Goal: Task Accomplishment & Management: Manage account settings

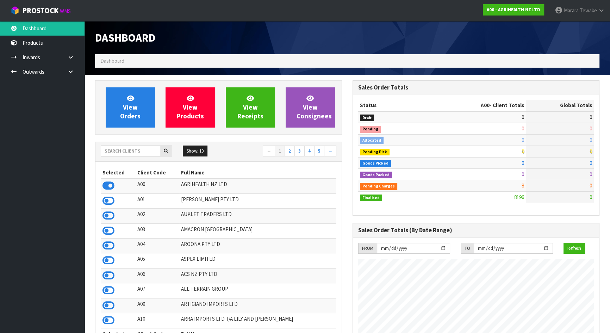
scroll to position [532, 257]
click at [148, 152] on input "text" at bounding box center [130, 150] width 59 height 11
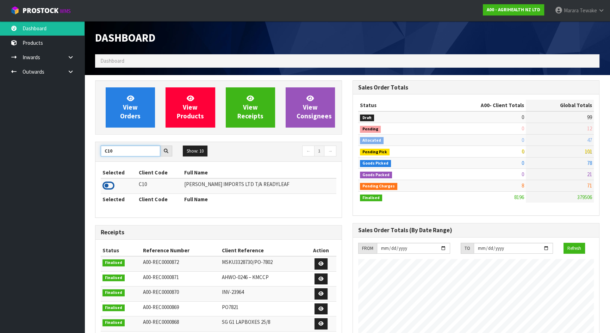
type input "C10"
click at [110, 184] on icon at bounding box center [108, 185] width 12 height 11
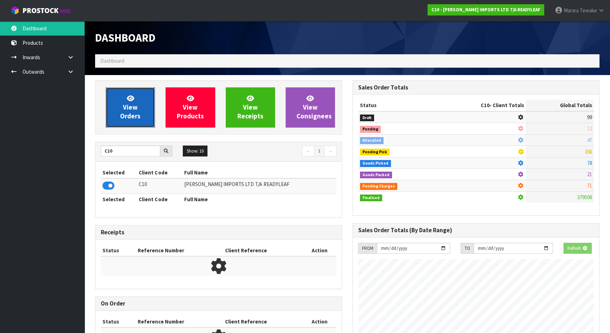
scroll to position [453, 257]
click at [112, 109] on link "View Orders" at bounding box center [130, 107] width 49 height 40
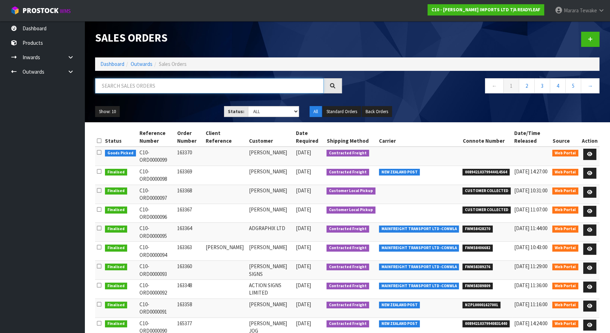
click at [151, 87] on input "text" at bounding box center [209, 85] width 228 height 15
type input "JOB-0410557"
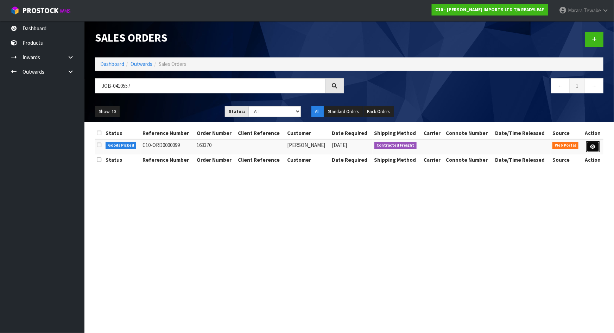
click at [592, 144] on icon at bounding box center [593, 146] width 5 height 5
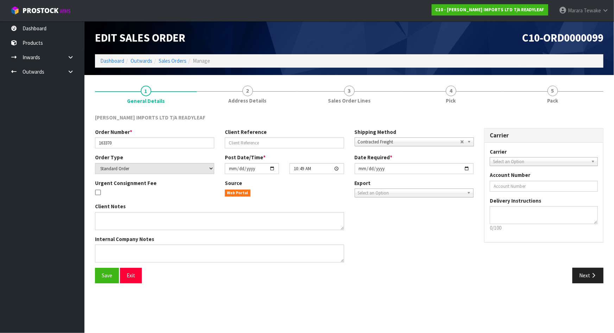
click at [470, 80] on section "1 General Details 2 Address Details 3 Sales Order Lines 4 Pick 5 Pack [PERSON_N…" at bounding box center [349, 184] width 530 height 219
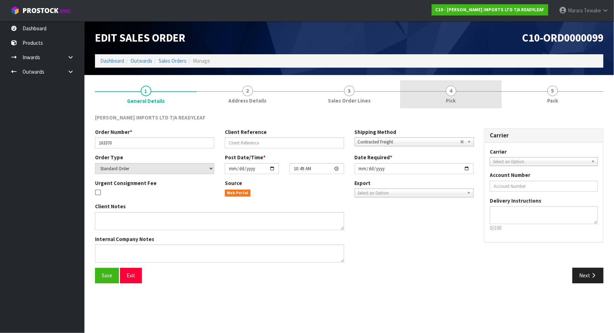
click at [470, 92] on link "4 Pick" at bounding box center [451, 94] width 102 height 28
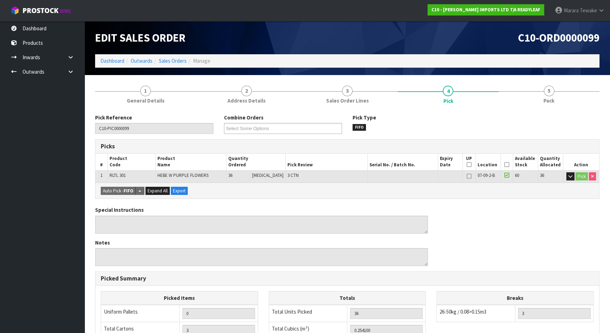
click at [505, 164] on icon at bounding box center [506, 164] width 5 height 0
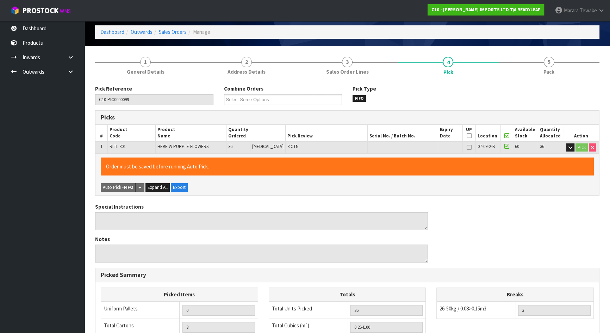
scroll to position [157, 0]
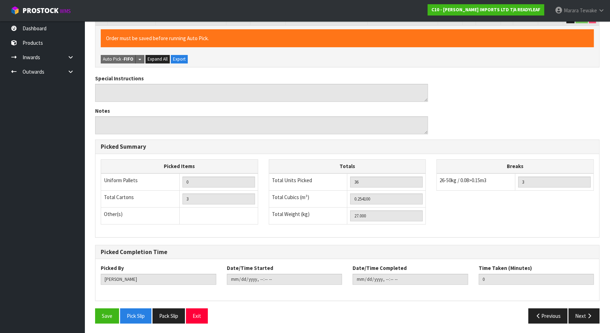
drag, startPoint x: 102, startPoint y: 325, endPoint x: 102, endPoint y: 321, distance: 3.5
click at [102, 323] on div "Save Pick Slip Pack Slip Exit Previous Next" at bounding box center [347, 318] width 515 height 20
click at [103, 320] on button "Save" at bounding box center [107, 315] width 24 height 15
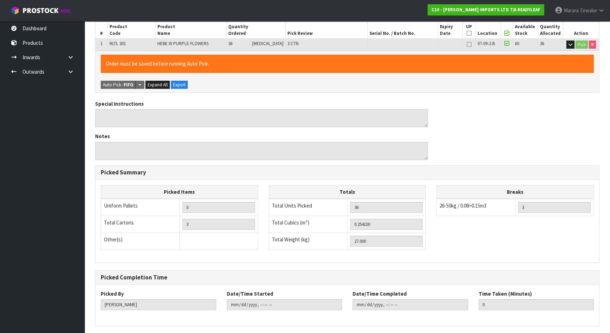
scroll to position [0, 0]
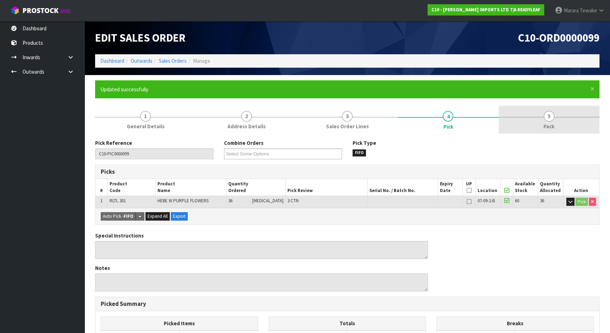
click at [550, 120] on span "5" at bounding box center [548, 116] width 11 height 11
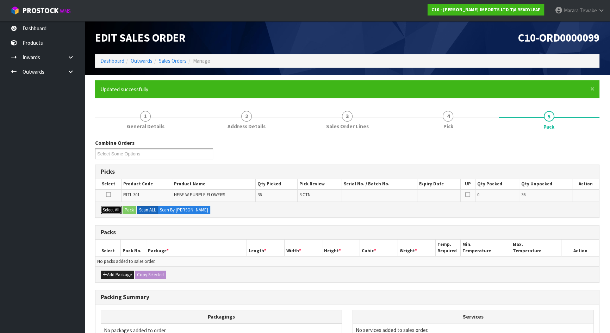
click at [111, 206] on button "Select All" at bounding box center [111, 210] width 21 height 8
click at [130, 206] on button "Pack" at bounding box center [128, 210] width 13 height 8
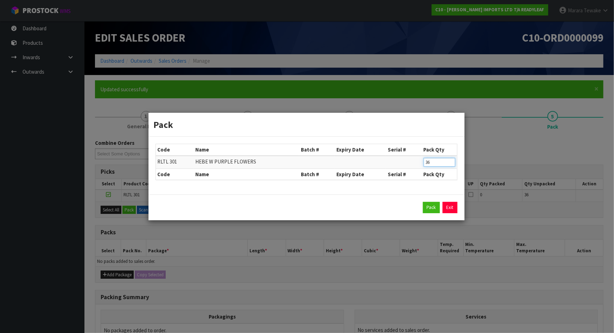
drag, startPoint x: 432, startPoint y: 162, endPoint x: 421, endPoint y: 154, distance: 13.4
click at [422, 161] on td "36" at bounding box center [439, 162] width 35 height 13
type input "12"
click at [430, 211] on button "Pack" at bounding box center [431, 207] width 17 height 11
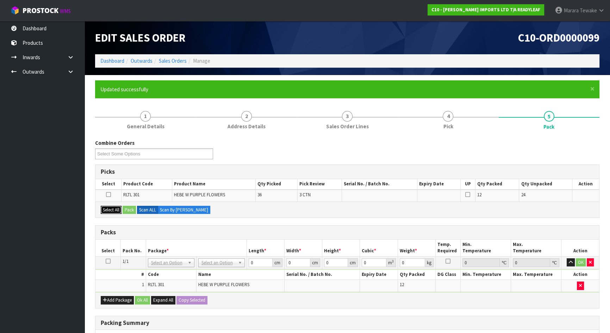
click at [112, 207] on button "Select All" at bounding box center [111, 210] width 21 height 8
click at [129, 207] on button "Pack" at bounding box center [128, 210] width 13 height 8
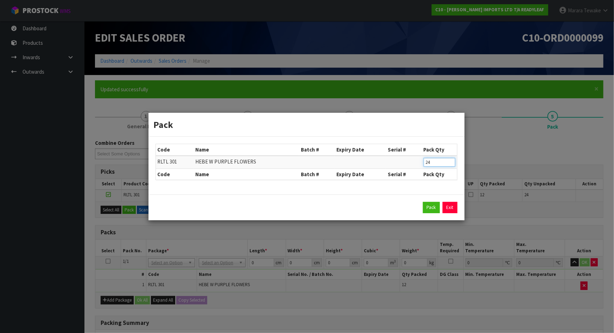
drag, startPoint x: 435, startPoint y: 162, endPoint x: 416, endPoint y: 155, distance: 20.9
click at [416, 158] on tr "RLTL 301 HEBE W PURPLE FLOWERS 24" at bounding box center [306, 162] width 301 height 13
type input "12"
click at [431, 204] on button "Pack" at bounding box center [431, 207] width 17 height 11
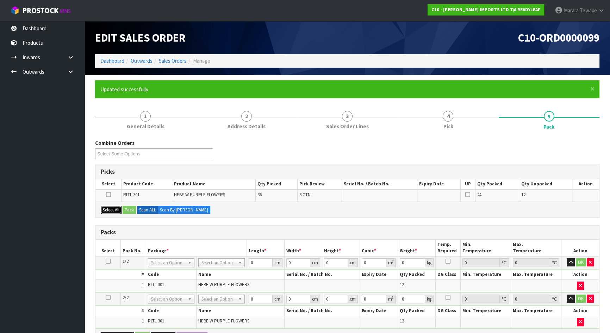
click at [116, 210] on button "Select All" at bounding box center [111, 210] width 21 height 8
click at [132, 209] on button "Pack" at bounding box center [128, 210] width 13 height 8
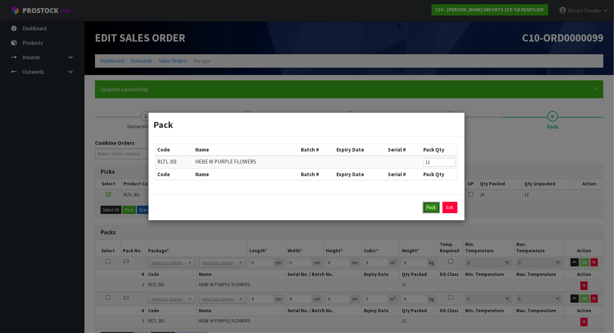
click at [429, 207] on button "Pack" at bounding box center [431, 207] width 17 height 11
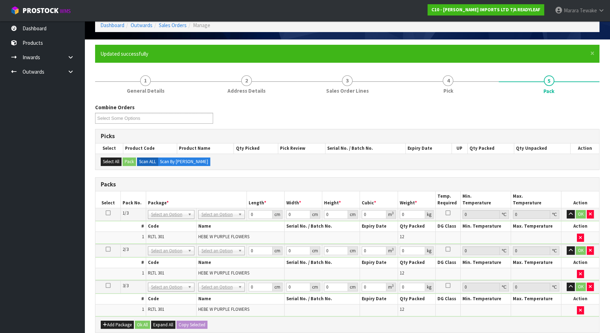
scroll to position [96, 0]
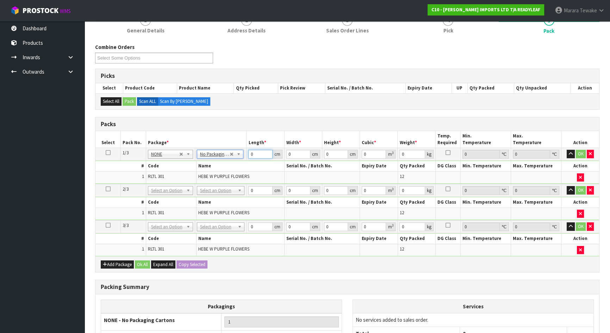
drag, startPoint x: 257, startPoint y: 155, endPoint x: 236, endPoint y: 146, distance: 23.2
click at [240, 150] on tr "1/3 NONE 007-001 007-002 007-004 007-009 007-013 007-014 007-015 007-017 007-01…" at bounding box center [346, 154] width 503 height 13
type input "56"
type input "54"
type input "2"
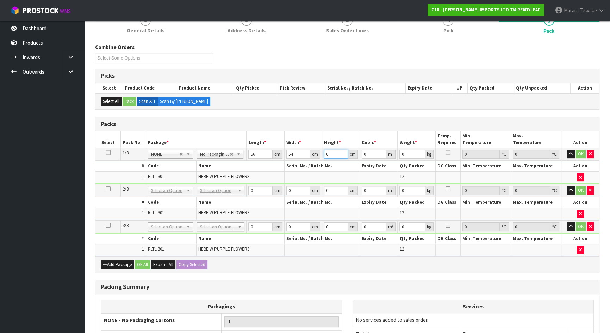
type input "0.006048"
type input "27"
type input "0.081648"
type input "27"
type input "8"
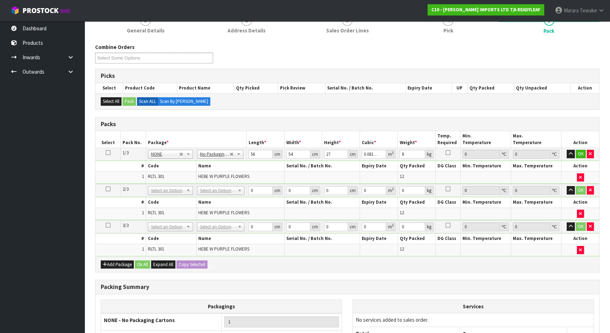
click at [109, 152] on icon at bounding box center [108, 152] width 5 height 0
click at [187, 261] on button "Copy Selected" at bounding box center [191, 264] width 31 height 8
click at [187, 261] on span "Confirm" at bounding box center [185, 264] width 15 height 6
type input "56"
type input "54"
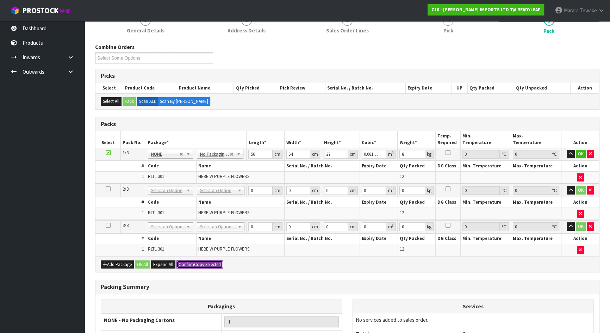
type input "27"
type input "0.081648"
type input "8"
type input "56"
type input "54"
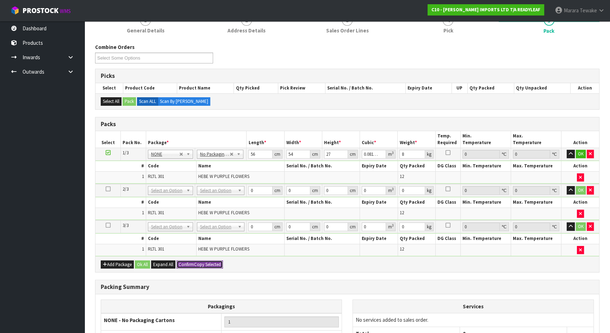
type input "27"
type input "0.081648"
type input "8"
type input "3"
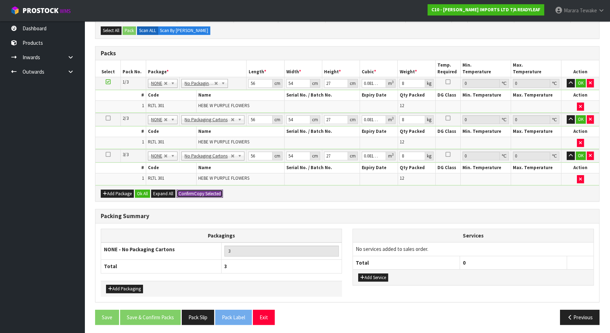
scroll to position [167, 0]
click at [144, 189] on button "Ok All" at bounding box center [142, 193] width 15 height 8
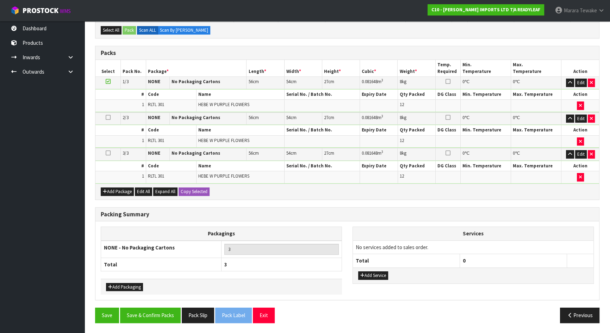
scroll to position [165, 0]
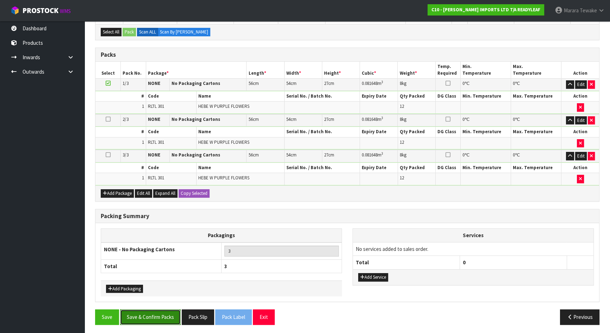
click at [156, 315] on button "Save & Confirm Packs" at bounding box center [150, 316] width 61 height 15
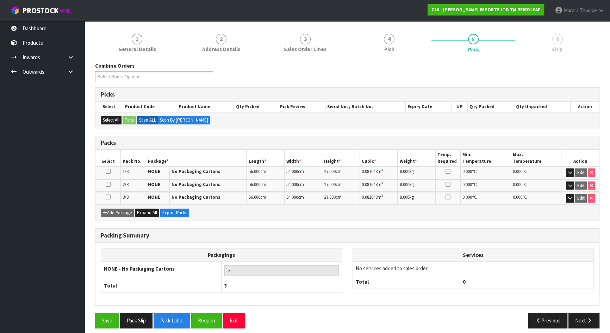
scroll to position [81, 0]
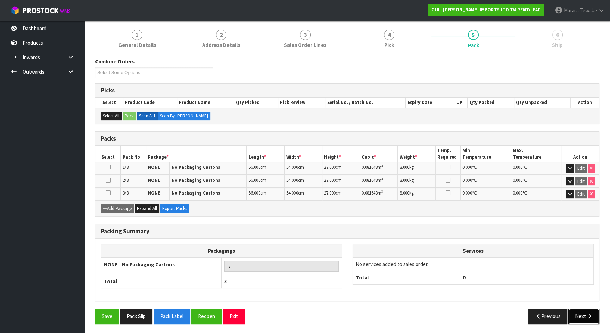
click at [579, 310] on button "Next" at bounding box center [583, 315] width 31 height 15
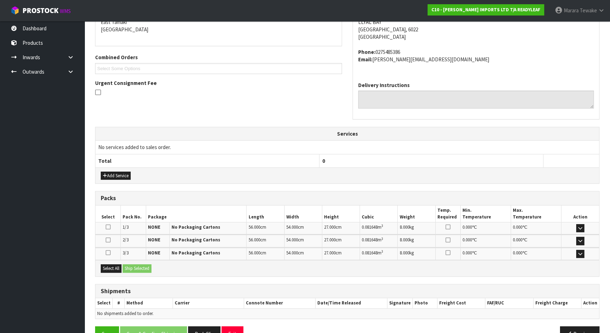
scroll to position [173, 0]
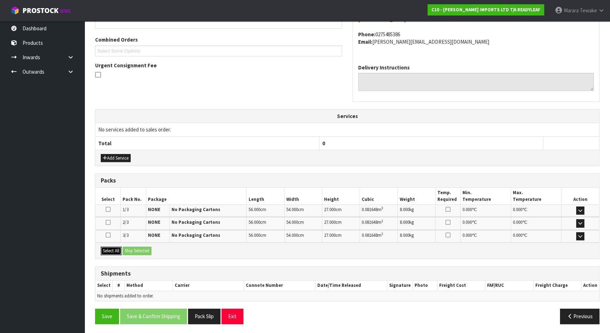
drag, startPoint x: 107, startPoint y: 250, endPoint x: 137, endPoint y: 245, distance: 30.3
click at [112, 248] on button "Select All" at bounding box center [111, 250] width 21 height 8
click at [139, 246] on button "Ship Selected" at bounding box center [136, 250] width 29 height 8
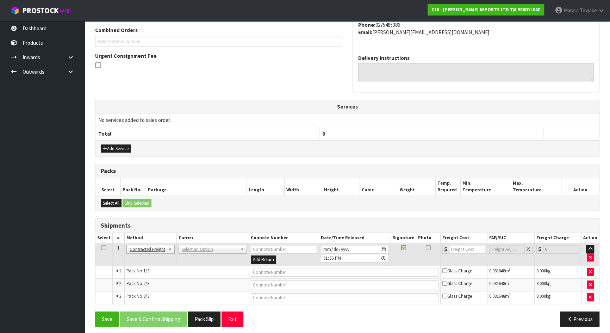
scroll to position [185, 0]
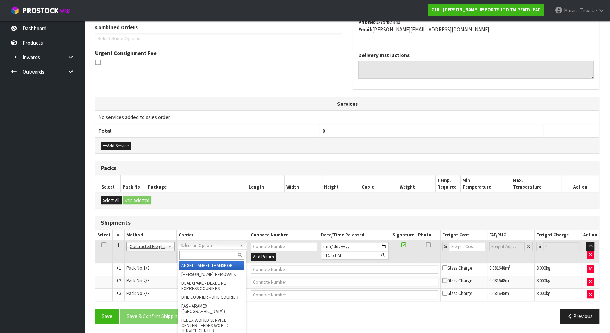
click at [198, 252] on input "text" at bounding box center [211, 255] width 65 height 9
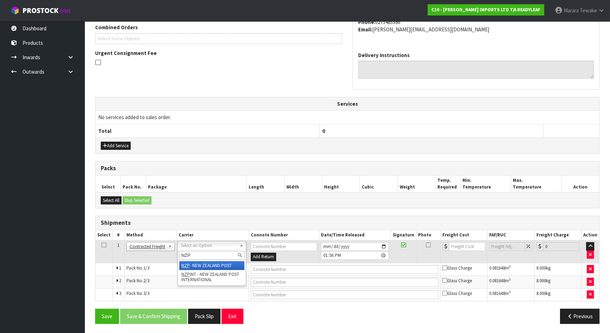
type input "NZP"
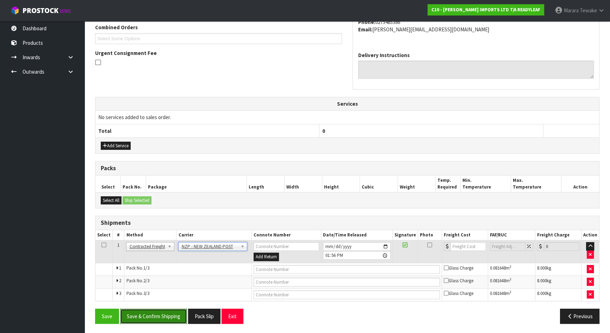
click at [165, 310] on button "Save & Confirm Shipping" at bounding box center [153, 315] width 67 height 15
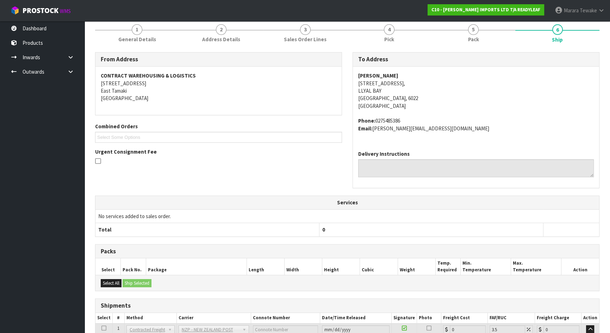
scroll to position [175, 0]
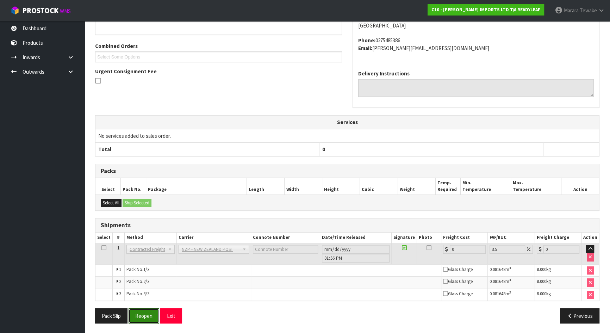
drag, startPoint x: 149, startPoint y: 314, endPoint x: 9, endPoint y: 275, distance: 145.6
click at [149, 314] on button "Reopen" at bounding box center [143, 315] width 31 height 15
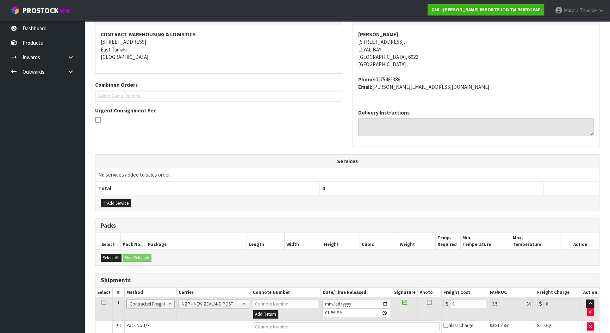
scroll to position [185, 0]
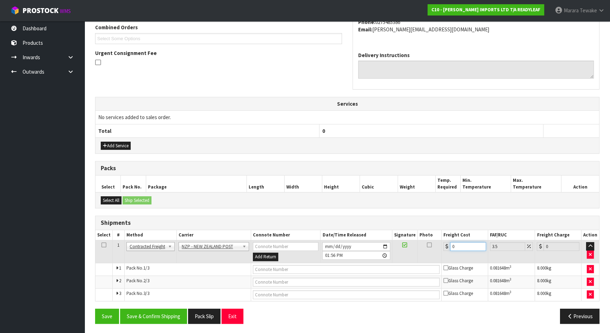
drag, startPoint x: 456, startPoint y: 243, endPoint x: 423, endPoint y: 238, distance: 33.9
click at [434, 240] on tr "1 Client Local Pickup Customer Local Pickup Company Freight Contracted Freight …" at bounding box center [346, 251] width 503 height 23
type input "4"
type input "4.14"
type input "42"
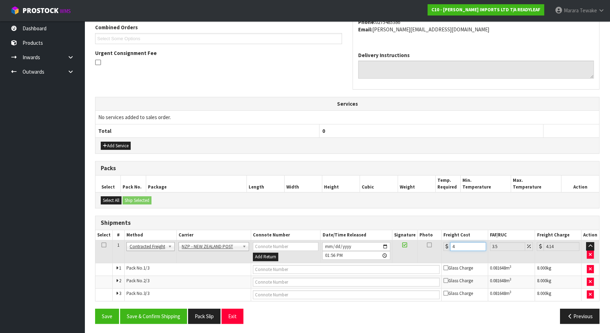
type input "43.47"
click at [462, 244] on input "42" at bounding box center [468, 246] width 36 height 9
type input "42.4"
type input "43.88"
type input "42.42"
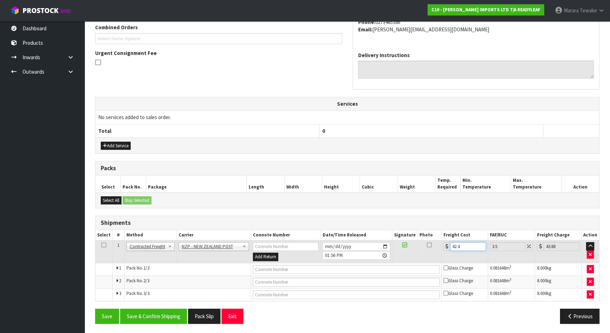
type input "43.9"
type input "42.42"
click at [155, 314] on button "Save & Confirm Shipping" at bounding box center [153, 315] width 67 height 15
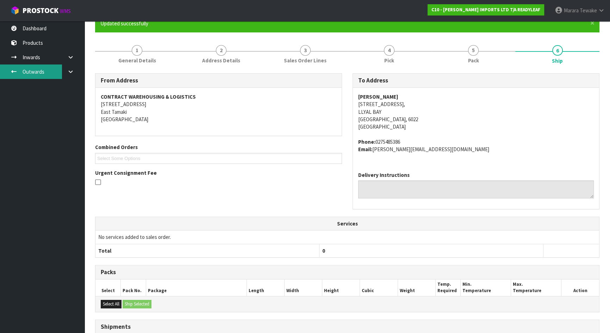
scroll to position [0, 0]
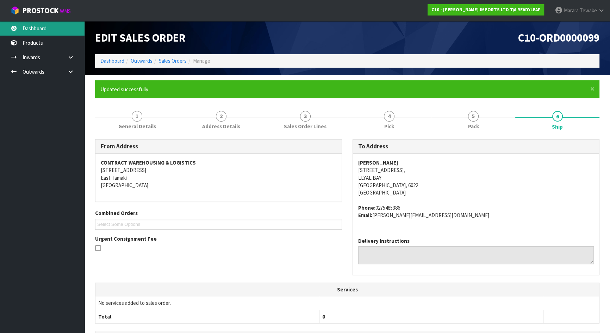
click at [74, 32] on link "Dashboard" at bounding box center [42, 28] width 84 height 14
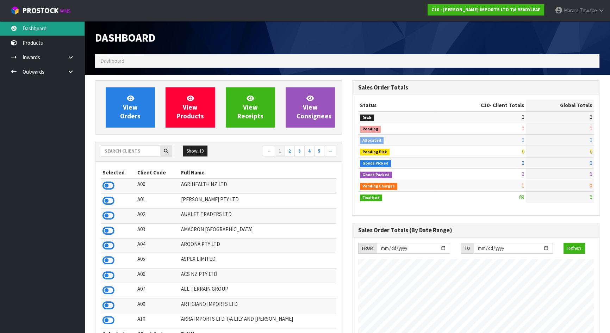
scroll to position [453, 257]
click at [126, 155] on input "text" at bounding box center [130, 150] width 59 height 11
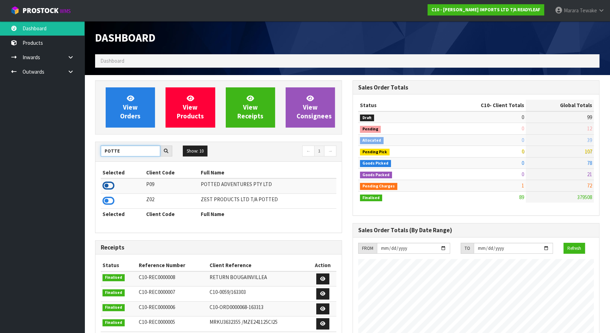
type input "POTTE"
click at [112, 186] on icon at bounding box center [108, 185] width 12 height 11
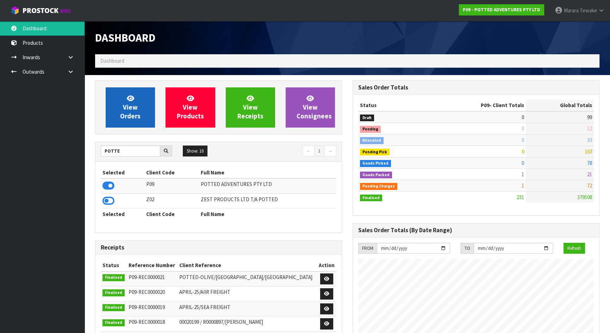
scroll to position [532, 257]
click at [124, 113] on span "View Orders" at bounding box center [130, 107] width 20 height 26
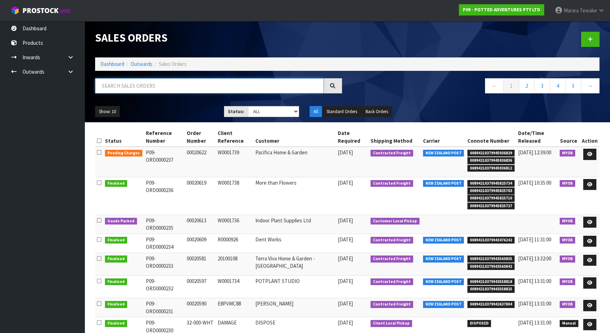
click at [142, 89] on input "text" at bounding box center [209, 85] width 228 height 15
type input "1736"
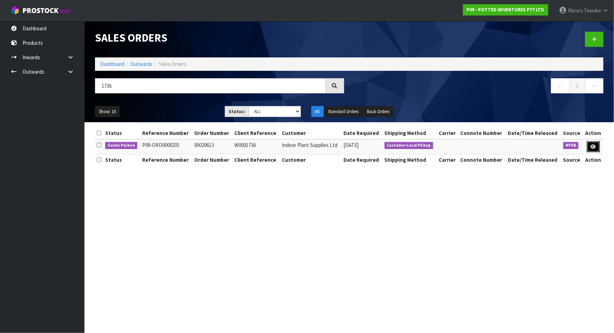
click at [593, 144] on icon at bounding box center [593, 146] width 5 height 5
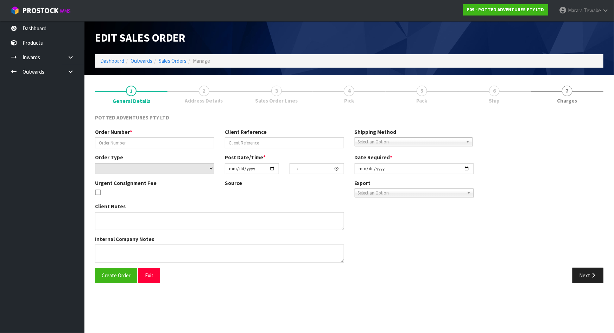
type input "00020613"
type input "W0001736"
select select "number:0"
type input "[DATE]"
type input "15:30:17.000"
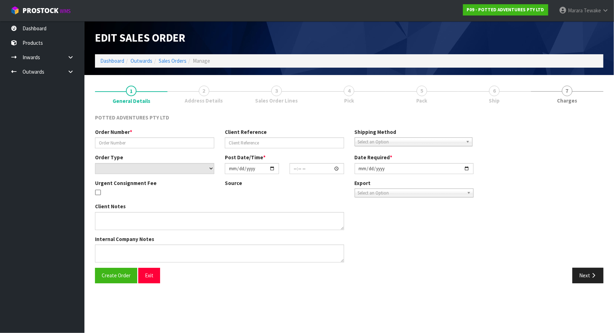
type input "[DATE]"
type textarea "SPRING SPEND & SAVE"
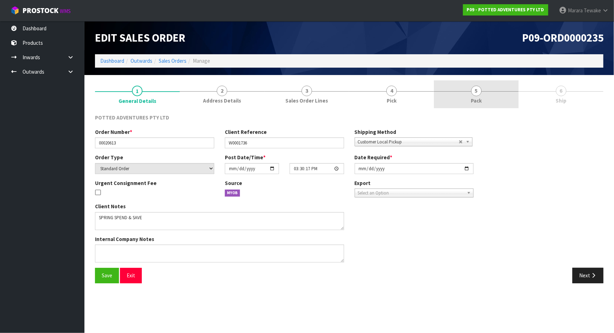
click at [515, 102] on link "5 Pack" at bounding box center [476, 94] width 85 height 28
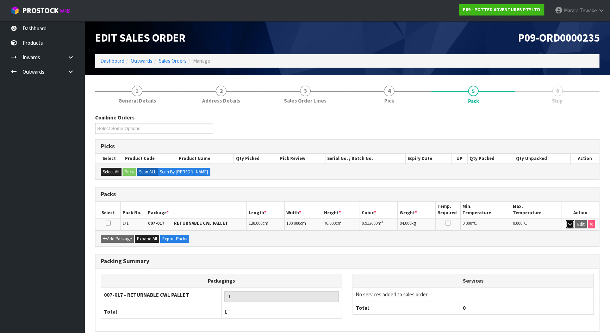
click at [569, 222] on icon "button" at bounding box center [570, 224] width 4 height 5
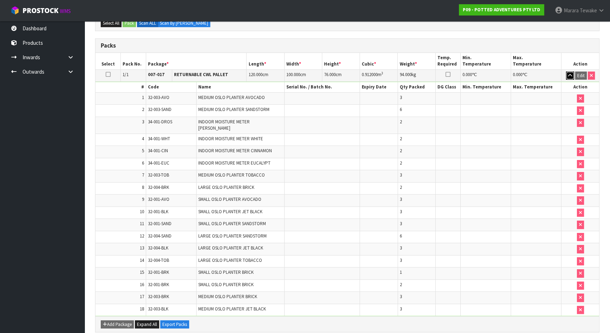
scroll to position [160, 0]
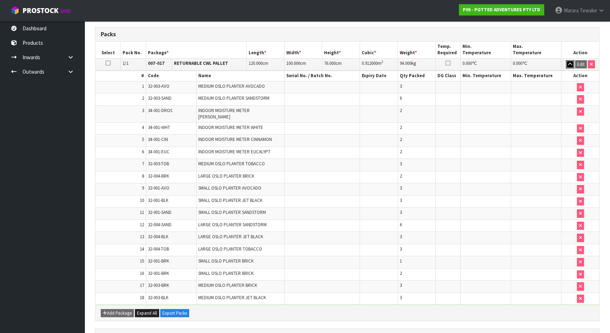
click at [566, 60] on button "button" at bounding box center [570, 64] width 8 height 8
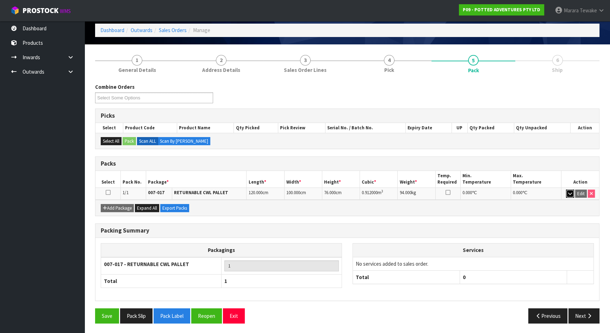
scroll to position [0, 0]
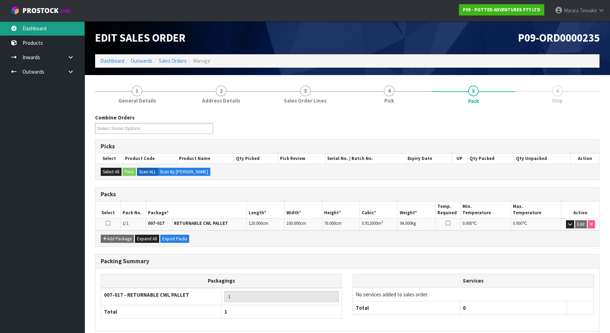
click at [56, 25] on link "Dashboard" at bounding box center [42, 28] width 84 height 14
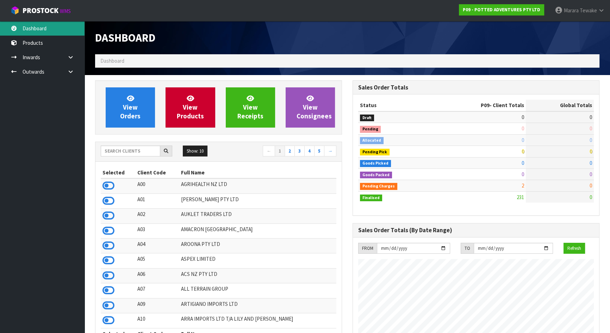
scroll to position [532, 257]
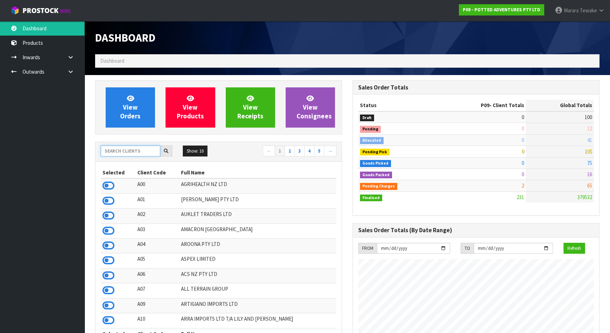
click at [148, 150] on input "text" at bounding box center [130, 150] width 59 height 11
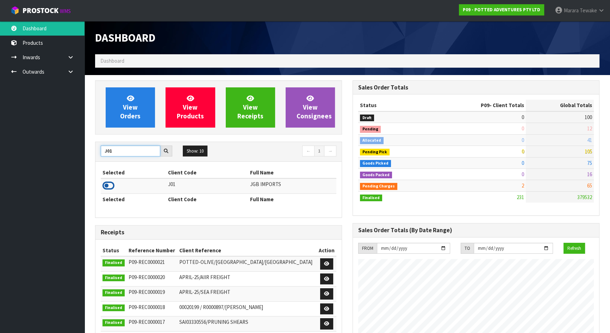
type input "J01"
click at [104, 185] on icon at bounding box center [108, 185] width 12 height 11
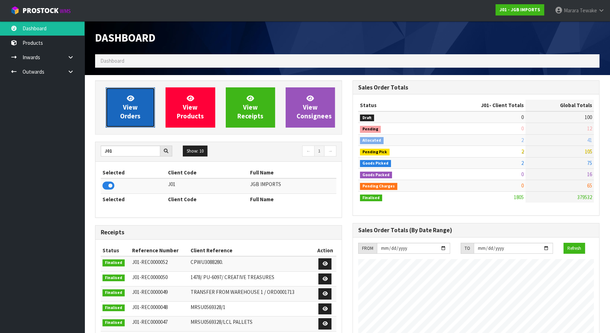
click at [139, 103] on link "View Orders" at bounding box center [130, 107] width 49 height 40
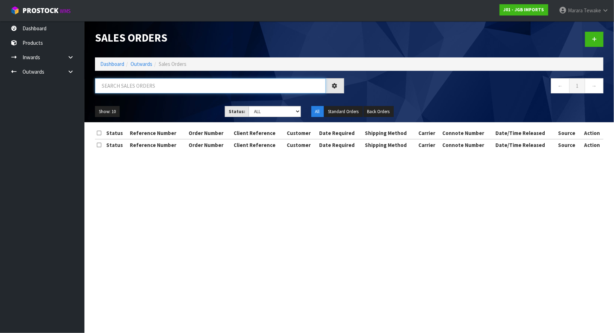
click at [138, 88] on input "text" at bounding box center [210, 85] width 231 height 15
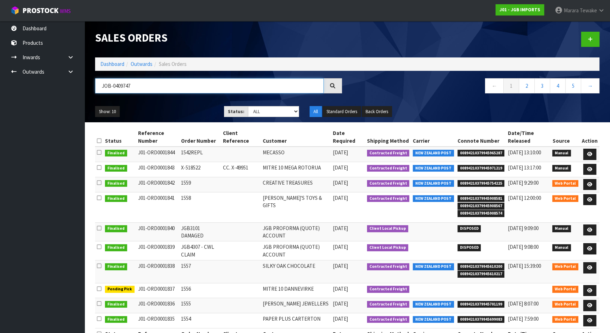
type input "JOB-0409747"
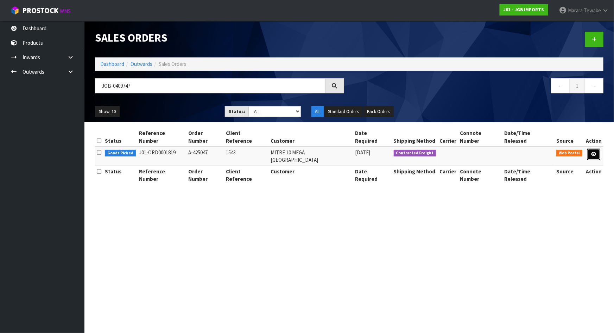
click at [594, 152] on icon at bounding box center [593, 154] width 5 height 5
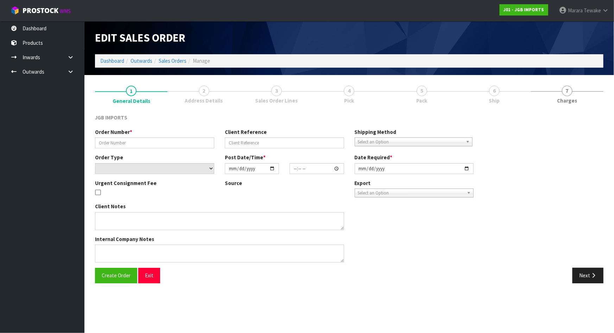
type input "A-425047"
type input "1543"
select select "number:0"
type input "[DATE]"
type input "16:09:00.000"
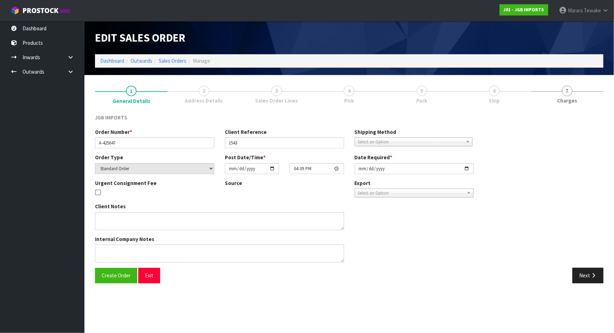
type input "[DATE]"
type textarea "PLEASE REQUEST ORDER NUMBER BY SENDING PRO-FORMA INVOICE TO: [EMAIL_ADDRESS][PE…"
type textarea "REMOVED 1 X JGB1202"
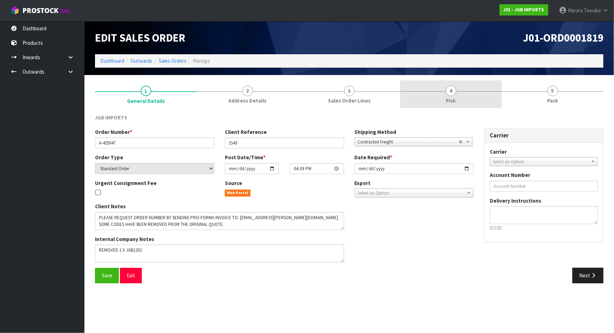
click at [470, 97] on link "4 Pick" at bounding box center [451, 94] width 102 height 28
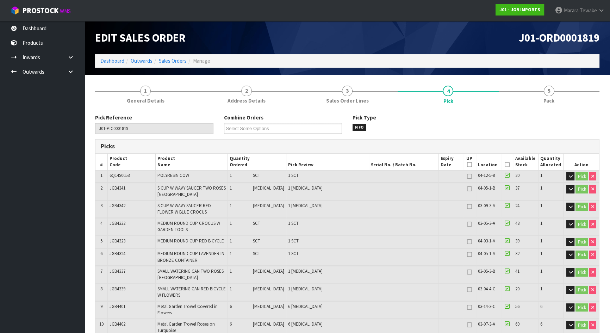
click at [504, 164] on icon at bounding box center [506, 164] width 5 height 0
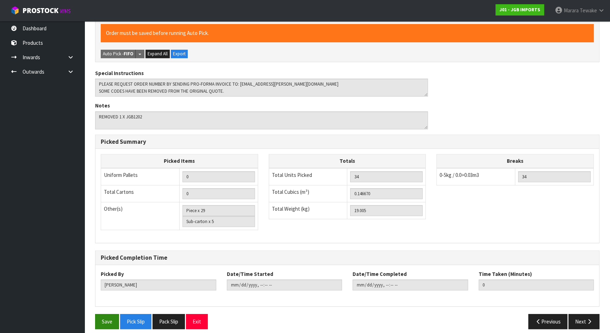
scroll to position [414, 0]
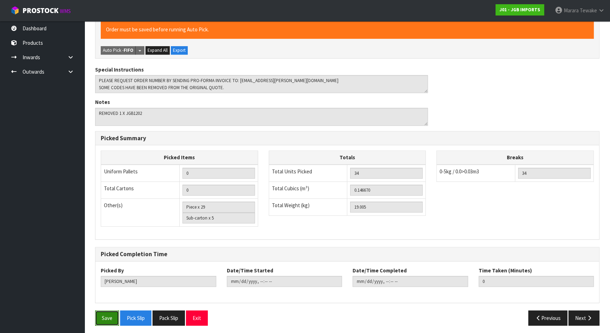
click at [106, 311] on button "Save" at bounding box center [107, 317] width 24 height 15
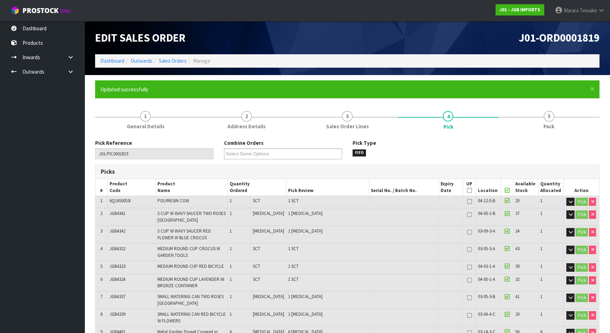
click at [550, 119] on span "5" at bounding box center [548, 116] width 11 height 11
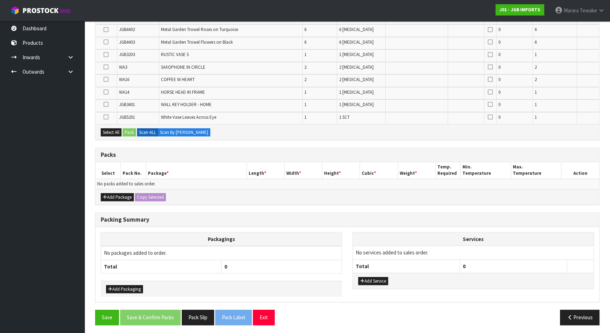
scroll to position [102, 0]
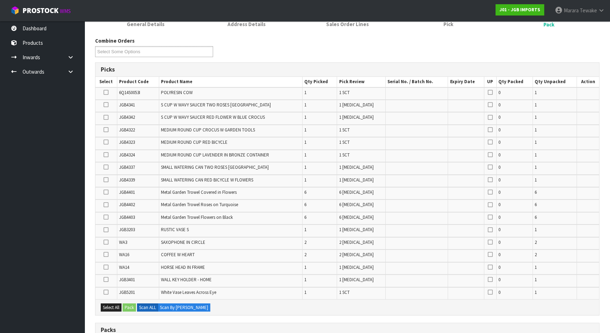
click at [106, 167] on icon at bounding box center [105, 167] width 5 height 0
click at [0, 0] on input "checkbox" at bounding box center [0, 0] width 0 height 0
click at [107, 180] on icon at bounding box center [105, 180] width 5 height 0
click at [0, 0] on input "checkbox" at bounding box center [0, 0] width 0 height 0
click at [106, 92] on icon at bounding box center [105, 92] width 5 height 0
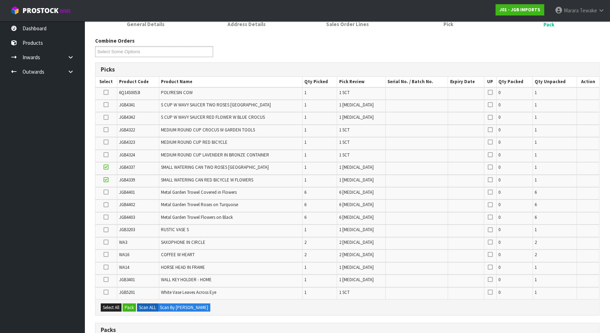
click at [0, 0] on input "checkbox" at bounding box center [0, 0] width 0 height 0
drag, startPoint x: 105, startPoint y: 227, endPoint x: 101, endPoint y: 230, distance: 4.9
click at [106, 229] on icon at bounding box center [105, 229] width 5 height 0
click at [0, 0] on input "checkbox" at bounding box center [0, 0] width 0 height 0
click at [106, 279] on icon at bounding box center [105, 279] width 5 height 0
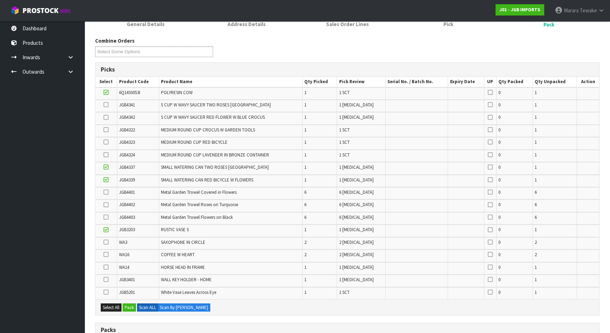
click at [0, 0] on input "checkbox" at bounding box center [0, 0] width 0 height 0
click at [106, 130] on icon at bounding box center [105, 130] width 5 height 0
click at [0, 0] on input "checkbox" at bounding box center [0, 0] width 0 height 0
click at [107, 155] on icon at bounding box center [105, 155] width 5 height 0
click at [0, 0] on input "checkbox" at bounding box center [0, 0] width 0 height 0
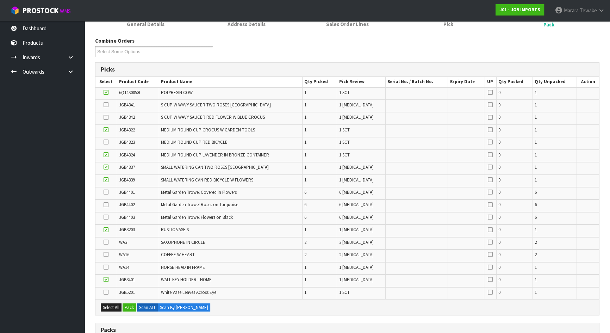
click at [106, 142] on icon at bounding box center [105, 142] width 5 height 0
click at [0, 0] on input "checkbox" at bounding box center [0, 0] width 0 height 0
click at [106, 217] on icon at bounding box center [105, 217] width 5 height 0
click at [0, 0] on input "checkbox" at bounding box center [0, 0] width 0 height 0
click at [107, 204] on icon at bounding box center [105, 204] width 5 height 0
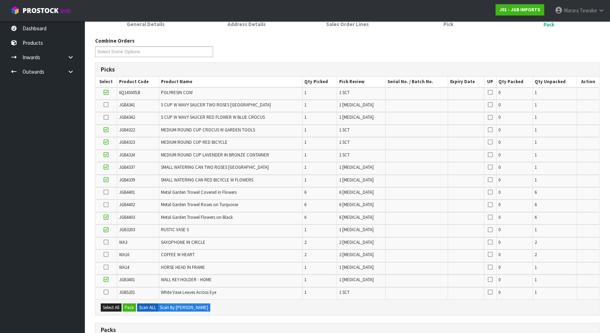
click at [0, 0] on input "checkbox" at bounding box center [0, 0] width 0 height 0
click at [107, 192] on icon at bounding box center [105, 192] width 5 height 0
click at [0, 0] on input "checkbox" at bounding box center [0, 0] width 0 height 0
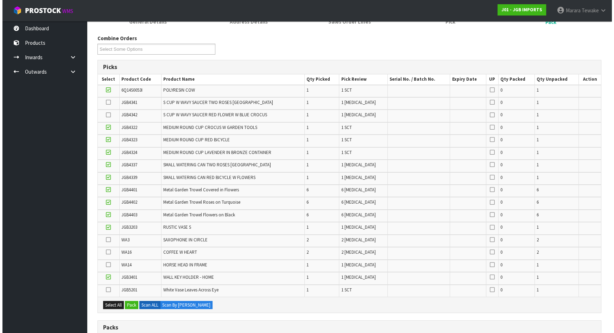
scroll to position [277, 0]
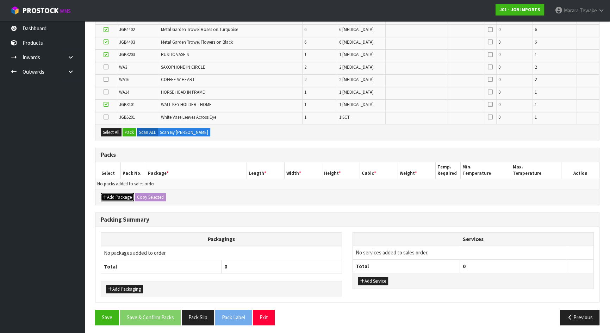
drag, startPoint x: 120, startPoint y: 196, endPoint x: 115, endPoint y: 193, distance: 5.8
click at [120, 195] on button "Add Package" at bounding box center [117, 197] width 33 height 8
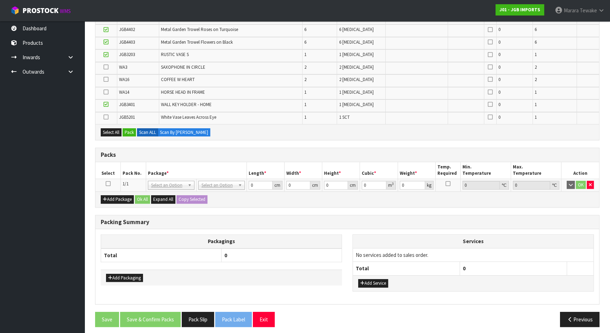
click at [106, 183] on icon at bounding box center [108, 183] width 5 height 0
click at [130, 130] on button "Pack" at bounding box center [128, 132] width 13 height 8
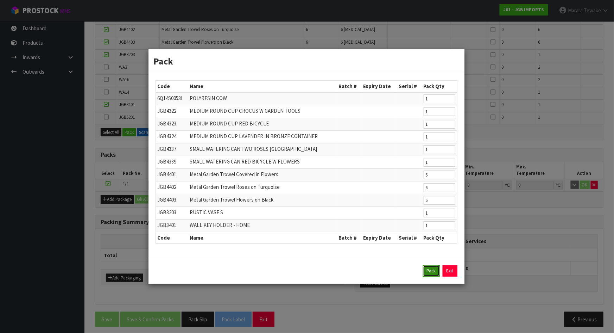
click at [428, 268] on button "Pack" at bounding box center [431, 270] width 17 height 11
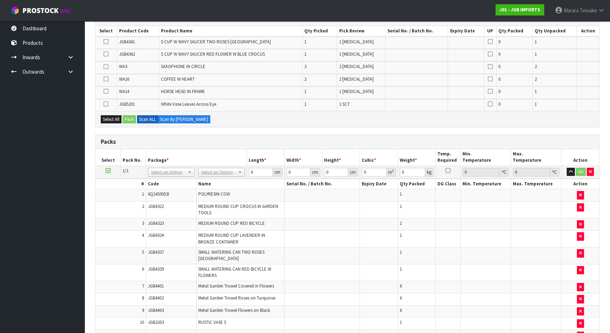
scroll to position [300, 0]
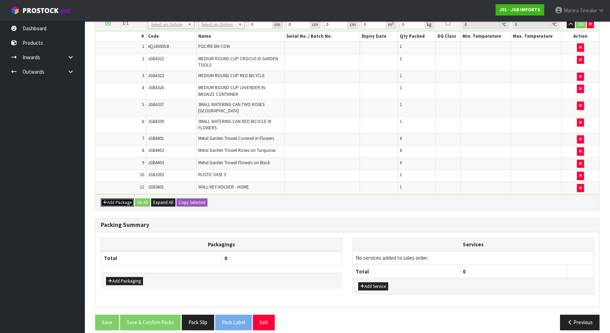
click at [126, 198] on button "Add Package" at bounding box center [117, 202] width 33 height 8
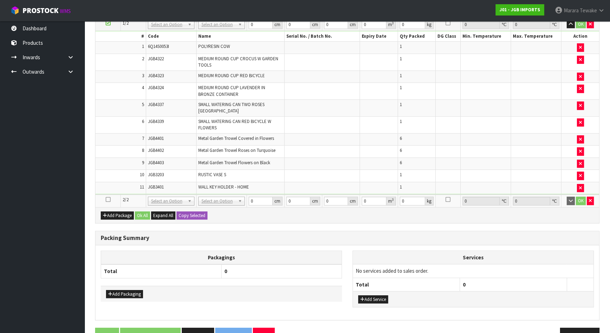
click at [107, 199] on icon at bounding box center [108, 199] width 5 height 0
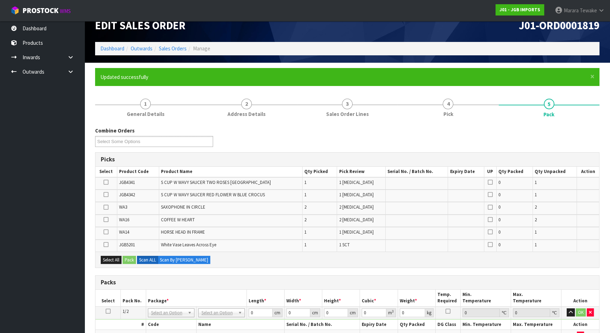
click at [107, 194] on icon at bounding box center [105, 194] width 5 height 0
click at [0, 0] on input "checkbox" at bounding box center [0, 0] width 0 height 0
click at [106, 244] on icon at bounding box center [105, 244] width 5 height 0
click at [0, 0] on input "checkbox" at bounding box center [0, 0] width 0 height 0
click at [106, 182] on icon at bounding box center [105, 182] width 5 height 0
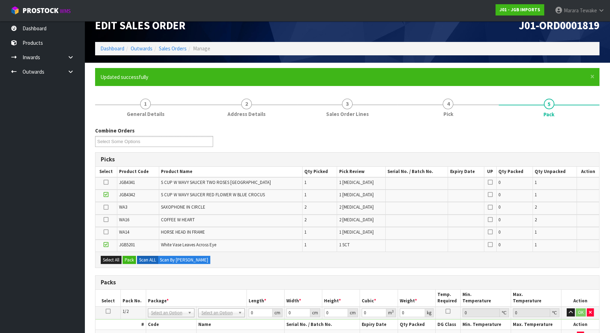
click at [0, 0] on input "checkbox" at bounding box center [0, 0] width 0 height 0
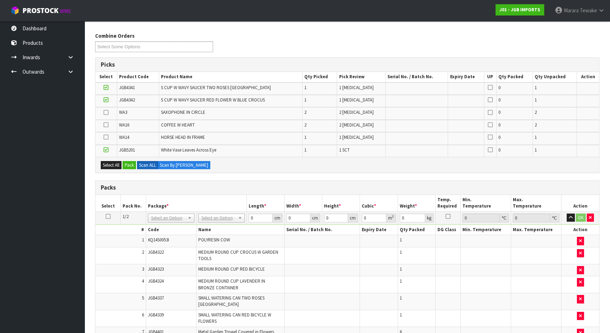
scroll to position [204, 0]
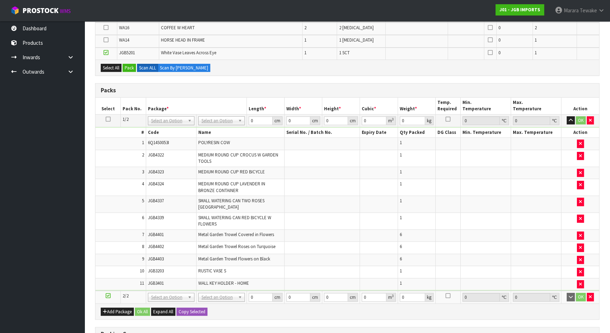
click at [109, 119] on icon at bounding box center [108, 119] width 5 height 0
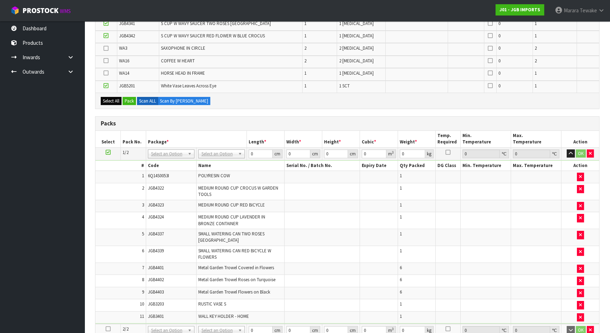
scroll to position [140, 0]
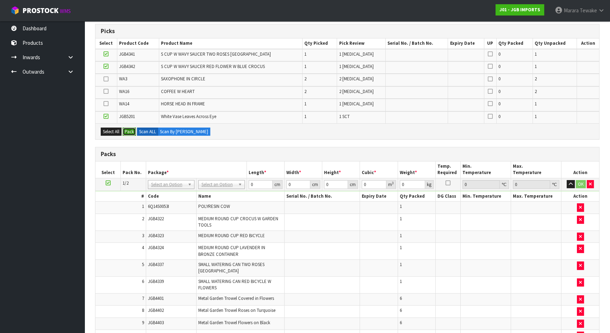
click at [130, 127] on button "Pack" at bounding box center [128, 131] width 13 height 8
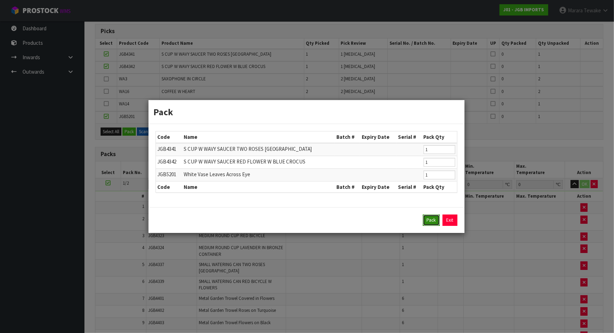
click at [427, 216] on button "Pack" at bounding box center [431, 219] width 17 height 11
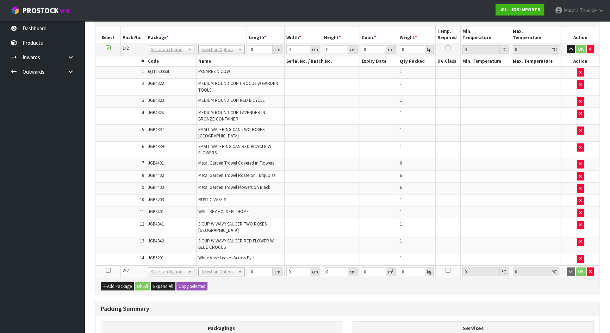
scroll to position [157, 0]
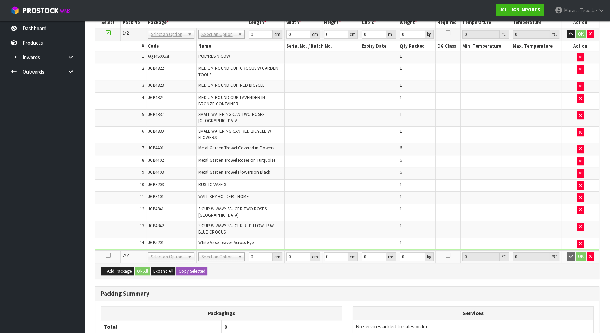
click at [107, 255] on icon at bounding box center [108, 255] width 5 height 0
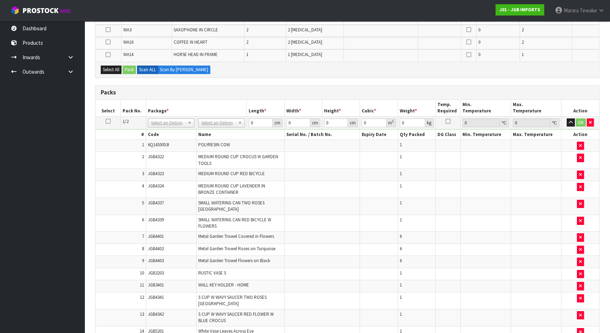
scroll to position [29, 0]
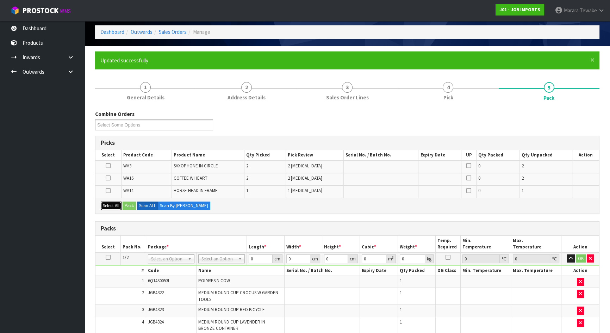
click at [118, 204] on button "Select All" at bounding box center [111, 205] width 21 height 8
click at [128, 201] on button "Pack" at bounding box center [128, 205] width 13 height 8
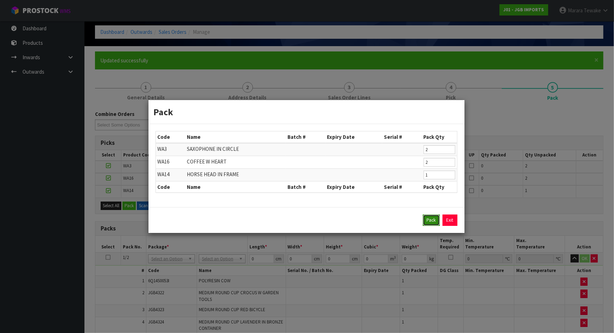
drag, startPoint x: 430, startPoint y: 220, endPoint x: 439, endPoint y: 201, distance: 21.4
click at [431, 220] on button "Pack" at bounding box center [431, 219] width 17 height 11
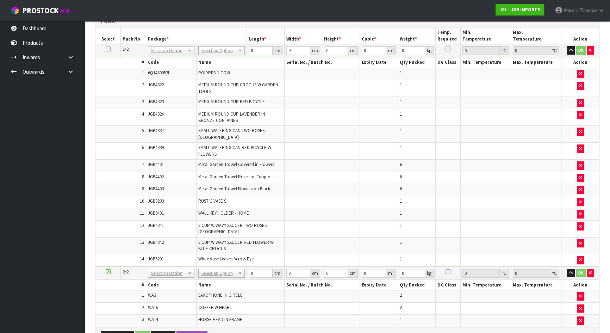
scroll to position [103, 0]
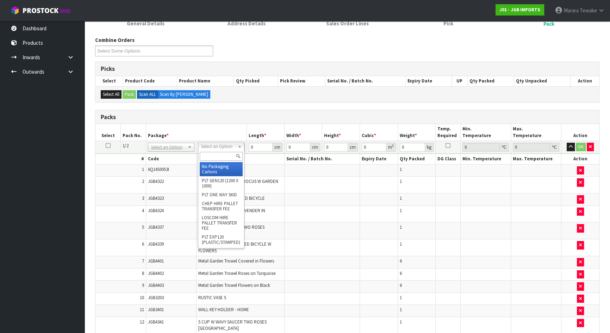
click at [221, 157] on input "text" at bounding box center [221, 156] width 43 height 9
type input "CTN9"
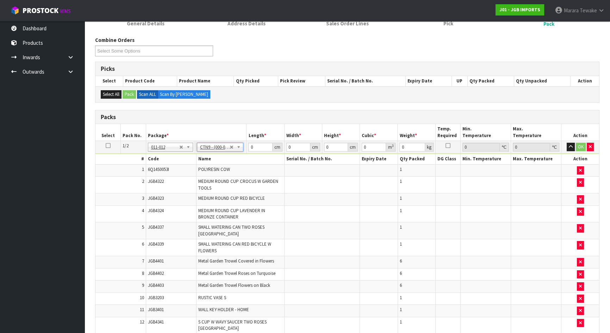
type input "51"
type input "38"
type input "58.5"
type input "0.113373"
type input "13.33"
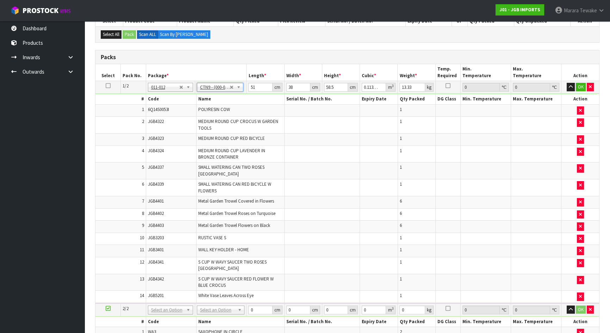
scroll to position [330, 0]
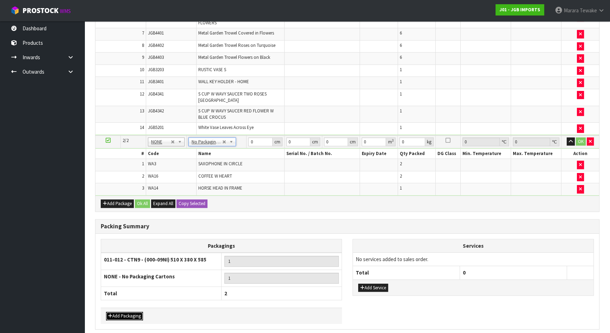
click at [130, 311] on button "Add Packaging" at bounding box center [124, 315] width 37 height 8
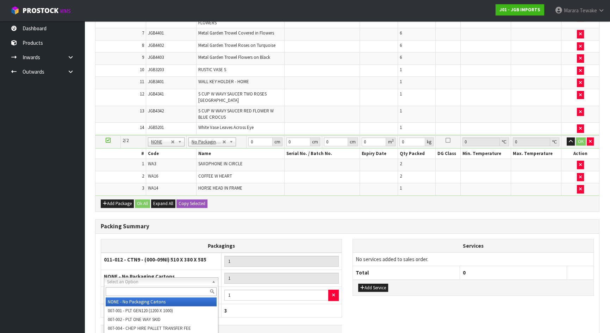
click at [134, 289] on input "text" at bounding box center [161, 291] width 111 height 9
type input "CORRU"
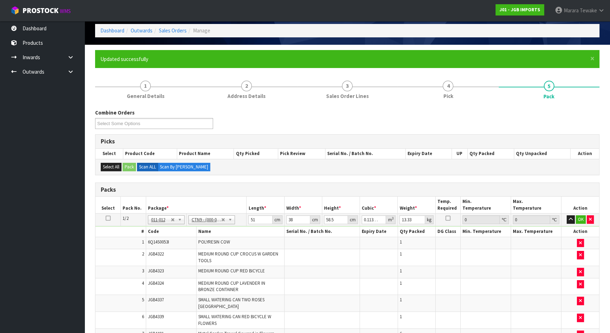
scroll to position [64, 0]
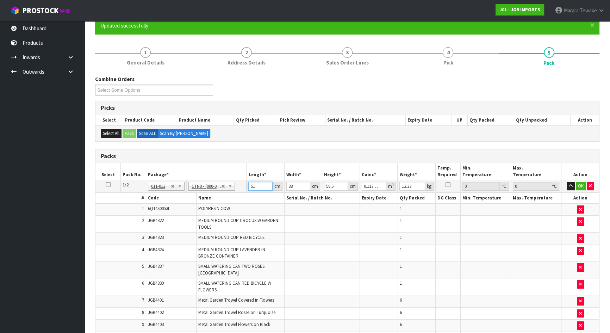
drag, startPoint x: 258, startPoint y: 186, endPoint x: 238, endPoint y: 182, distance: 20.4
click at [239, 183] on tr "1/2 NONE 007-001 007-002 007-004 007-009 007-013 007-014 007-015 007-017 007-01…" at bounding box center [346, 186] width 503 height 13
type input "5"
type input "0.011115"
type input "52"
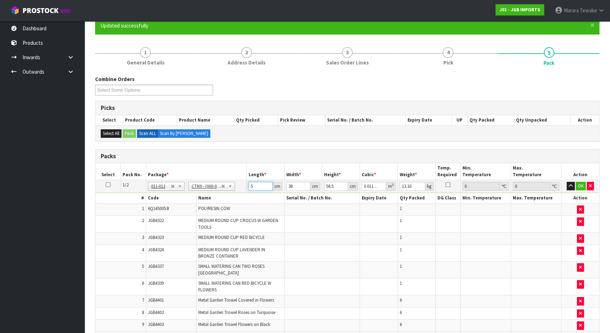
type input "0.115596"
type input "52"
type input "4"
type input "0.012168"
type input "40"
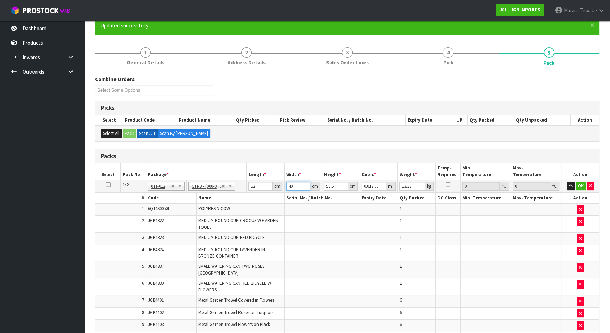
type input "0.12168"
type input "40"
type input "5"
type input "0.0104"
type input "53"
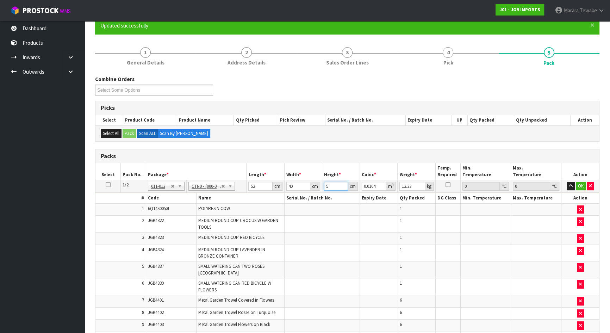
type input "0.11024"
type input "53"
type input "1"
type input "15"
click at [566, 182] on button "button" at bounding box center [570, 186] width 8 height 8
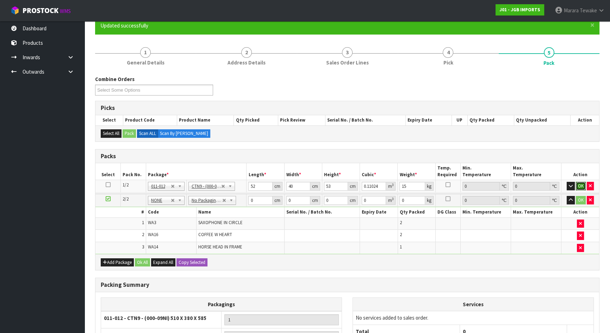
click button "OK" at bounding box center [580, 186] width 10 height 8
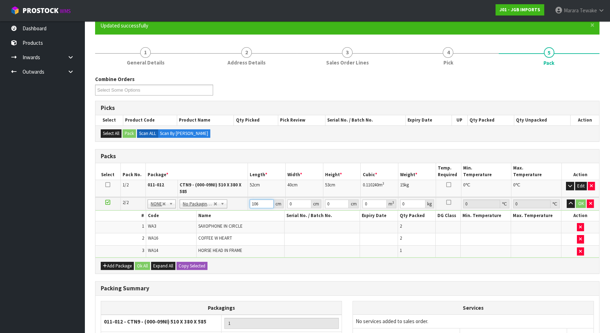
type input "106"
type input "67"
type input "8"
type input "0.056816"
type input "8"
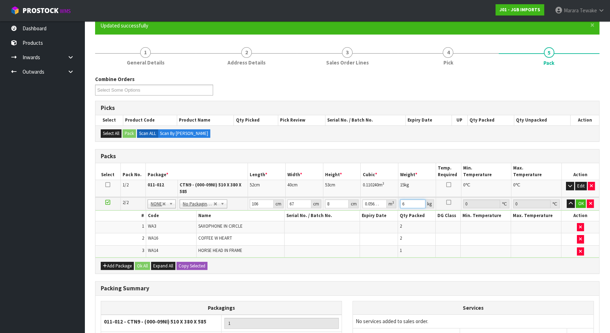
type input "6"
click at [566, 199] on button "button" at bounding box center [570, 203] width 8 height 8
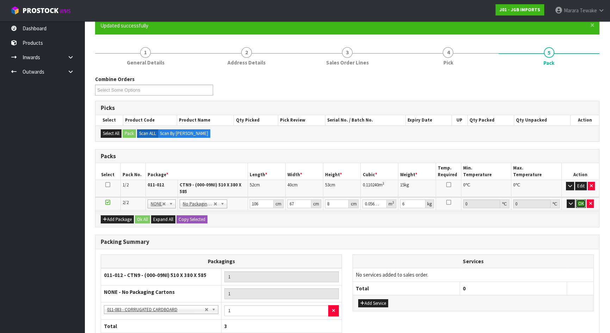
click button "OK" at bounding box center [580, 203] width 10 height 8
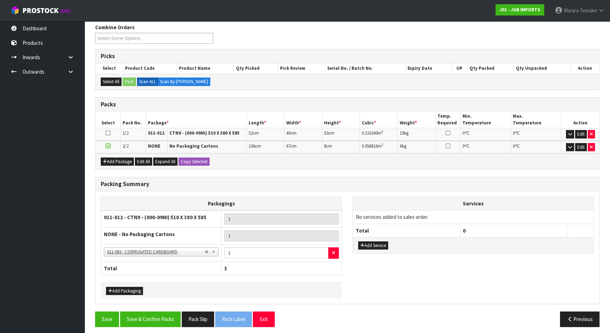
scroll to position [118, 0]
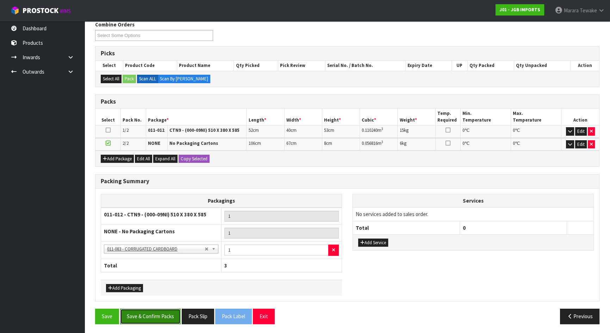
click at [162, 316] on button "Save & Confirm Packs" at bounding box center [150, 315] width 61 height 15
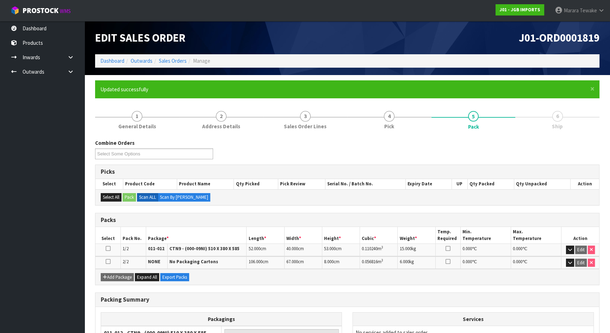
scroll to position [102, 0]
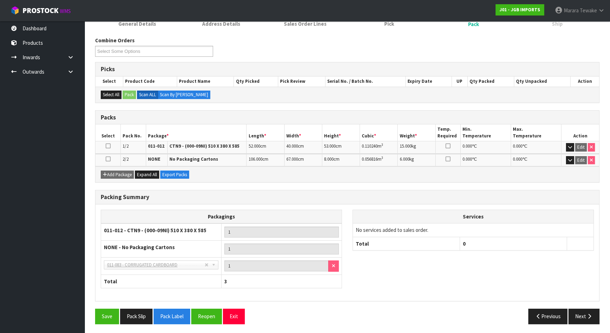
click at [575, 321] on div "Save Pack Slip Pack Label Reopen Exit Previous Next" at bounding box center [347, 318] width 515 height 20
click at [592, 314] on icon "button" at bounding box center [589, 315] width 7 height 5
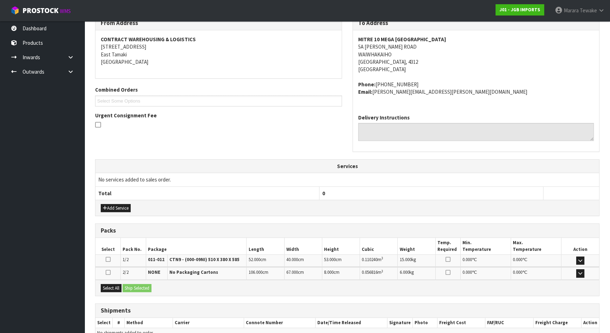
scroll to position [134, 0]
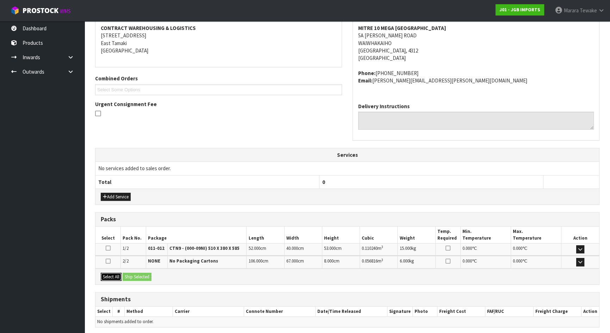
click at [112, 273] on button "Select All" at bounding box center [111, 276] width 21 height 8
click at [141, 273] on button "Ship Selected" at bounding box center [136, 276] width 29 height 8
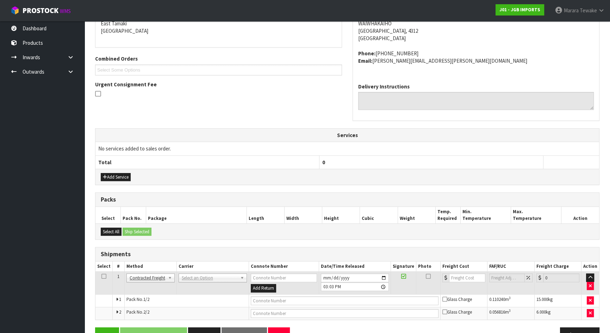
scroll to position [173, 0]
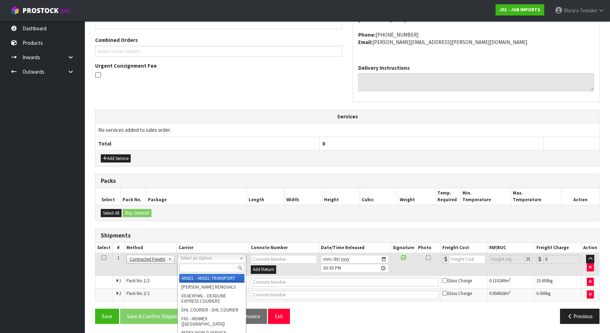
click at [197, 270] on input "text" at bounding box center [211, 267] width 65 height 9
type input "NZP"
drag, startPoint x: 199, startPoint y: 278, endPoint x: 177, endPoint y: 298, distance: 29.6
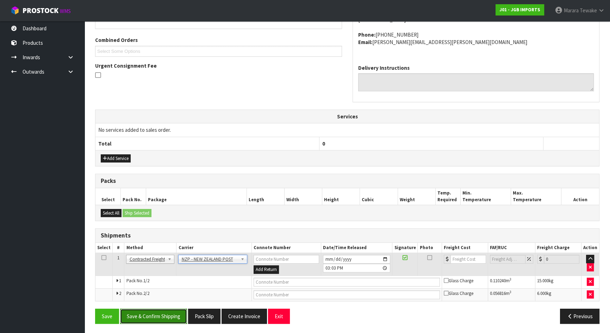
click at [170, 312] on button "Save & Confirm Shipping" at bounding box center [153, 315] width 67 height 15
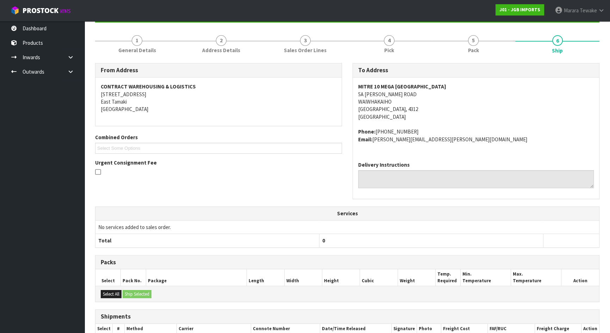
scroll to position [162, 0]
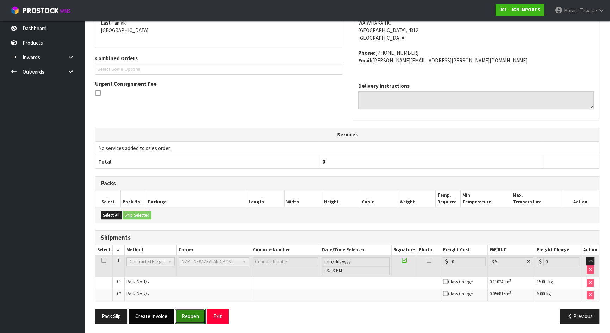
drag, startPoint x: 187, startPoint y: 316, endPoint x: 134, endPoint y: 311, distance: 52.3
click at [187, 316] on button "Reopen" at bounding box center [190, 315] width 31 height 15
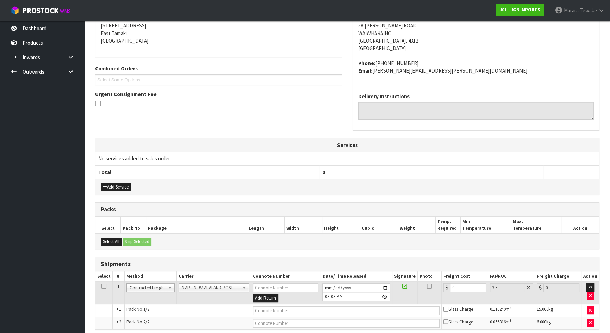
scroll to position [173, 0]
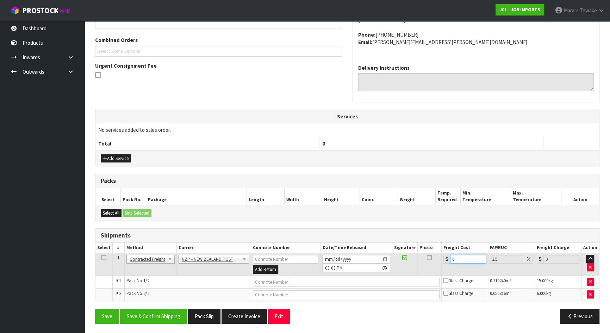
drag, startPoint x: 458, startPoint y: 259, endPoint x: 432, endPoint y: 256, distance: 26.2
click at [432, 256] on tr "1 Client Local Pickup Customer Local Pickup Company Freight Contracted Freight …" at bounding box center [346, 264] width 503 height 23
type input "2"
type input "2.07"
type input "28"
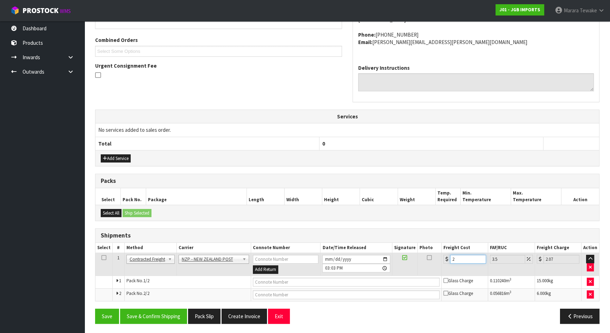
type input "28.98"
type input "28.2"
type input "29.19"
type input "28.27"
type input "29.26"
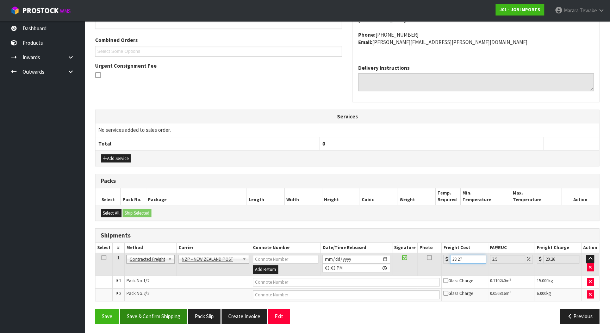
type input "28.27"
click at [172, 313] on button "Save & Confirm Shipping" at bounding box center [153, 315] width 67 height 15
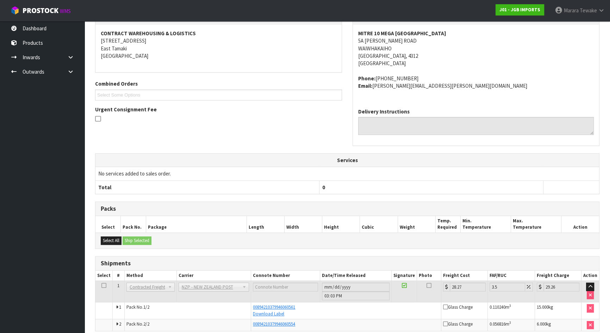
scroll to position [160, 0]
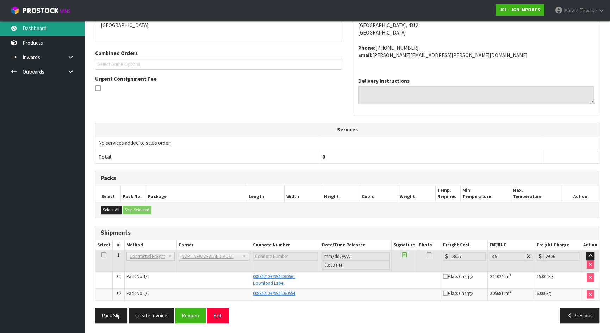
click at [53, 25] on link "Dashboard" at bounding box center [42, 28] width 84 height 14
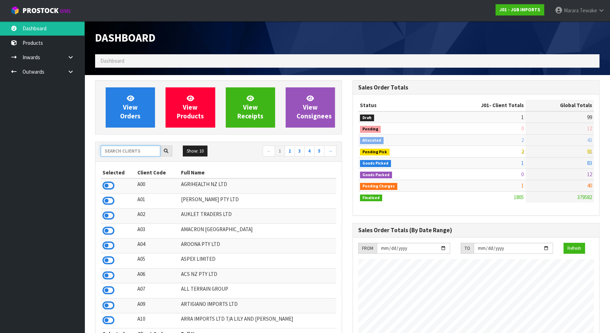
click at [143, 149] on input "text" at bounding box center [130, 150] width 59 height 11
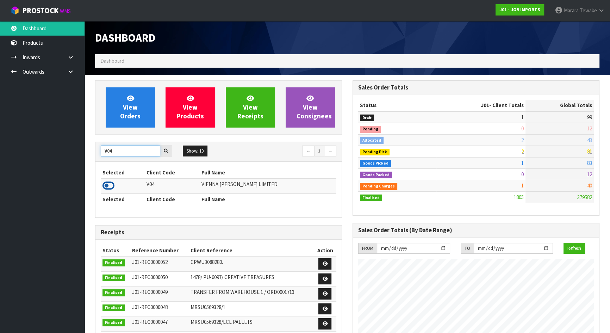
type input "V04"
click at [111, 182] on icon at bounding box center [108, 185] width 12 height 11
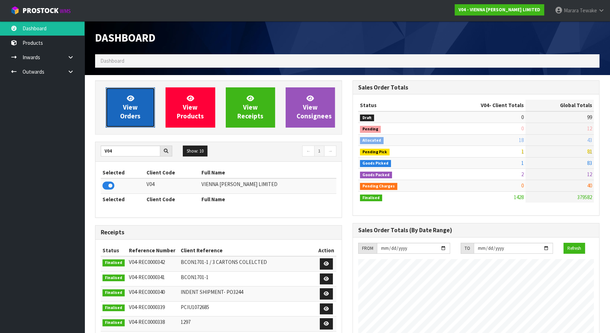
scroll to position [562, 257]
click at [140, 118] on link "View Orders" at bounding box center [130, 107] width 49 height 40
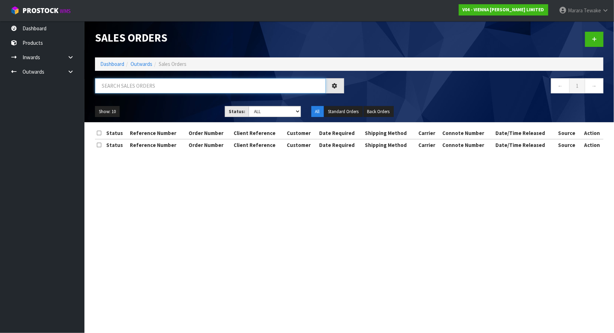
click at [133, 78] on input "text" at bounding box center [210, 85] width 231 height 15
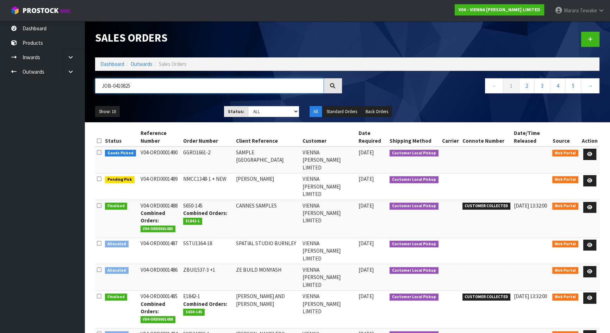
type input "JOB-0410825"
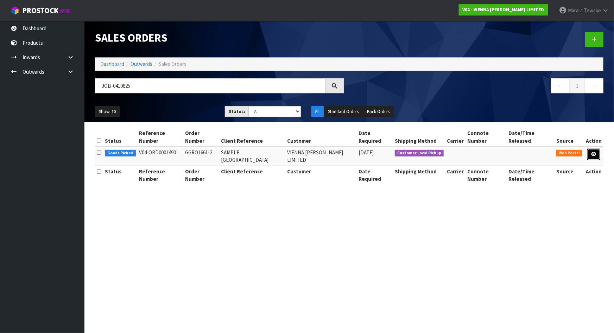
click at [594, 152] on icon at bounding box center [593, 154] width 5 height 5
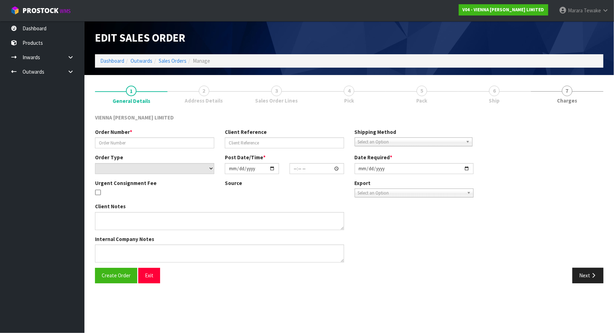
type input "GGRO1661-2"
type input "SAMPLE [GEOGRAPHIC_DATA]"
select select "number:0"
type input "[DATE]"
type input "14:33:00.000"
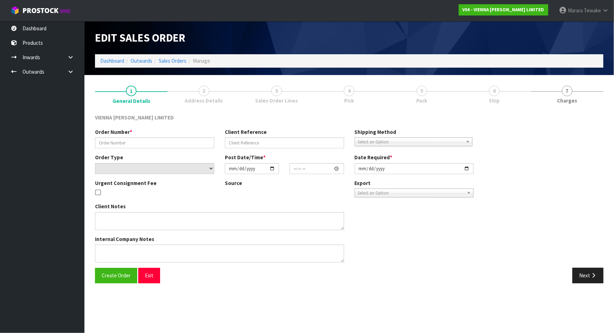
type input "[DATE]"
type textarea "GUVNOR GROUP SAMPLE"
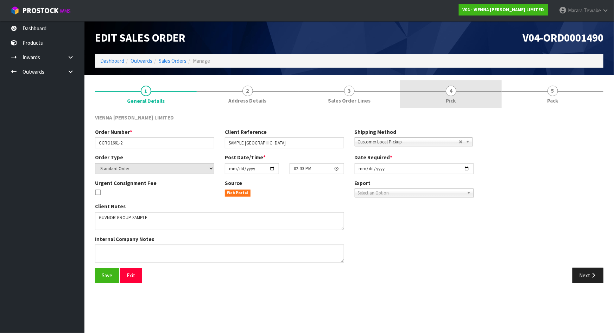
click at [481, 101] on link "4 Pick" at bounding box center [451, 94] width 102 height 28
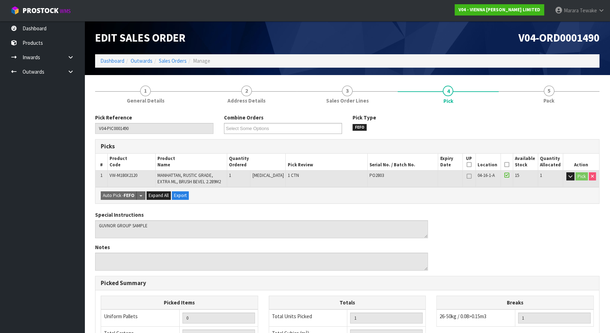
click at [504, 164] on icon at bounding box center [506, 164] width 5 height 0
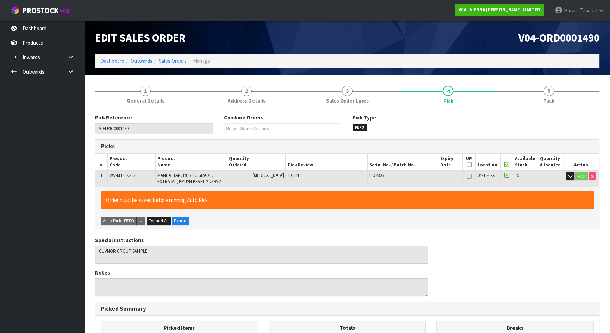
scroll to position [162, 0]
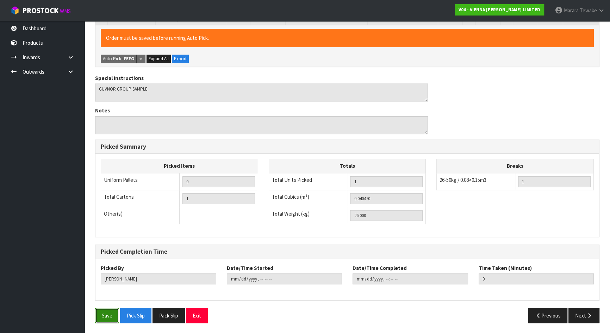
click at [106, 315] on button "Save" at bounding box center [107, 315] width 24 height 15
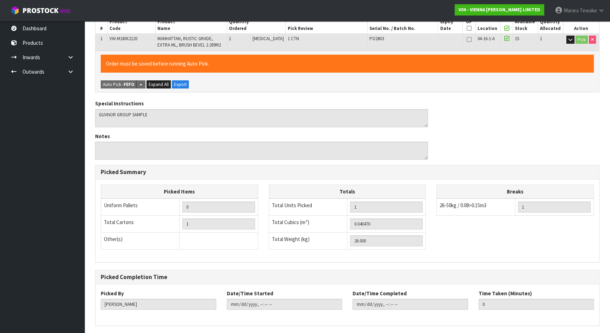
scroll to position [0, 0]
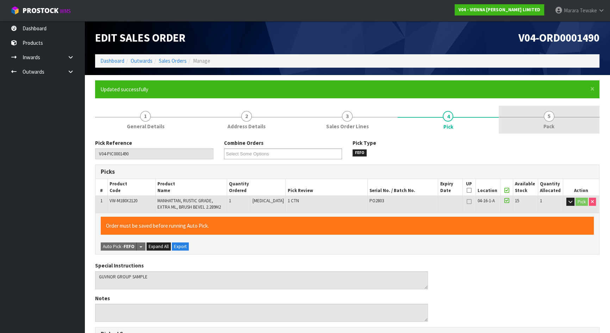
type input "[PERSON_NAME]"
type input "[DATE]T15:06:13"
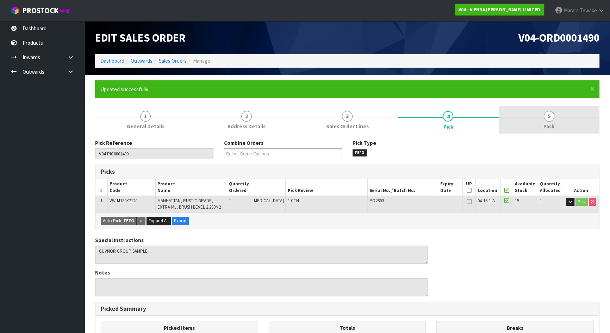
click at [547, 119] on span "5" at bounding box center [548, 116] width 11 height 11
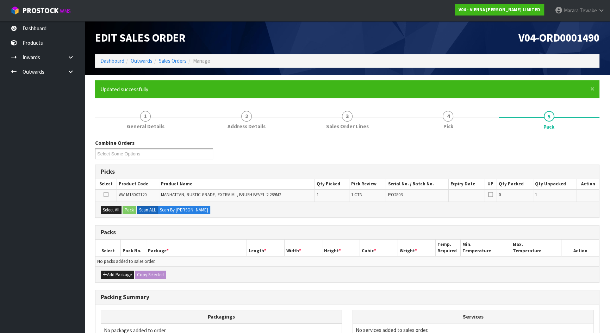
scroll to position [78, 0]
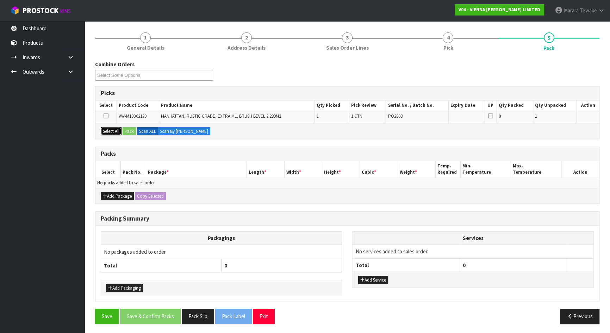
click at [116, 127] on button "Select All" at bounding box center [111, 131] width 21 height 8
click at [130, 129] on button "Pack" at bounding box center [128, 131] width 13 height 8
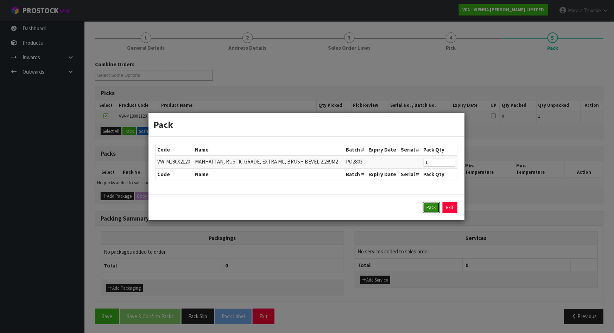
click at [430, 208] on button "Pack" at bounding box center [431, 207] width 17 height 11
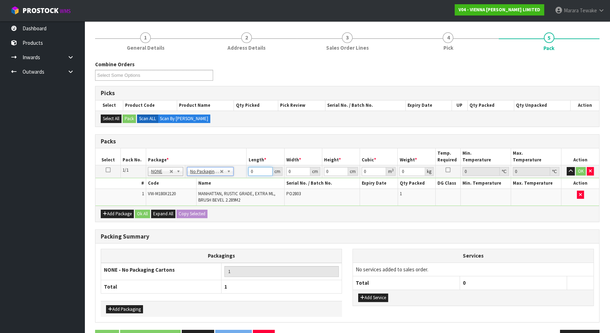
drag, startPoint x: 246, startPoint y: 170, endPoint x: 232, endPoint y: 159, distance: 18.6
click at [232, 160] on table "Select Pack No. Package * Length * Width * Height * Cubic * Weight * Temp. Requ…" at bounding box center [346, 176] width 503 height 57
type input "3"
type input "212"
type input "19"
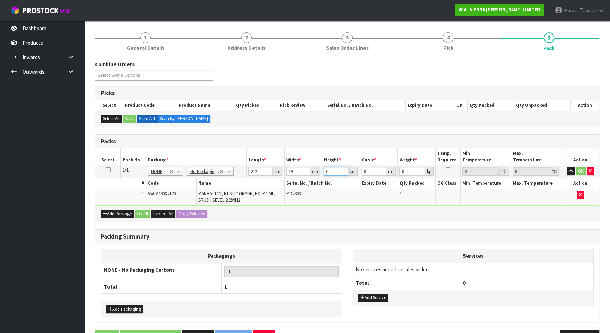
type input "1"
type input "0.004028"
type input "10"
type input "0.04028"
type input "10"
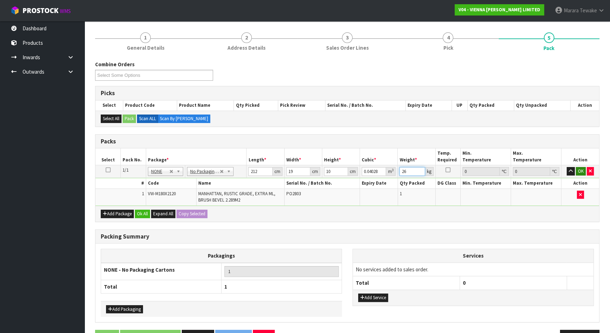
type input "26"
click at [578, 172] on button "OK" at bounding box center [580, 171] width 10 height 8
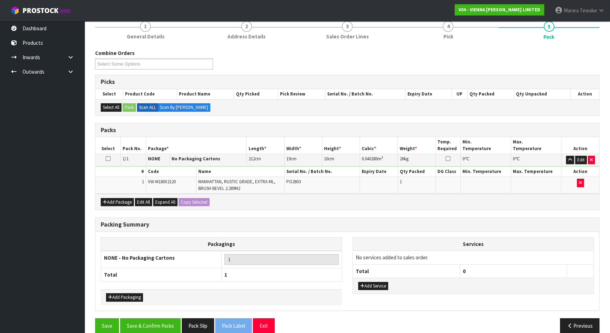
scroll to position [99, 0]
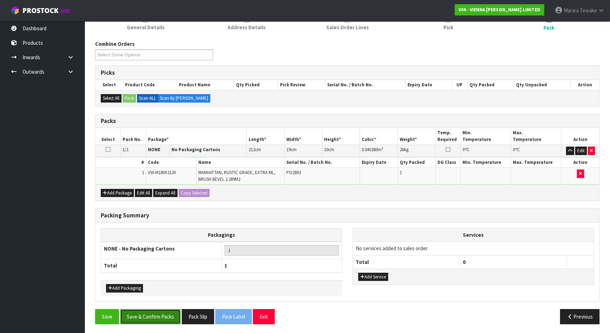
click at [135, 315] on button "Save & Confirm Packs" at bounding box center [150, 316] width 61 height 15
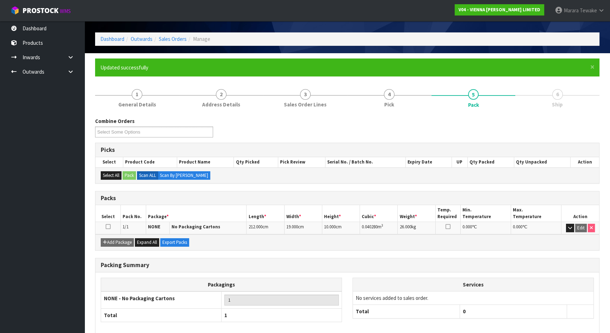
scroll to position [0, 0]
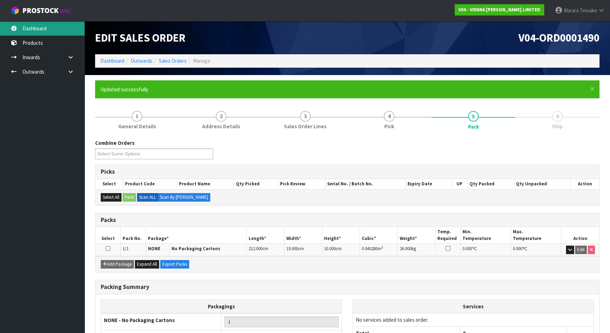
click at [45, 25] on link "Dashboard" at bounding box center [42, 28] width 84 height 14
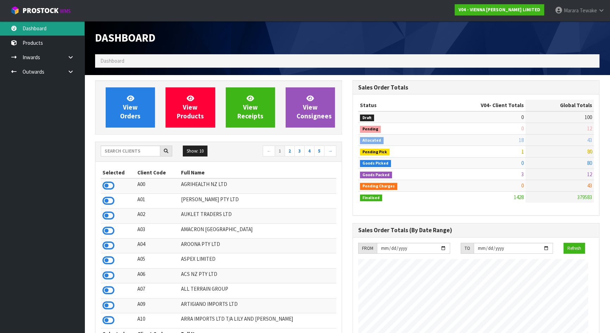
scroll to position [555, 257]
click at [129, 148] on input "text" at bounding box center [130, 150] width 59 height 11
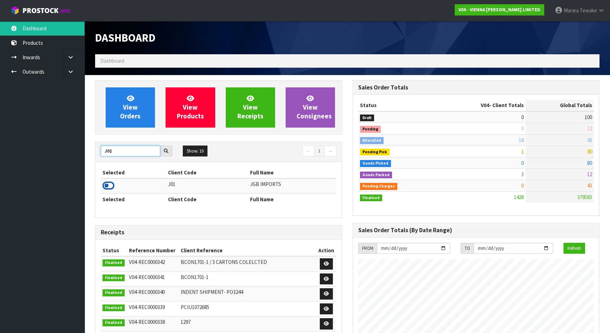
type input "J01"
click at [106, 187] on icon at bounding box center [108, 185] width 12 height 11
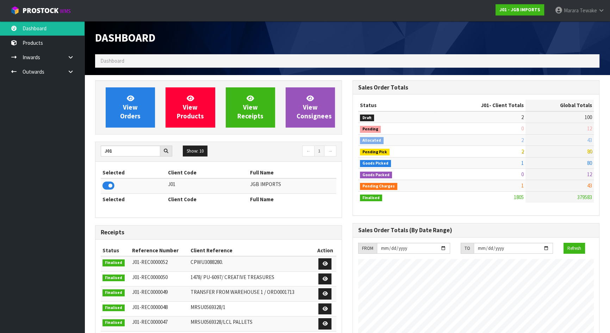
scroll to position [532, 257]
click at [129, 117] on span "View Orders" at bounding box center [130, 107] width 20 height 26
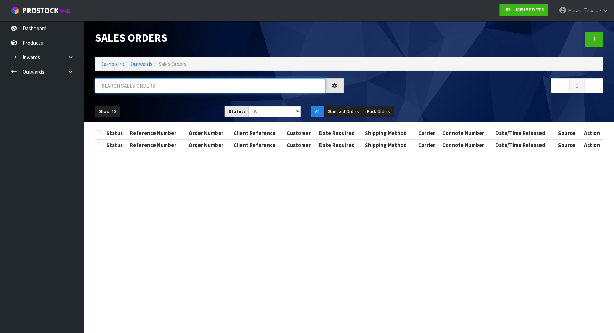
click at [138, 86] on input "text" at bounding box center [210, 85] width 231 height 15
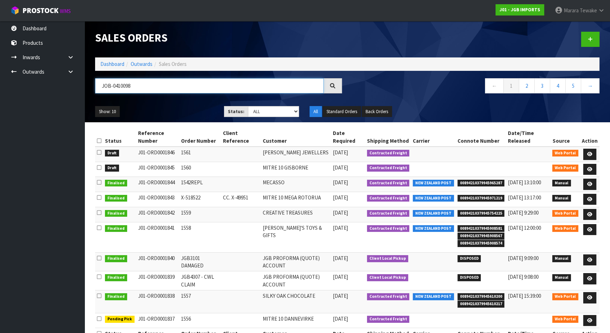
type input "JOB-0410098"
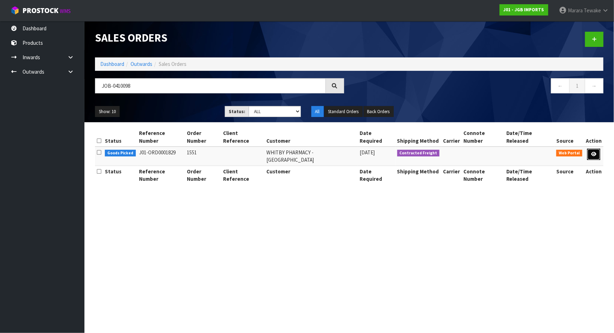
click at [600, 149] on link at bounding box center [593, 154] width 13 height 11
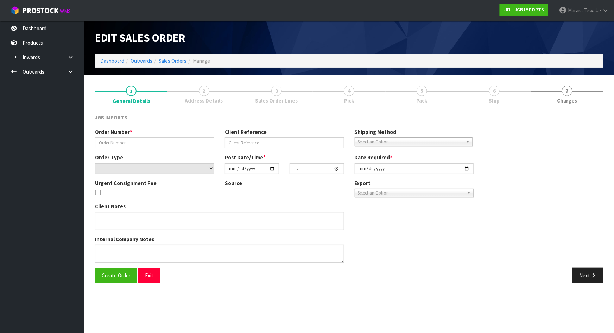
type input "1551"
select select "number:0"
type input "[DATE]"
type input "13:44:00.000"
type input "[DATE]"
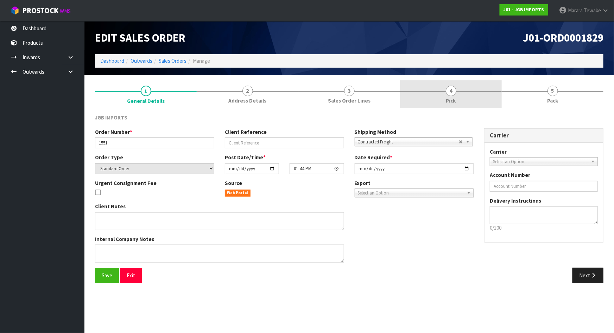
click at [456, 92] on link "4 Pick" at bounding box center [451, 94] width 102 height 28
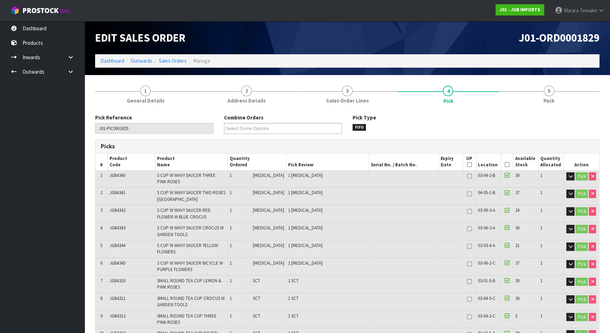
click at [505, 165] on icon at bounding box center [506, 164] width 5 height 0
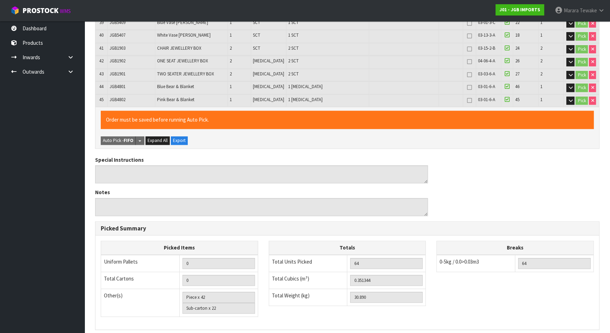
scroll to position [845, 0]
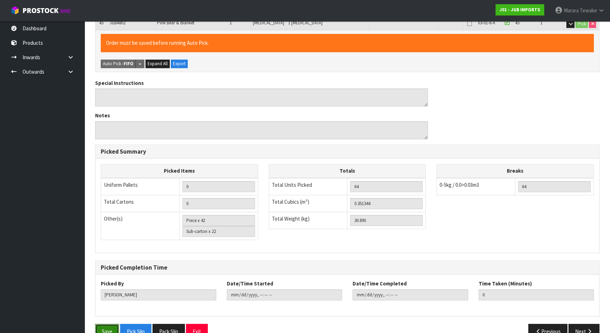
click at [106, 323] on button "Save" at bounding box center [107, 330] width 24 height 15
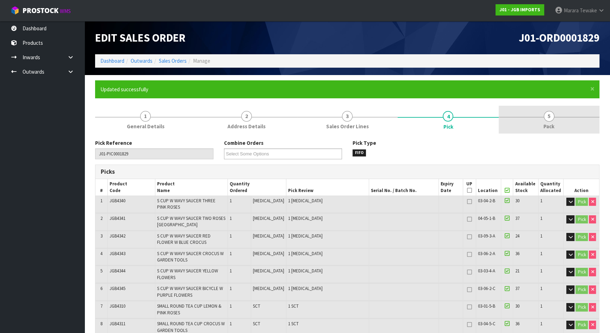
click at [548, 112] on span "5" at bounding box center [548, 116] width 11 height 11
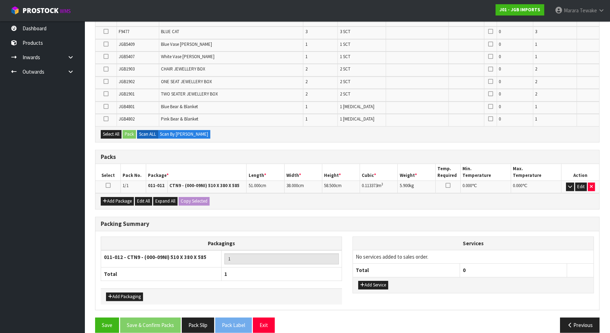
scroll to position [555, 0]
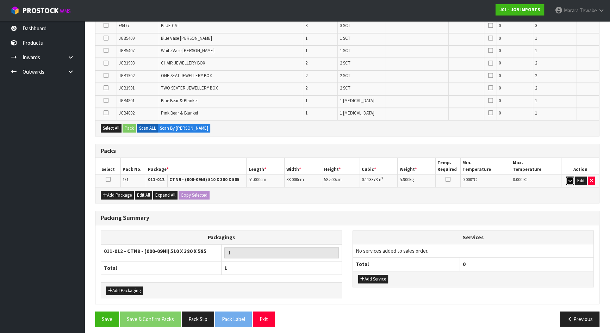
click at [567, 176] on button "button" at bounding box center [570, 180] width 8 height 8
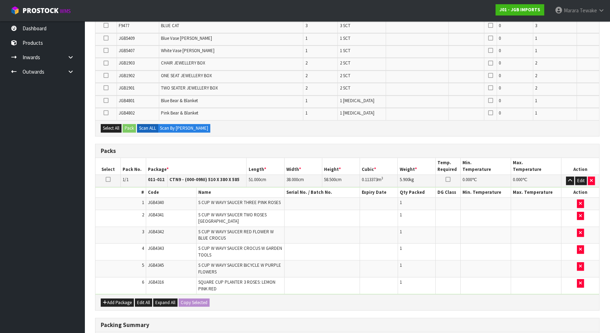
click at [106, 179] on icon at bounding box center [108, 179] width 5 height 0
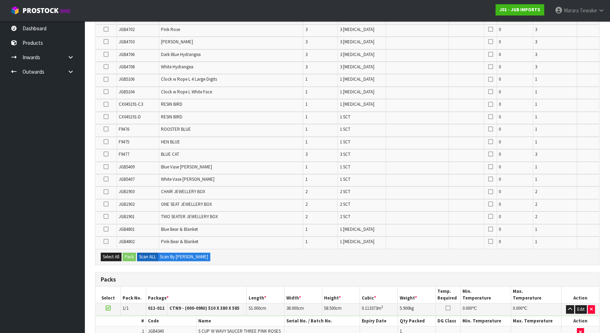
scroll to position [299, 0]
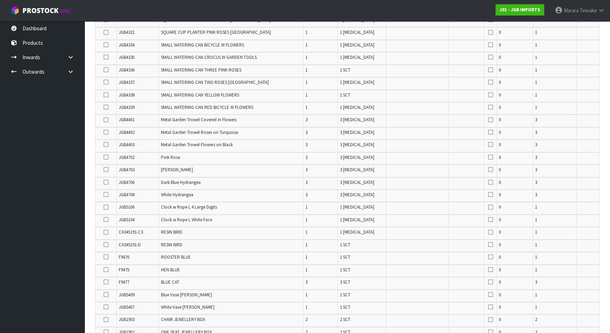
click at [106, 82] on icon at bounding box center [105, 82] width 5 height 0
click at [0, 0] on input "checkbox" at bounding box center [0, 0] width 0 height 0
click at [108, 57] on icon at bounding box center [105, 57] width 5 height 0
click at [0, 0] on input "checkbox" at bounding box center [0, 0] width 0 height 0
click at [106, 70] on icon at bounding box center [105, 70] width 5 height 0
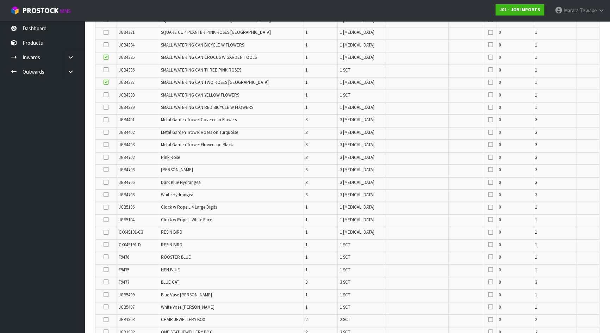
click at [0, 0] on input "checkbox" at bounding box center [0, 0] width 0 height 0
click at [108, 120] on icon at bounding box center [105, 120] width 5 height 0
click at [0, 0] on input "checkbox" at bounding box center [0, 0] width 0 height 0
click at [106, 132] on icon at bounding box center [105, 132] width 5 height 0
click at [0, 0] on input "checkbox" at bounding box center [0, 0] width 0 height 0
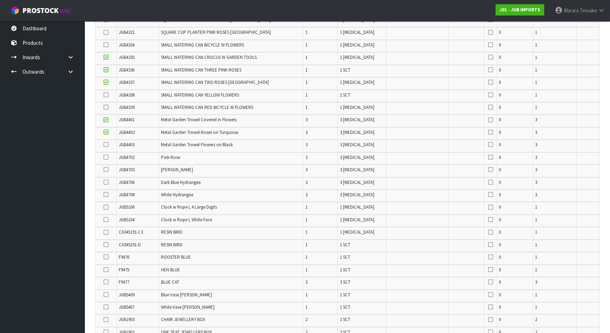
click at [106, 144] on icon at bounding box center [105, 144] width 5 height 0
click at [0, 0] on input "checkbox" at bounding box center [0, 0] width 0 height 0
click at [107, 95] on icon at bounding box center [105, 95] width 5 height 0
click at [0, 0] on input "checkbox" at bounding box center [0, 0] width 0 height 0
click at [106, 107] on icon at bounding box center [105, 107] width 5 height 0
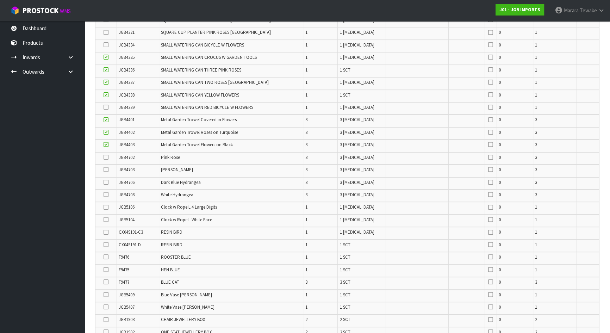
click at [0, 0] on input "checkbox" at bounding box center [0, 0] width 0 height 0
click at [106, 45] on icon at bounding box center [105, 45] width 5 height 0
click at [0, 0] on input "checkbox" at bounding box center [0, 0] width 0 height 0
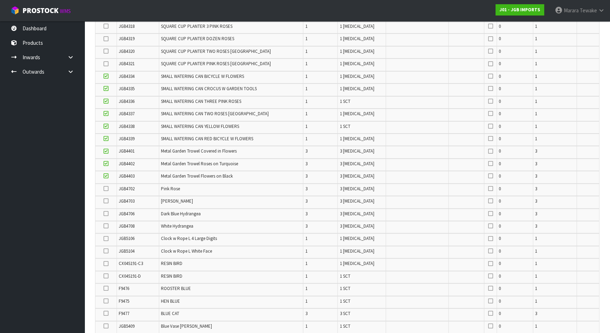
scroll to position [267, 0]
click at [106, 226] on icon at bounding box center [105, 226] width 5 height 0
click at [0, 0] on input "checkbox" at bounding box center [0, 0] width 0 height 0
click at [108, 226] on icon at bounding box center [105, 226] width 5 height 0
click at [0, 0] on input "checkbox" at bounding box center [0, 0] width 0 height 0
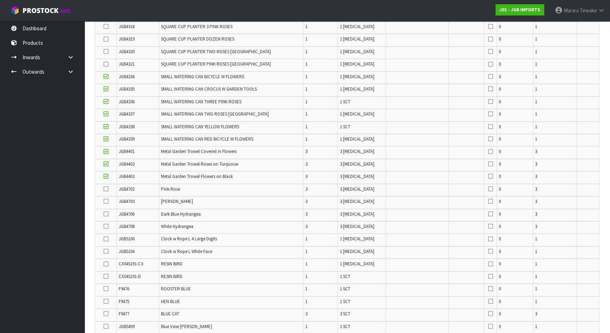
click at [108, 226] on icon at bounding box center [105, 226] width 5 height 0
click at [0, 0] on input "checkbox" at bounding box center [0, 0] width 0 height 0
click at [106, 214] on icon at bounding box center [105, 214] width 5 height 0
click at [0, 0] on input "checkbox" at bounding box center [0, 0] width 0 height 0
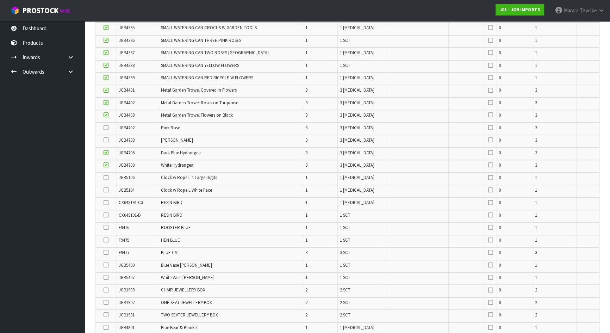
scroll to position [331, 0]
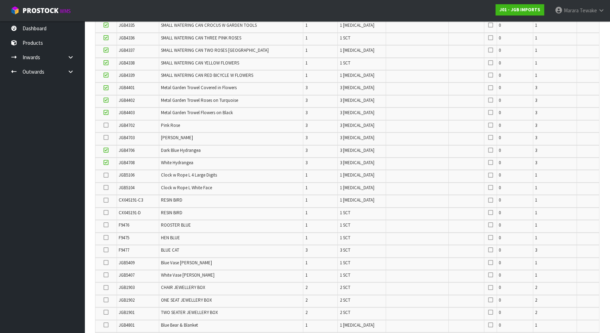
click at [106, 250] on icon at bounding box center [105, 250] width 5 height 0
click at [0, 0] on input "checkbox" at bounding box center [0, 0] width 0 height 0
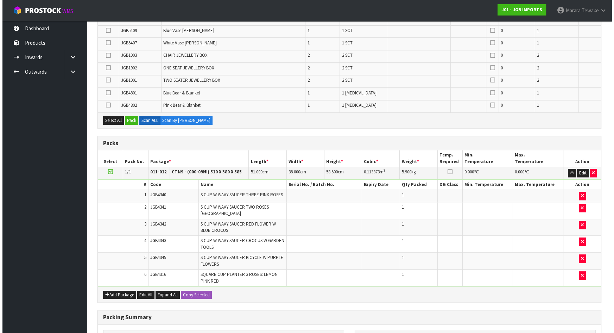
scroll to position [524, 0]
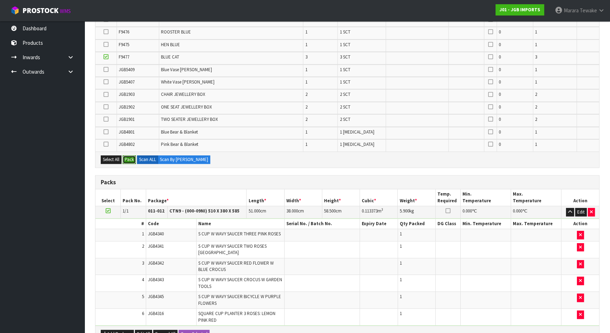
click at [131, 155] on button "Pack" at bounding box center [128, 159] width 13 height 8
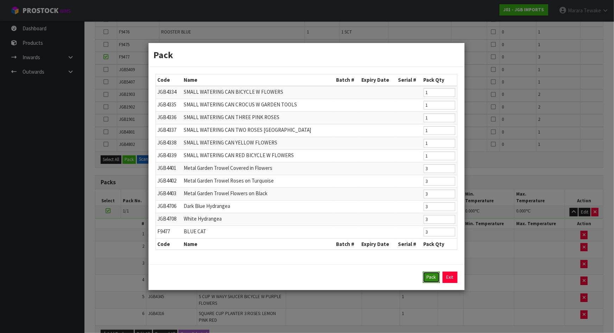
drag, startPoint x: 433, startPoint y: 276, endPoint x: 424, endPoint y: 275, distance: 8.9
click at [432, 275] on button "Pack" at bounding box center [431, 276] width 17 height 11
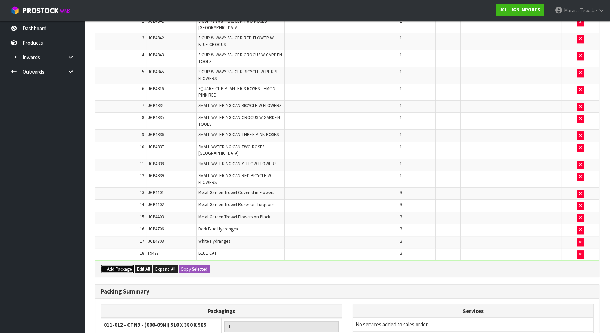
click at [112, 265] on button "Add Package" at bounding box center [117, 269] width 33 height 8
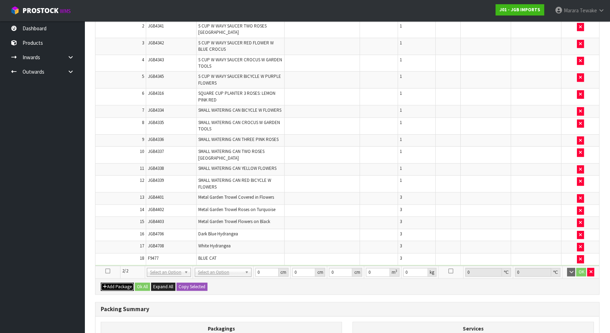
scroll to position [604, 0]
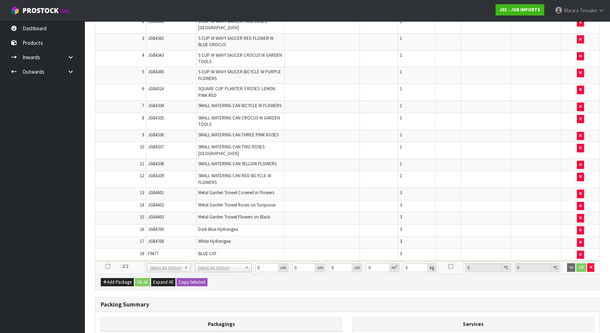
click at [109, 266] on icon at bounding box center [107, 266] width 5 height 0
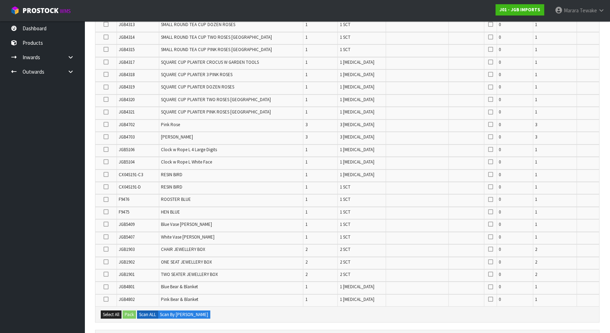
scroll to position [0, 0]
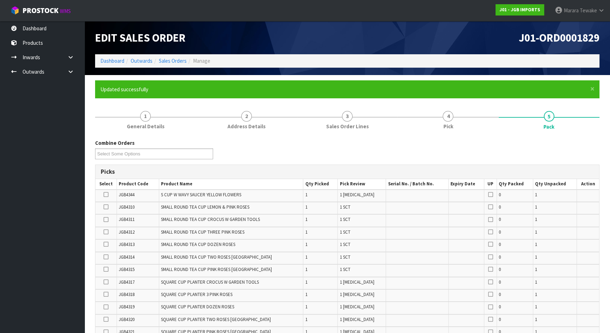
click at [105, 194] on icon at bounding box center [105, 194] width 5 height 0
click at [0, 0] on input "checkbox" at bounding box center [0, 0] width 0 height 0
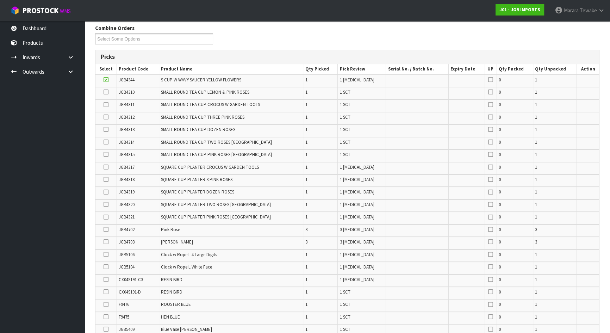
scroll to position [128, 0]
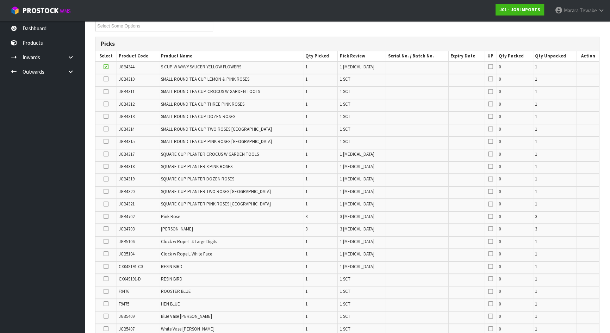
click at [107, 191] on icon at bounding box center [105, 191] width 5 height 0
click at [0, 0] on input "checkbox" at bounding box center [0, 0] width 0 height 0
click at [108, 104] on icon at bounding box center [105, 104] width 5 height 0
click at [0, 0] on input "checkbox" at bounding box center [0, 0] width 0 height 0
click at [107, 79] on icon at bounding box center [105, 79] width 5 height 0
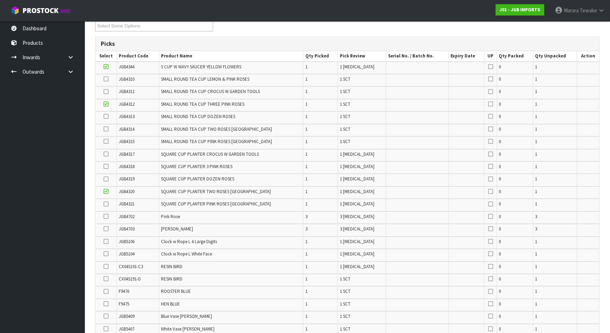
click at [0, 0] on input "checkbox" at bounding box center [0, 0] width 0 height 0
click at [106, 166] on icon at bounding box center [105, 166] width 5 height 0
click at [0, 0] on input "checkbox" at bounding box center [0, 0] width 0 height 0
click at [105, 204] on icon at bounding box center [105, 204] width 5 height 0
click at [0, 0] on input "checkbox" at bounding box center [0, 0] width 0 height 0
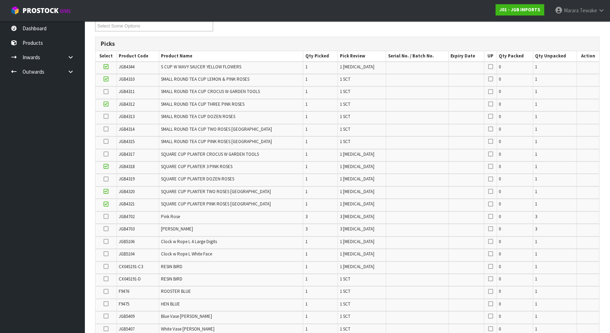
scroll to position [313, 0]
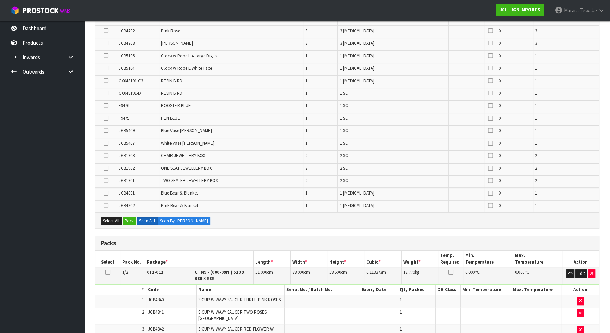
click at [105, 168] on icon at bounding box center [105, 168] width 5 height 0
click at [0, 0] on input "checkbox" at bounding box center [0, 0] width 0 height 0
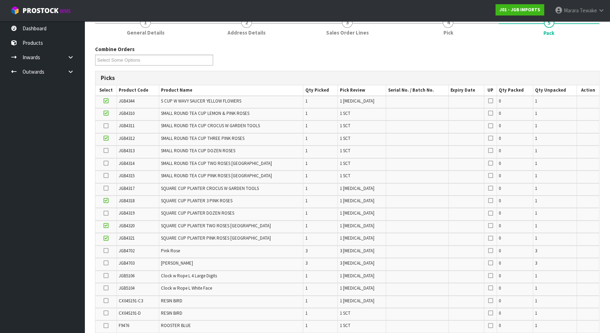
scroll to position [89, 0]
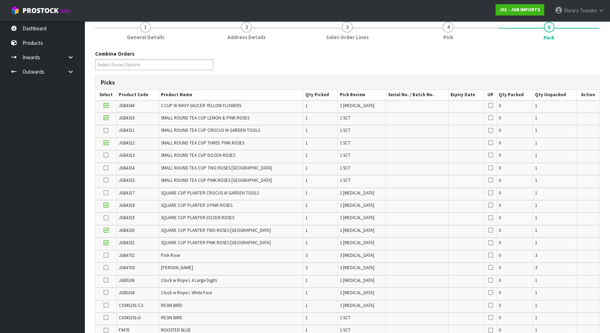
click at [106, 180] on icon at bounding box center [105, 180] width 5 height 0
click at [0, 0] on input "checkbox" at bounding box center [0, 0] width 0 height 0
click at [106, 218] on icon at bounding box center [105, 218] width 5 height 0
click at [0, 0] on input "checkbox" at bounding box center [0, 0] width 0 height 0
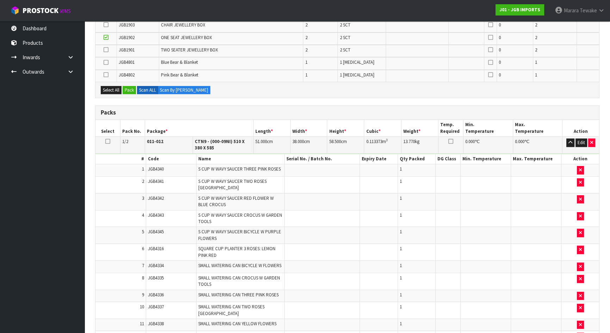
scroll to position [115, 0]
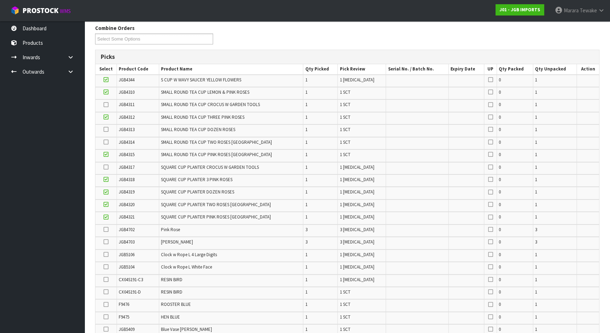
click at [106, 167] on icon at bounding box center [105, 167] width 5 height 0
click at [0, 0] on input "checkbox" at bounding box center [0, 0] width 0 height 0
click at [105, 304] on icon at bounding box center [105, 304] width 5 height 0
click at [0, 0] on input "checkbox" at bounding box center [0, 0] width 0 height 0
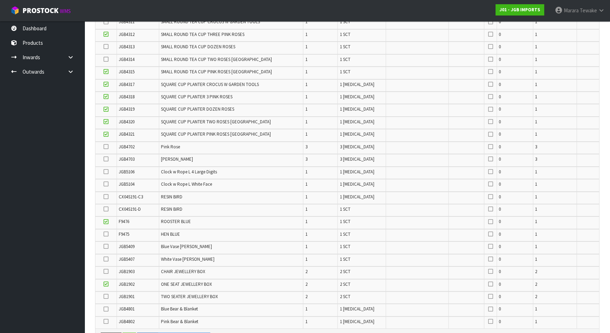
scroll to position [188, 0]
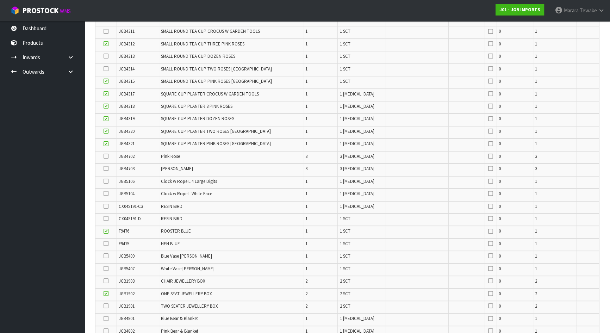
click at [109, 69] on td at bounding box center [105, 70] width 21 height 12
click at [106, 69] on icon at bounding box center [105, 69] width 5 height 0
click at [0, 0] on input "checkbox" at bounding box center [0, 0] width 0 height 0
click at [106, 56] on icon at bounding box center [105, 56] width 5 height 0
click at [0, 0] on input "checkbox" at bounding box center [0, 0] width 0 height 0
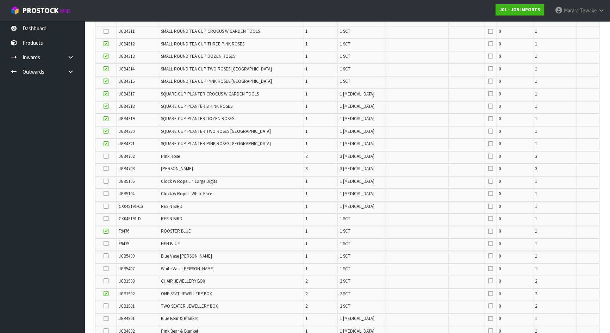
click at [105, 32] on td at bounding box center [105, 32] width 21 height 12
click at [105, 32] on icon at bounding box center [105, 31] width 5 height 0
click at [0, 0] on input "checkbox" at bounding box center [0, 0] width 0 height 0
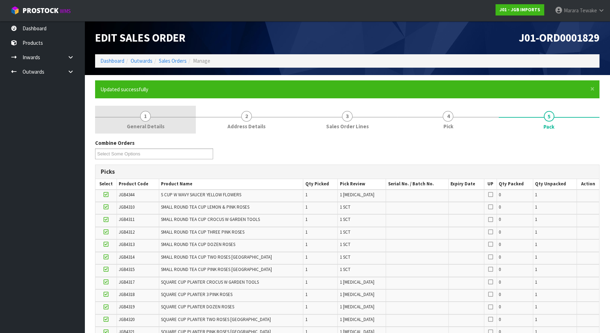
scroll to position [301, 0]
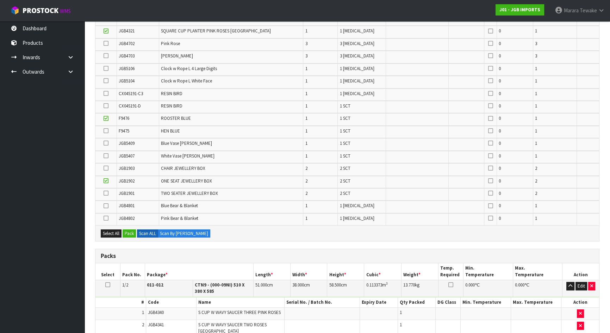
click at [107, 168] on icon at bounding box center [105, 168] width 5 height 0
click at [0, 0] on input "checkbox" at bounding box center [0, 0] width 0 height 0
click at [106, 193] on icon at bounding box center [105, 193] width 5 height 0
click at [0, 0] on input "checkbox" at bounding box center [0, 0] width 0 height 0
click at [108, 131] on icon at bounding box center [105, 131] width 5 height 0
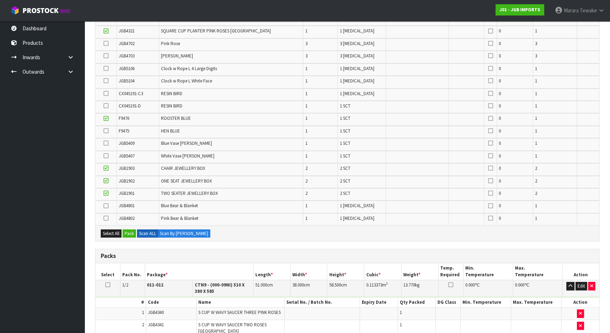
click at [0, 0] on input "checkbox" at bounding box center [0, 0] width 0 height 0
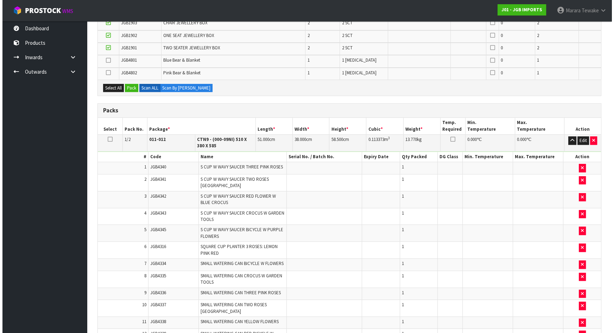
scroll to position [365, 0]
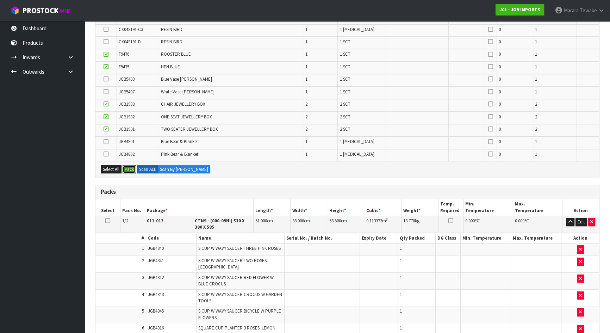
click at [127, 167] on button "Pack" at bounding box center [128, 169] width 13 height 8
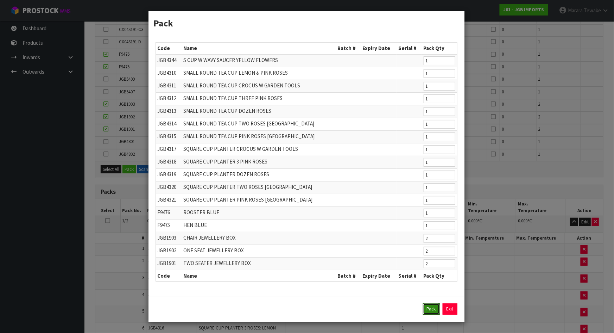
drag, startPoint x: 431, startPoint y: 309, endPoint x: 416, endPoint y: 308, distance: 14.8
click at [430, 309] on button "Pack" at bounding box center [431, 308] width 17 height 11
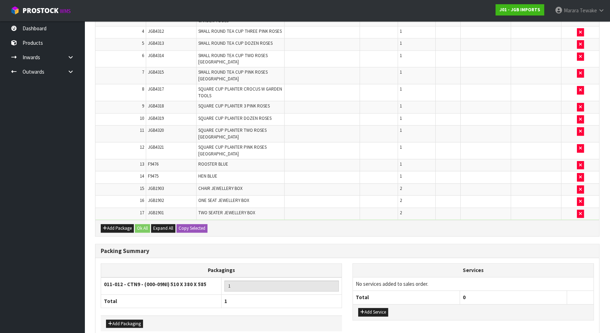
scroll to position [699, 0]
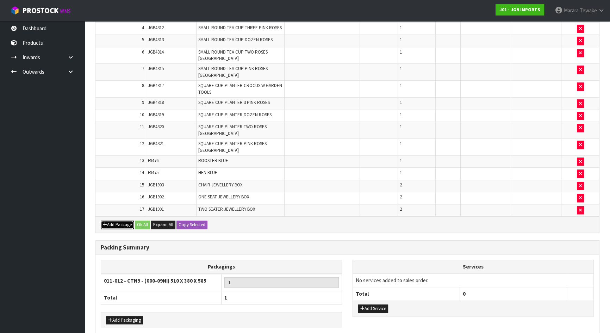
click at [121, 220] on button "Add Package" at bounding box center [117, 224] width 33 height 8
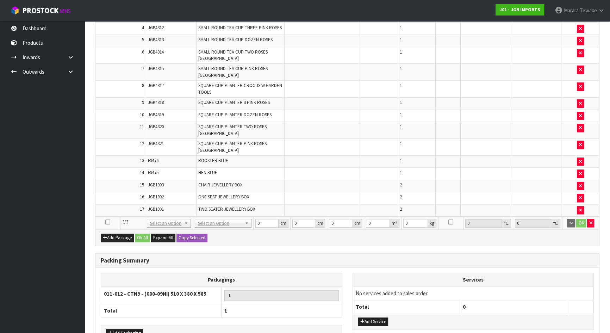
click at [107, 222] on icon at bounding box center [107, 222] width 5 height 0
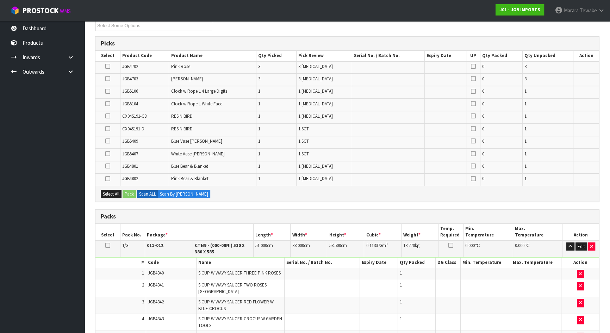
scroll to position [128, 0]
click at [109, 92] on icon at bounding box center [107, 92] width 5 height 0
click at [0, 0] on input "checkbox" at bounding box center [0, 0] width 0 height 0
click at [107, 104] on icon at bounding box center [107, 104] width 5 height 0
click at [0, 0] on input "checkbox" at bounding box center [0, 0] width 0 height 0
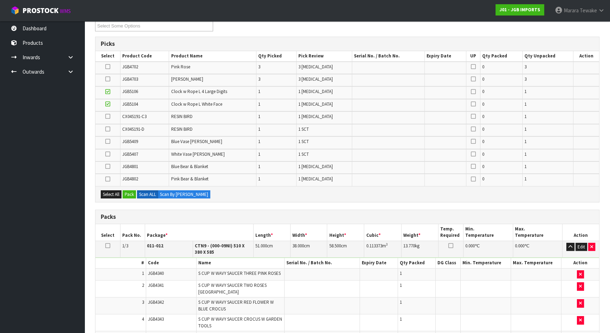
click at [108, 166] on icon at bounding box center [107, 166] width 5 height 0
click at [0, 0] on input "checkbox" at bounding box center [0, 0] width 0 height 0
click at [108, 174] on td at bounding box center [107, 180] width 25 height 12
click at [108, 179] on icon at bounding box center [107, 179] width 5 height 0
click at [0, 0] on input "checkbox" at bounding box center [0, 0] width 0 height 0
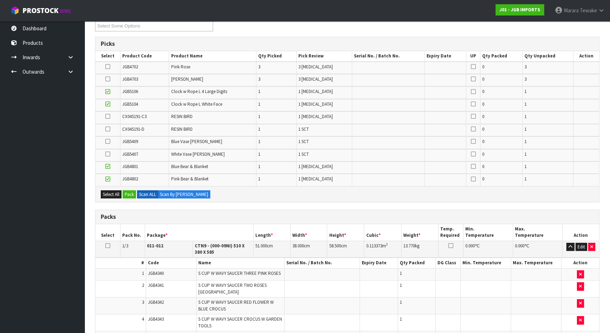
scroll to position [96, 0]
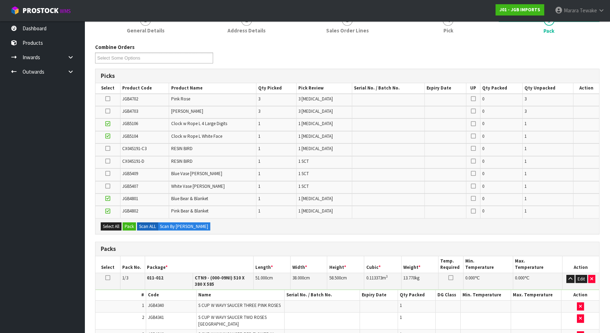
click at [107, 148] on icon at bounding box center [107, 148] width 5 height 0
click at [0, 0] on input "checkbox" at bounding box center [0, 0] width 0 height 0
click at [109, 173] on icon at bounding box center [107, 173] width 5 height 0
click at [0, 0] on input "checkbox" at bounding box center [0, 0] width 0 height 0
click at [108, 186] on icon at bounding box center [107, 186] width 5 height 0
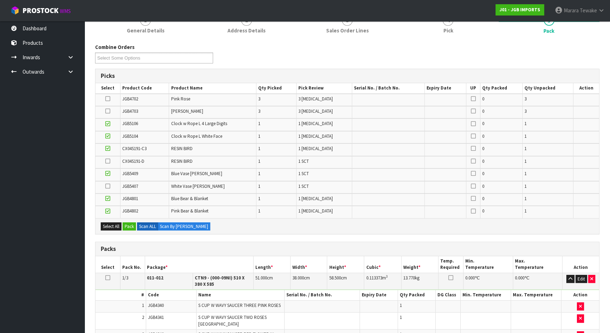
click at [0, 0] on input "checkbox" at bounding box center [0, 0] width 0 height 0
click at [107, 161] on icon at bounding box center [107, 161] width 5 height 0
click at [0, 0] on input "checkbox" at bounding box center [0, 0] width 0 height 0
click at [106, 111] on icon at bounding box center [107, 111] width 5 height 0
click at [0, 0] on input "checkbox" at bounding box center [0, 0] width 0 height 0
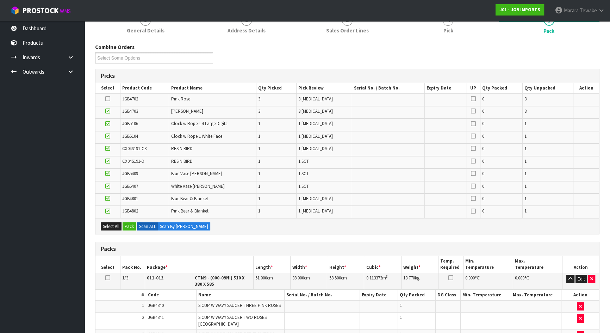
click at [108, 99] on icon at bounding box center [107, 99] width 5 height 0
click at [0, 0] on input "checkbox" at bounding box center [0, 0] width 0 height 0
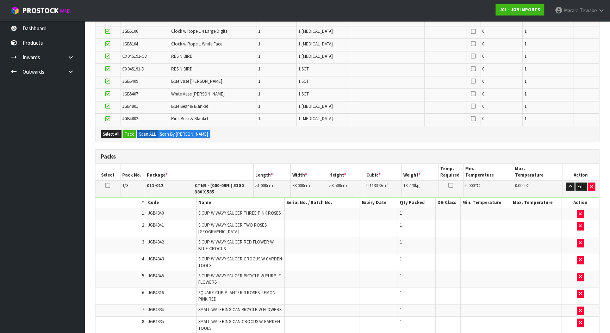
scroll to position [104, 0]
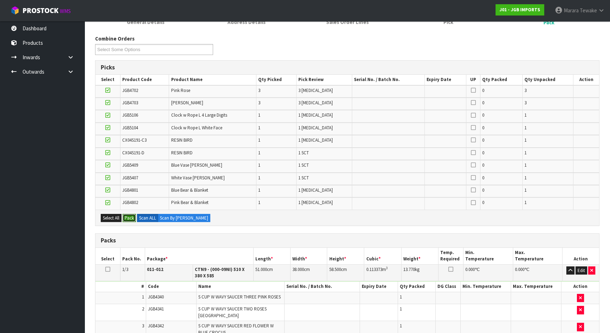
click at [128, 215] on button "Pack" at bounding box center [128, 218] width 13 height 8
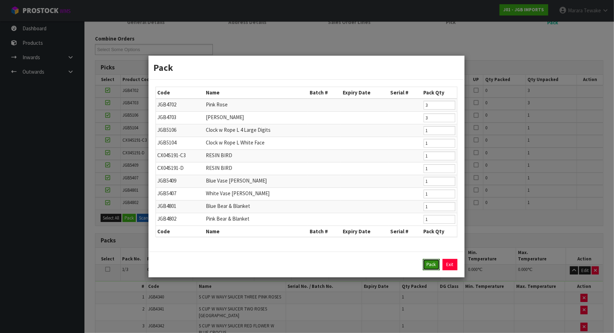
click at [426, 260] on button "Pack" at bounding box center [431, 264] width 17 height 11
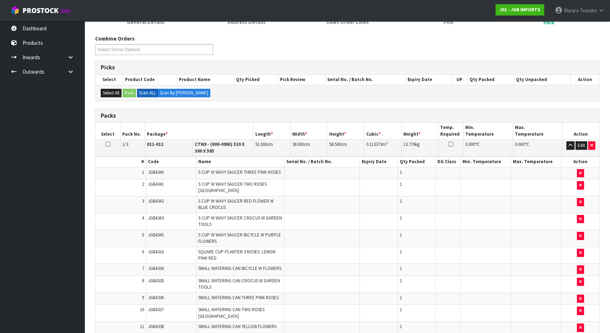
click at [108, 140] on td at bounding box center [107, 147] width 25 height 17
click at [109, 144] on icon at bounding box center [107, 144] width 5 height 0
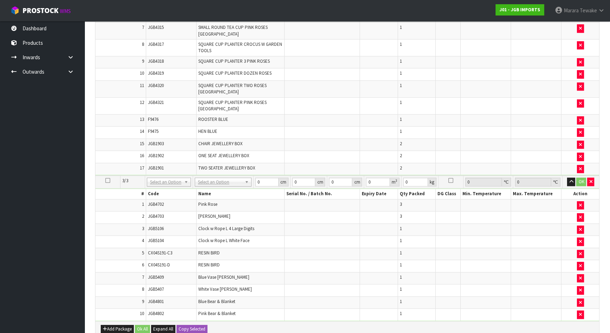
scroll to position [719, 0]
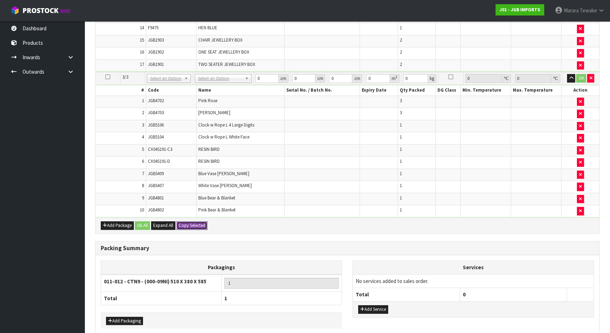
click at [187, 221] on button "Copy Selected" at bounding box center [191, 225] width 31 height 8
click at [187, 222] on span "Confirm" at bounding box center [185, 225] width 15 height 6
type input "3"
type input "51"
type input "38"
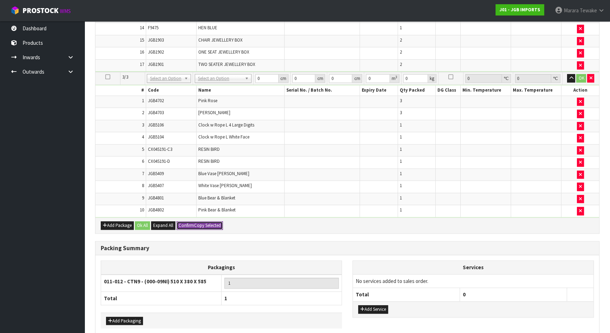
type input "58.5"
type input "0.113373"
type input "13.77"
type input "51"
type input "38"
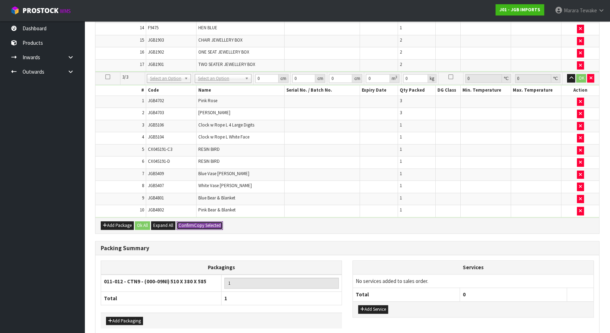
type input "58.5"
type input "0.113373"
type input "13.77"
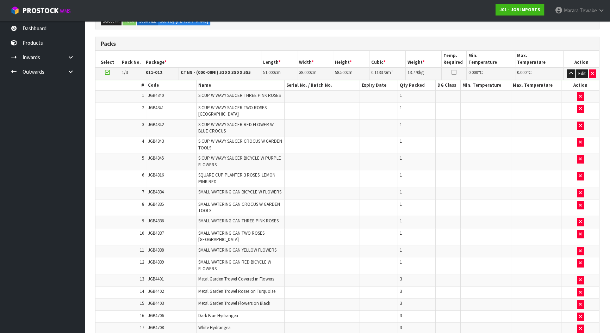
scroll to position [171, 0]
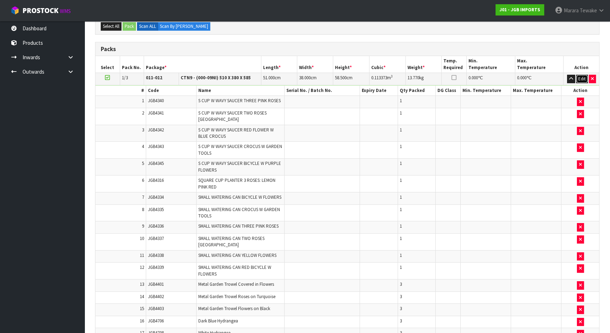
click at [581, 77] on button "Edit" at bounding box center [582, 79] width 12 height 8
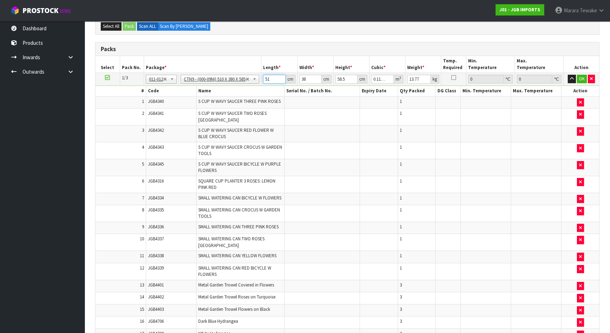
drag, startPoint x: 273, startPoint y: 77, endPoint x: 257, endPoint y: 71, distance: 17.7
click at [259, 73] on tr "1/3 NONE 007-001 007-002 007-004 007-009 007-013 007-014 007-015 007-017 007-01…" at bounding box center [346, 79] width 503 height 13
type input "5"
type input "0.011115"
type input "52"
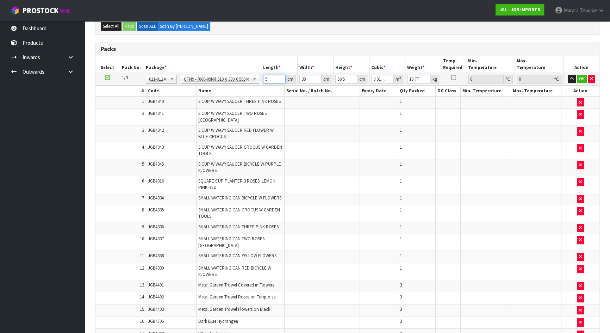
type input "0.115596"
type input "52"
type input "4"
type input "0.012168"
type input "41"
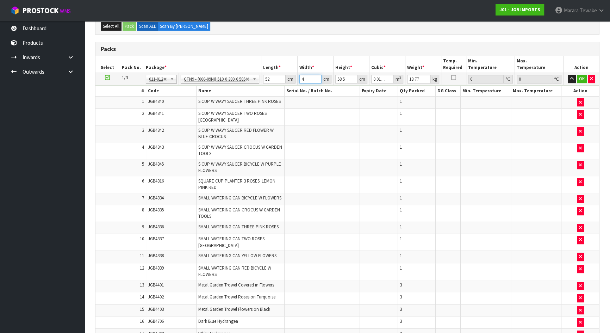
type input "0.124722"
type input "41"
type input "4"
type input "0.008528"
type input "47"
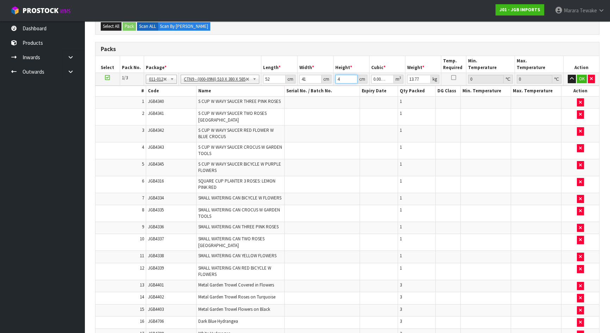
type input "0.100204"
type input "47"
type input "14"
click at [567, 75] on button "button" at bounding box center [571, 79] width 8 height 8
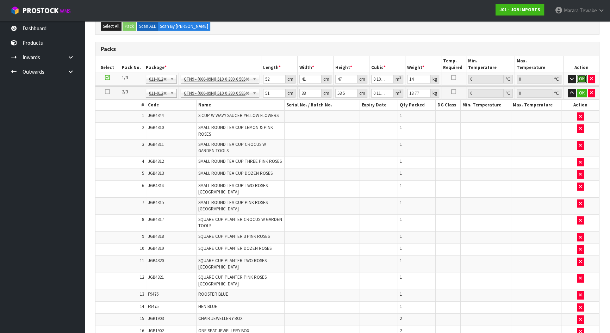
click button "OK" at bounding box center [582, 79] width 10 height 8
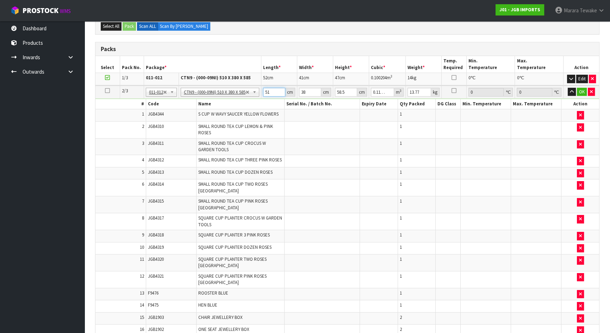
type input "5"
type input "0.011115"
type input "52"
type input "0.115596"
type input "5"
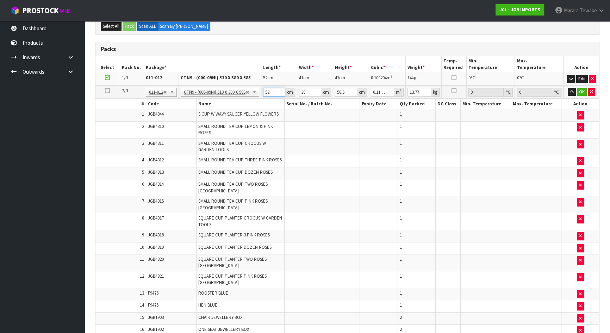
type input "0.011115"
type input "53"
type input "0.117819"
type input "53"
type input "4"
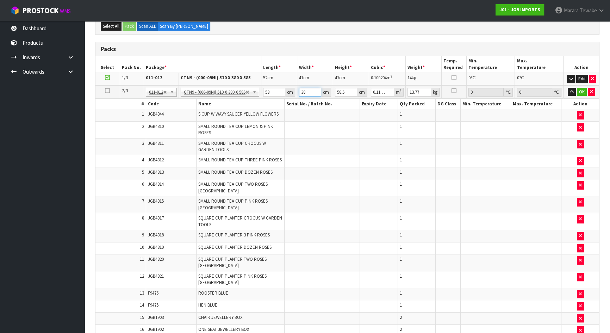
type input "0.012402"
type input "42"
type input "0.130221"
type input "42"
type input "5"
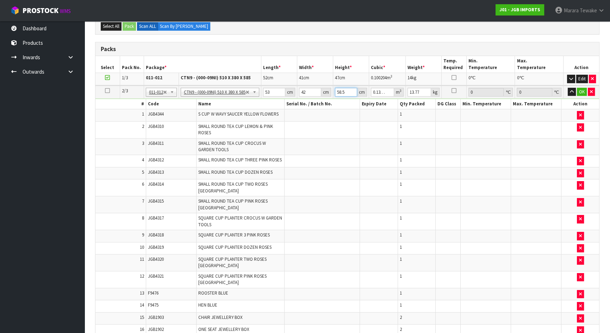
type input "0.01113"
type input "53"
type input "0.117978"
type input "53"
type input "14"
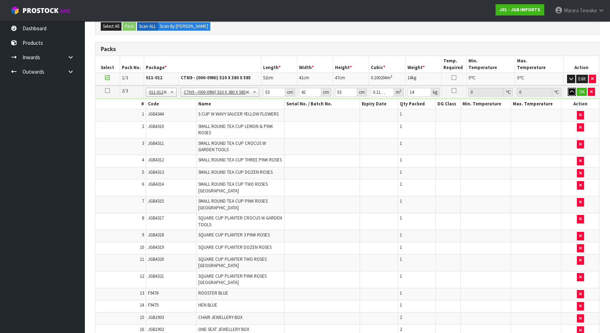
click at [567, 88] on button "button" at bounding box center [571, 92] width 8 height 8
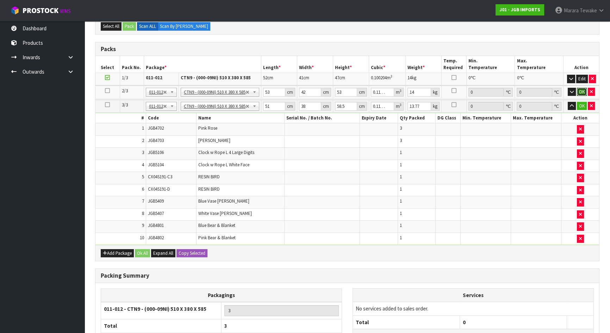
click button "OK" at bounding box center [582, 92] width 10 height 8
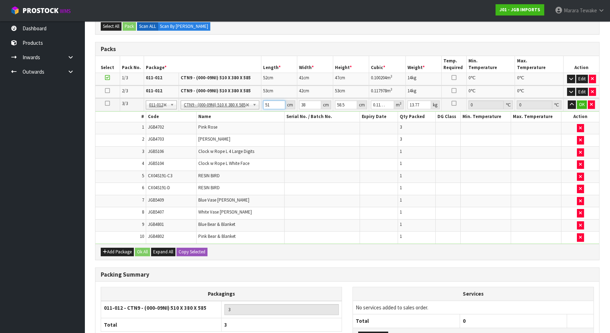
type input "5"
type input "0.011115"
type input "52"
type input "0.115596"
type input "52"
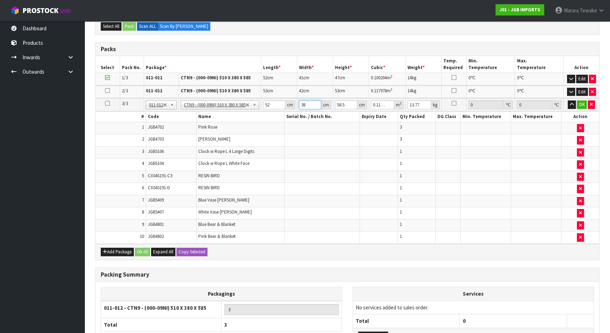
type input "4"
type input "0.012168"
type input "41"
type input "0.124722"
type input "41"
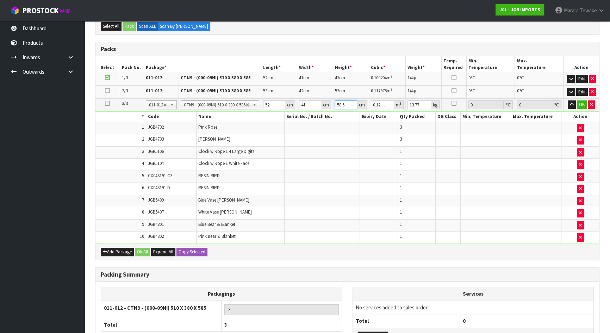
type input "4"
type input "0.008528"
type input "47"
type input "0.100204"
type input "47"
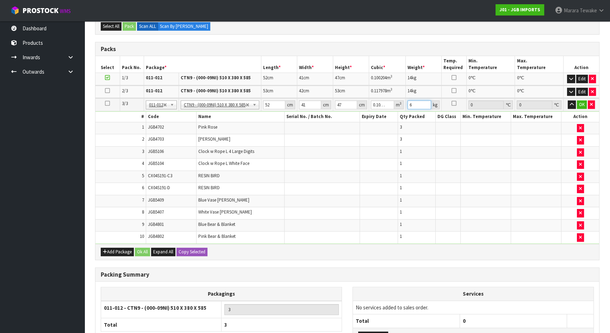
type input "6"
click at [567, 100] on button "button" at bounding box center [571, 104] width 8 height 8
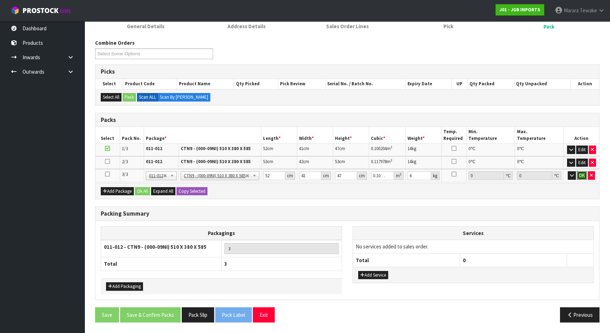
click button "OK" at bounding box center [582, 175] width 10 height 8
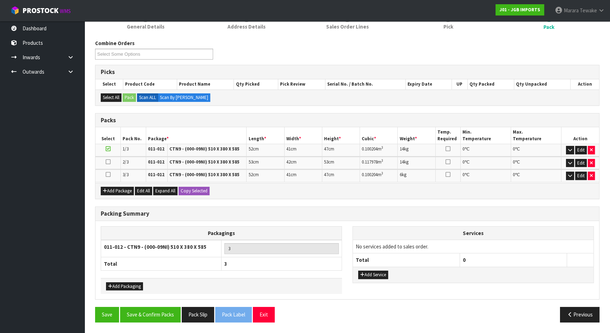
scroll to position [97, 0]
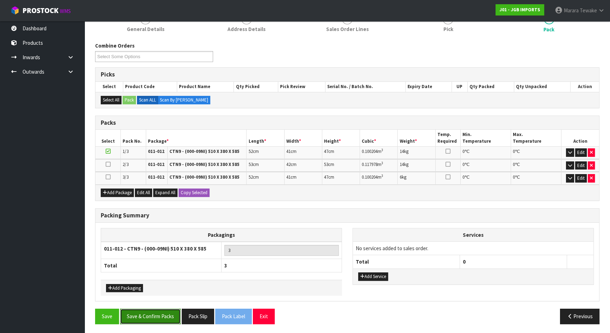
click at [169, 316] on button "Save & Confirm Packs" at bounding box center [150, 315] width 61 height 15
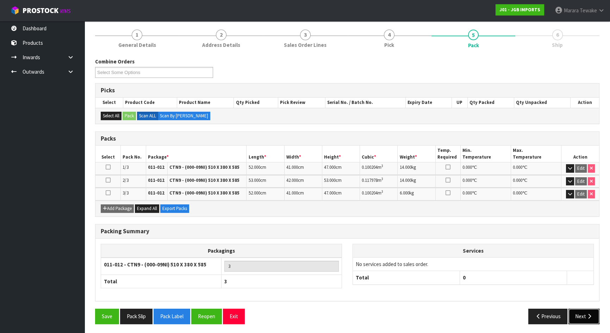
click at [586, 313] on icon "button" at bounding box center [589, 315] width 7 height 5
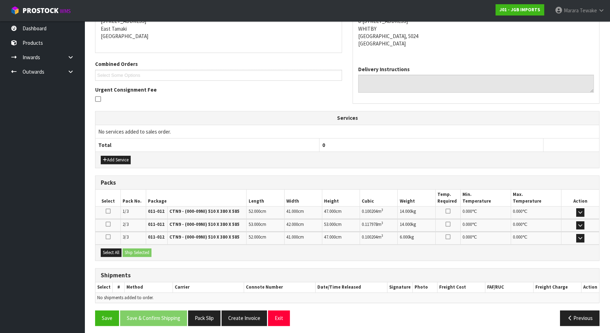
scroll to position [151, 0]
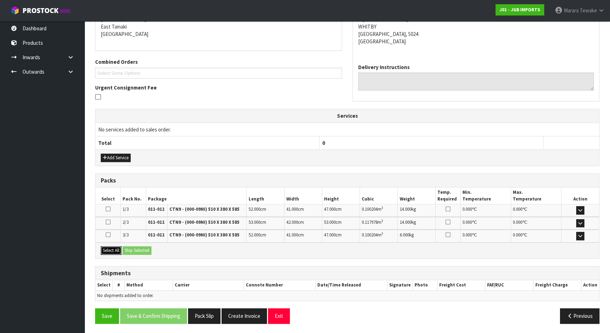
click at [113, 247] on button "Select All" at bounding box center [111, 250] width 21 height 8
click at [136, 247] on button "Ship Selected" at bounding box center [136, 250] width 29 height 8
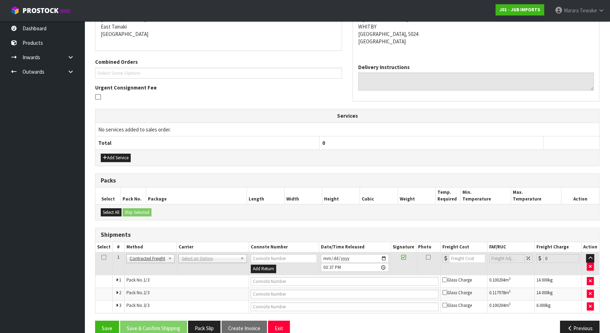
scroll to position [163, 0]
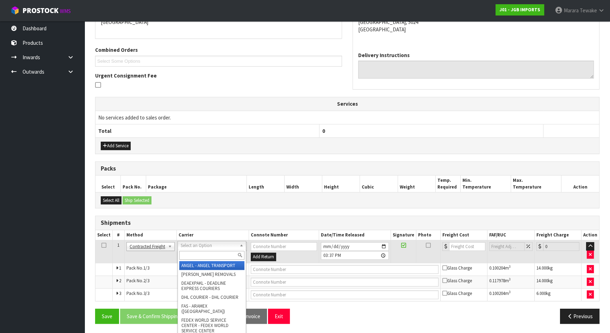
click at [198, 252] on input "text" at bounding box center [211, 255] width 65 height 9
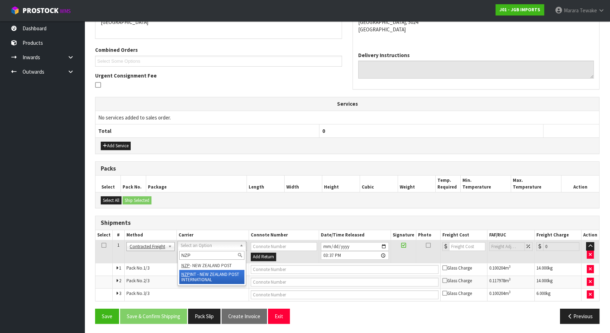
type input "NZP"
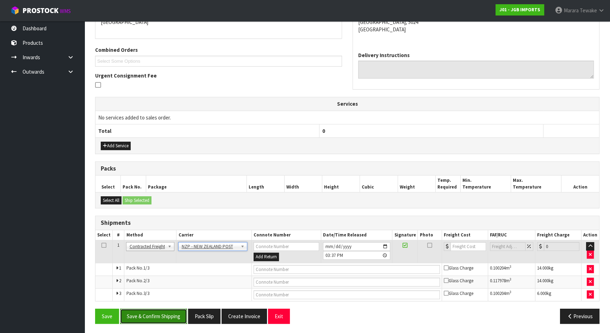
click at [173, 312] on button "Save & Confirm Shipping" at bounding box center [153, 315] width 67 height 15
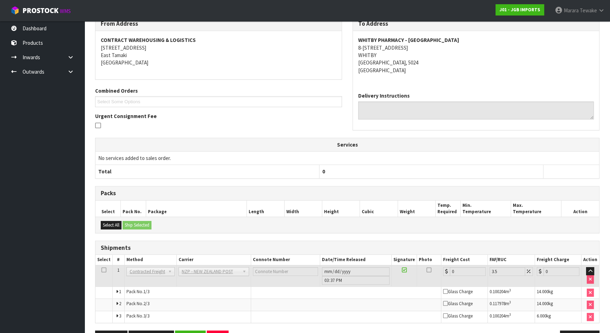
scroll to position [152, 0]
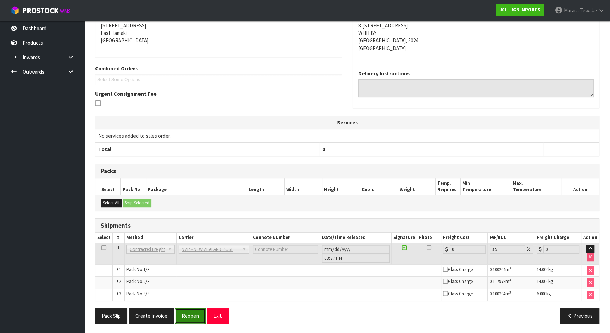
click at [197, 315] on button "Reopen" at bounding box center [190, 315] width 31 height 15
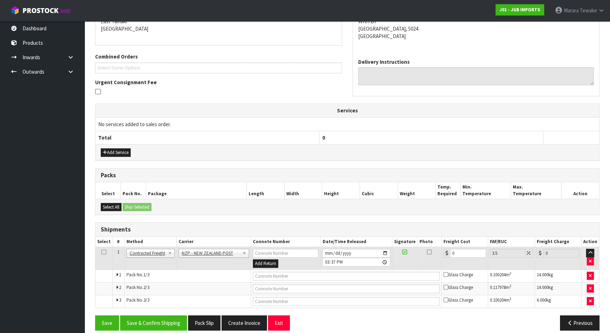
scroll to position [163, 0]
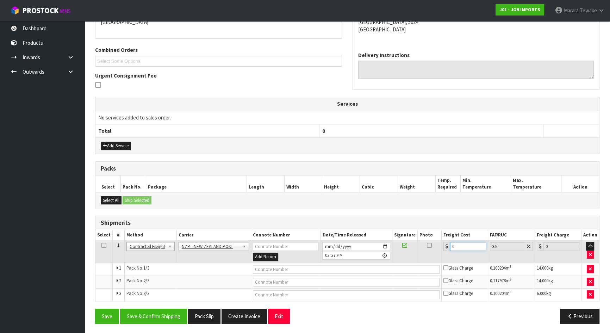
drag, startPoint x: 445, startPoint y: 242, endPoint x: 422, endPoint y: 235, distance: 23.8
click at [424, 232] on table "Select # Method Carrier Connote Number Date/Time Released Signature Photo Freig…" at bounding box center [346, 265] width 503 height 71
type input "5"
type input "5.17"
type input "52"
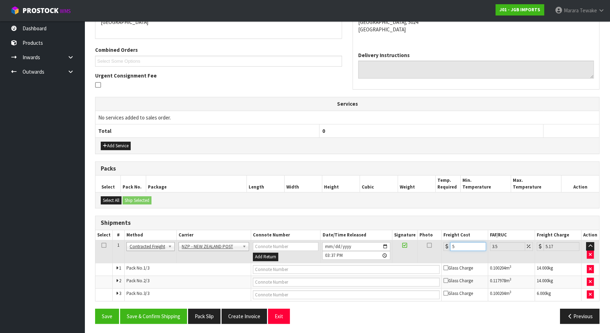
type input "53.82"
type input "52.9"
type input "54.75"
type input "52.99"
type input "54.84"
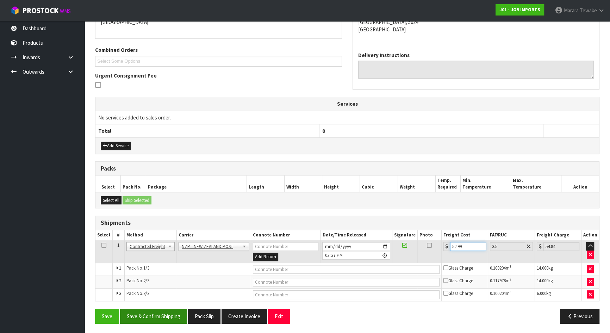
type input "52.99"
click at [174, 314] on button "Save & Confirm Shipping" at bounding box center [153, 315] width 67 height 15
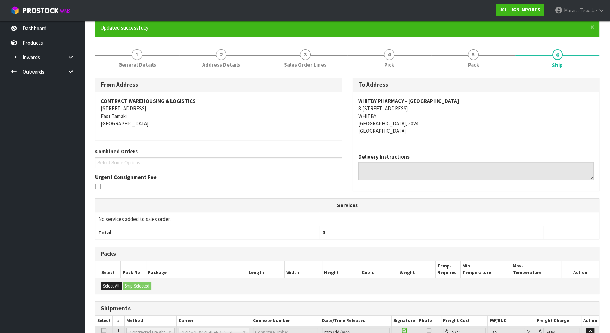
scroll to position [0, 0]
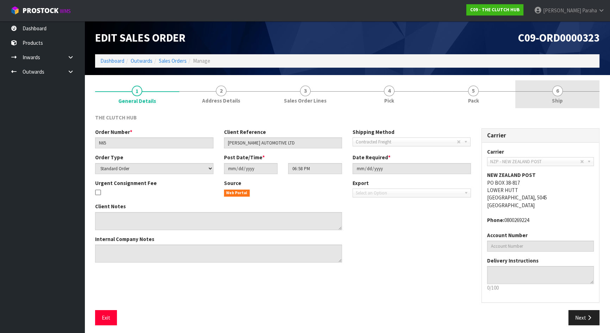
drag, startPoint x: 556, startPoint y: 84, endPoint x: 553, endPoint y: 89, distance: 6.2
click at [556, 84] on link "6 Ship" at bounding box center [557, 94] width 84 height 28
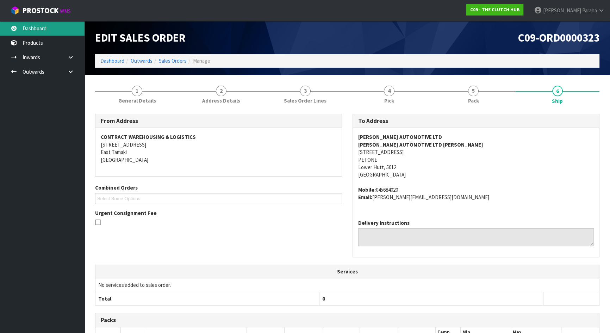
click at [63, 32] on link "Dashboard" at bounding box center [42, 28] width 84 height 14
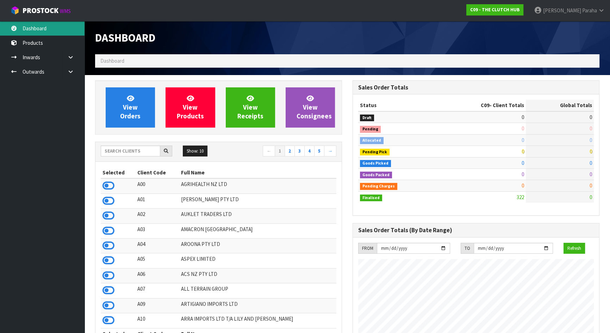
scroll to position [547, 257]
click at [137, 151] on input "text" at bounding box center [130, 150] width 59 height 11
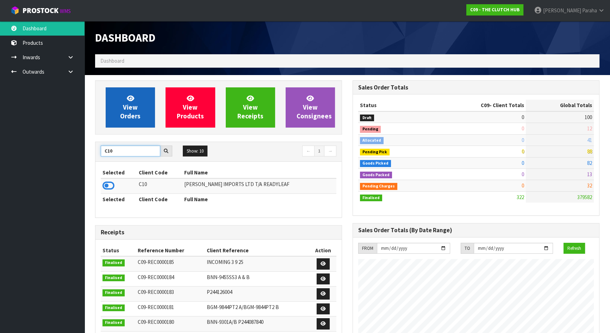
type input "C10"
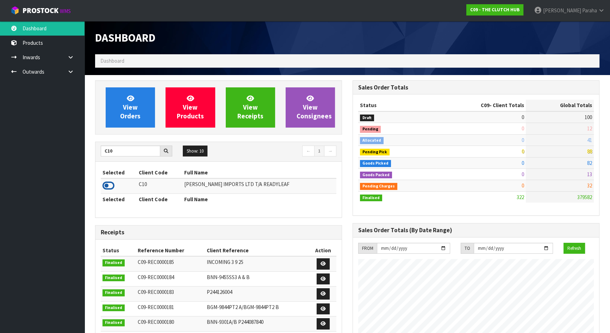
drag, startPoint x: 111, startPoint y: 186, endPoint x: 114, endPoint y: 164, distance: 21.7
click at [110, 186] on icon at bounding box center [108, 185] width 12 height 11
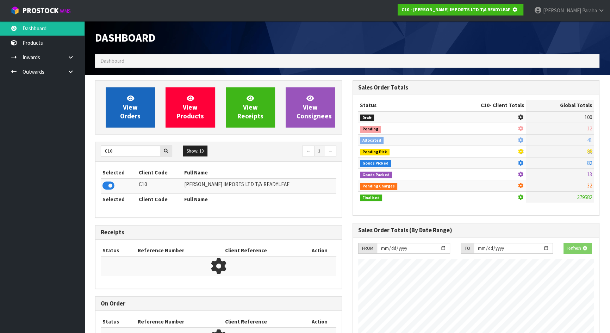
scroll to position [438, 257]
click at [129, 116] on span "View Orders" at bounding box center [130, 107] width 20 height 26
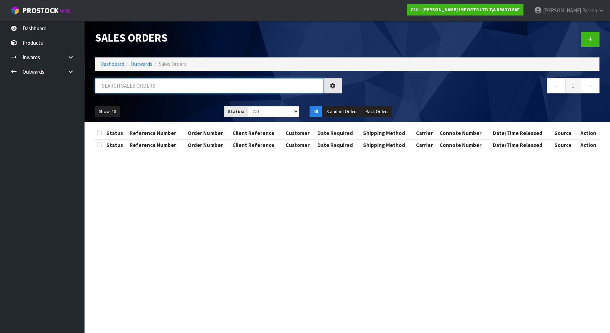
click at [132, 89] on input "text" at bounding box center [209, 85] width 228 height 15
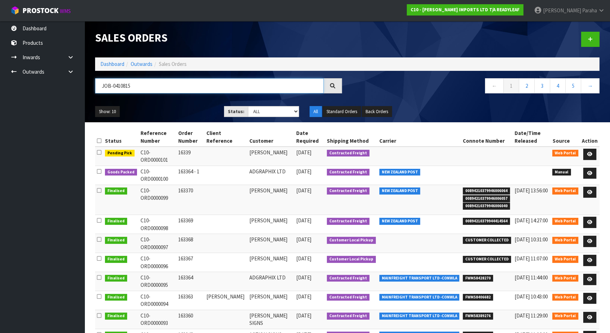
type input "JOB-0410815"
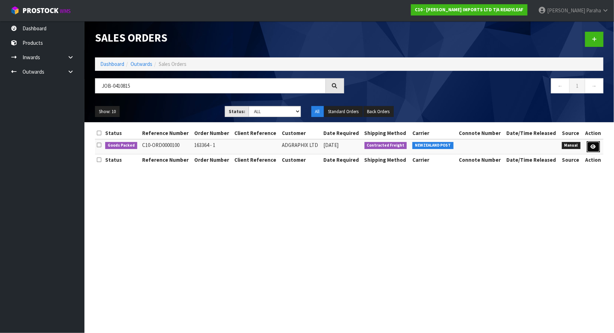
click at [596, 144] on icon at bounding box center [593, 146] width 5 height 5
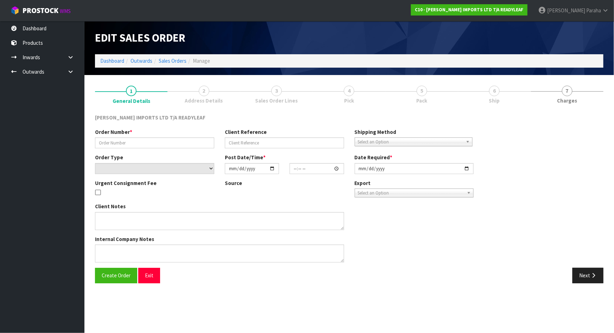
type input "163364 - 1"
select select "number:0"
type input "[DATE]"
type input "14:06:00.000"
type input "[DATE]"
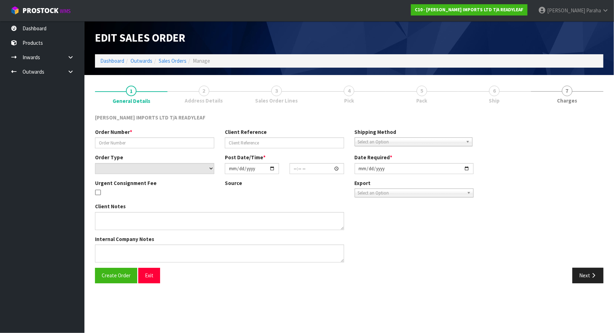
type textarea "URGENT OVERNIGHT DISPATCH"
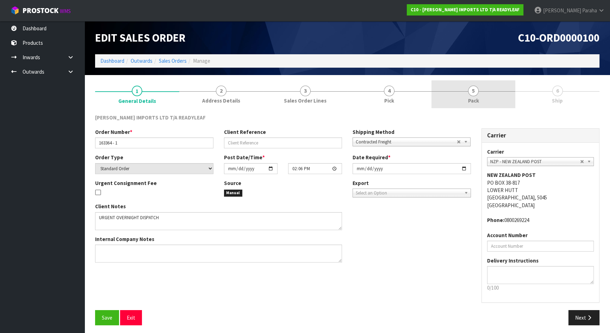
click at [493, 94] on link "5 Pack" at bounding box center [473, 94] width 84 height 28
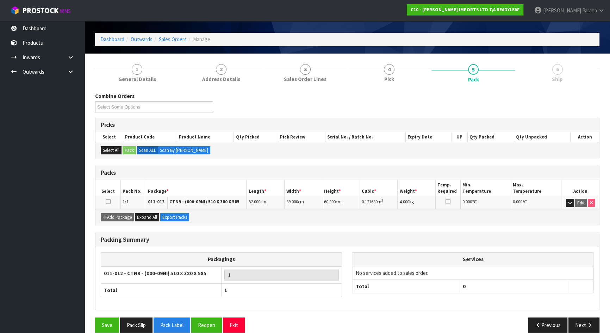
scroll to position [31, 0]
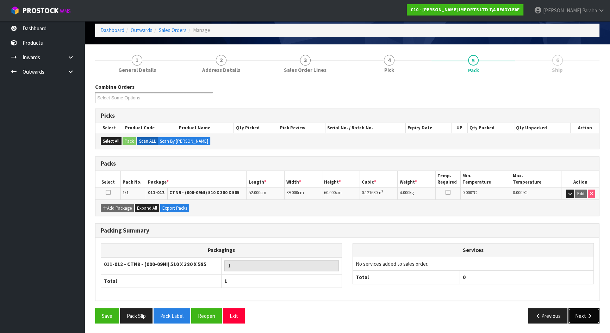
click at [593, 312] on button "Next" at bounding box center [583, 315] width 31 height 15
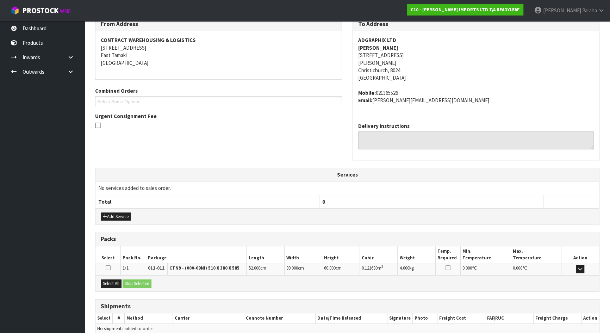
scroll to position [130, 0]
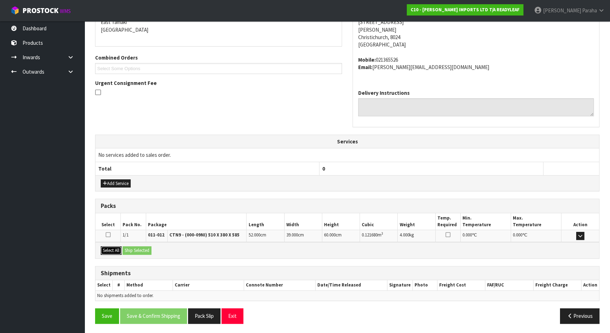
click at [109, 247] on button "Select All" at bounding box center [111, 250] width 21 height 8
click at [130, 247] on button "Ship Selected" at bounding box center [136, 250] width 29 height 8
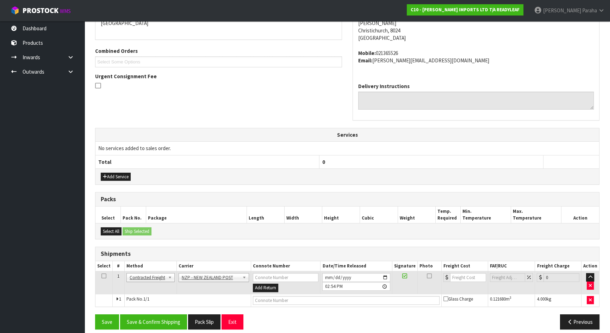
scroll to position [142, 0]
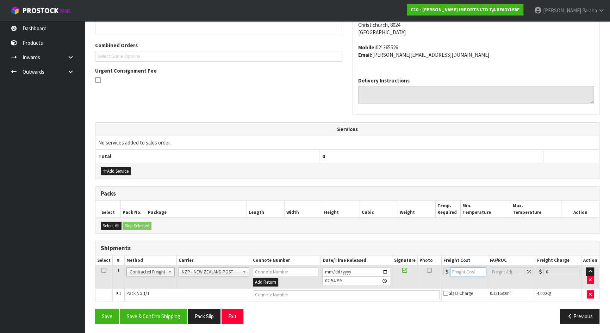
click at [459, 271] on input "number" at bounding box center [468, 271] width 36 height 9
click at [464, 270] on input "number" at bounding box center [468, 271] width 36 height 9
type input "88.47"
click at [285, 291] on input "text" at bounding box center [346, 294] width 187 height 9
type input "00894210379946055055"
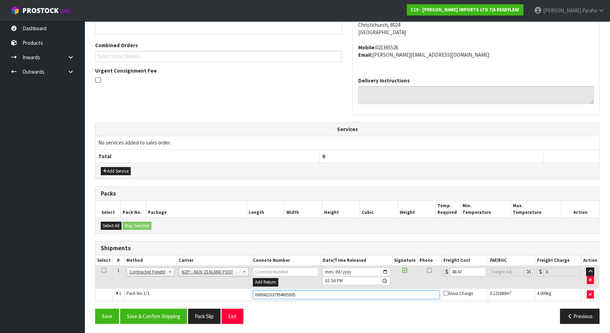
click at [95, 308] on button "Save" at bounding box center [107, 315] width 24 height 15
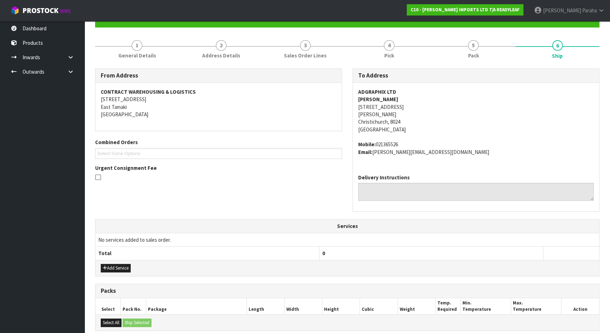
scroll to position [168, 0]
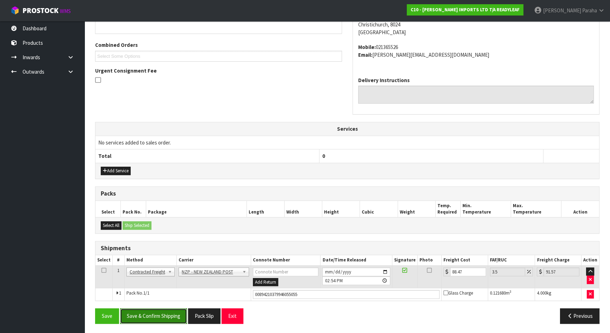
click at [151, 315] on button "Save & Confirm Shipping" at bounding box center [153, 315] width 67 height 15
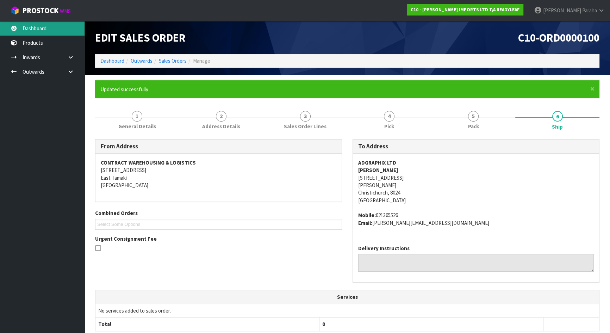
click at [57, 30] on link "Dashboard" at bounding box center [42, 28] width 84 height 14
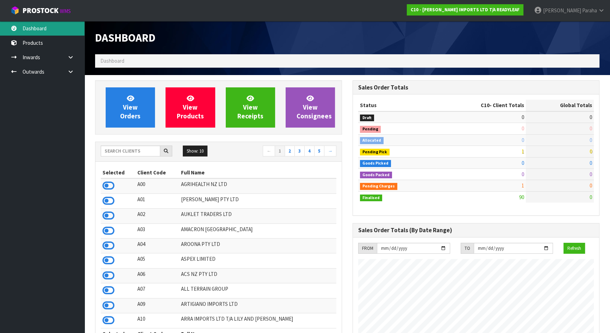
scroll to position [475, 257]
click at [119, 145] on input "text" at bounding box center [130, 150] width 59 height 11
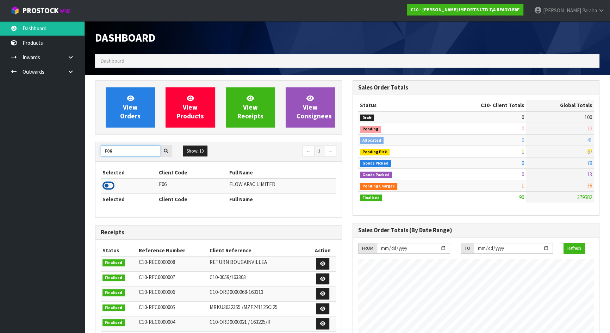
type input "F06"
click at [108, 186] on icon at bounding box center [108, 185] width 12 height 11
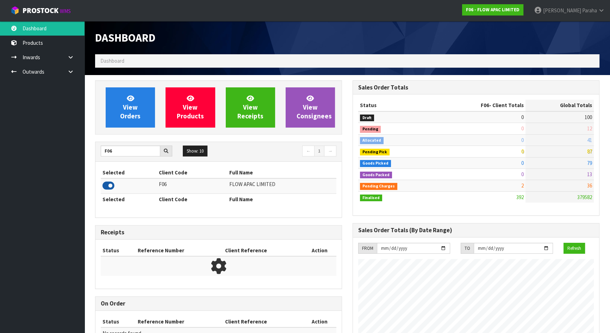
scroll to position [532, 257]
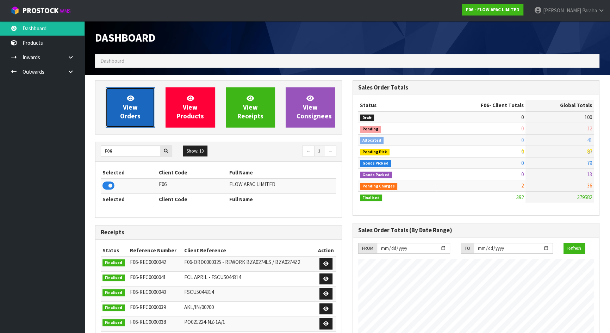
click at [127, 120] on link "View Orders" at bounding box center [130, 107] width 49 height 40
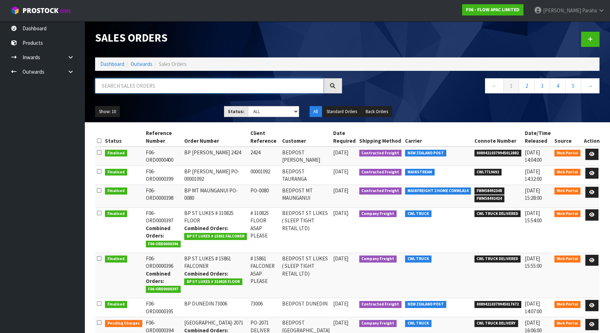
click at [127, 84] on input "text" at bounding box center [209, 85] width 228 height 15
type input "395"
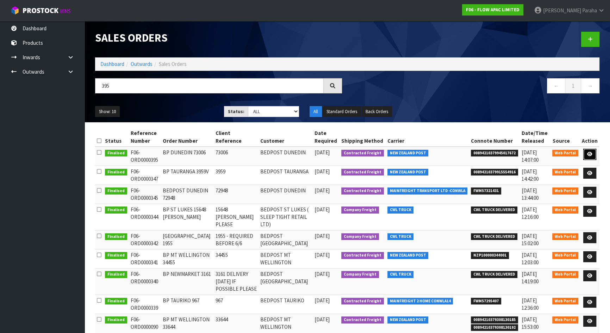
click at [590, 153] on icon at bounding box center [589, 154] width 5 height 5
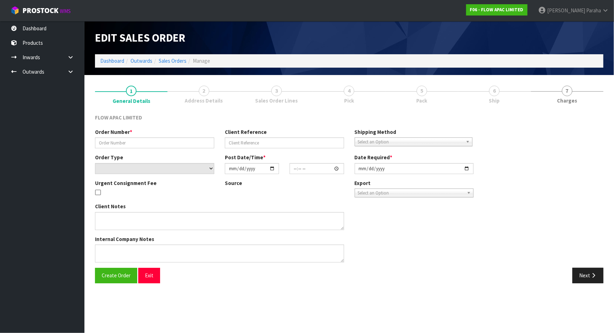
type input "BP DUNEDIN 73006"
type input "73006"
select select "number:0"
type input "2025-08-31"
type input "14:27:00.000"
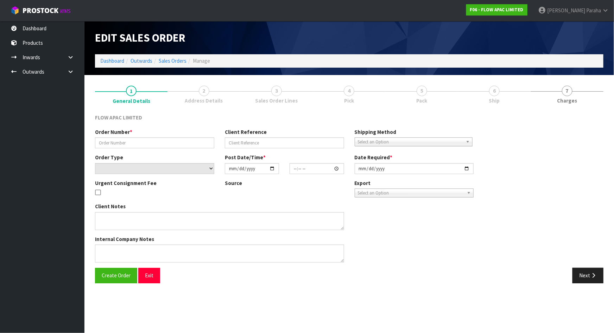
type input "[DATE]"
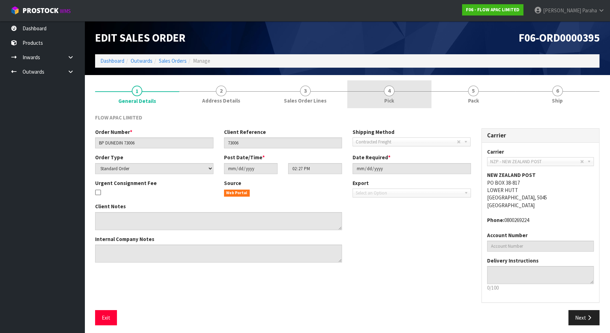
click at [388, 97] on span "Pick" at bounding box center [389, 100] width 10 height 7
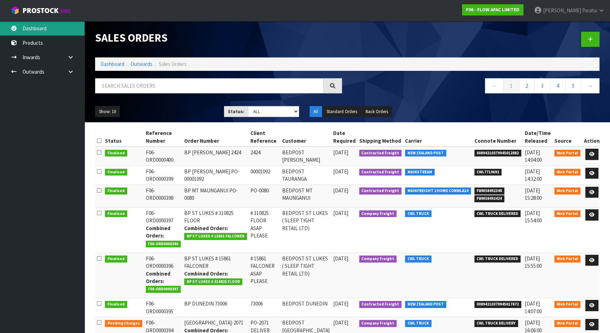
click at [58, 27] on link "Dashboard" at bounding box center [42, 28] width 84 height 14
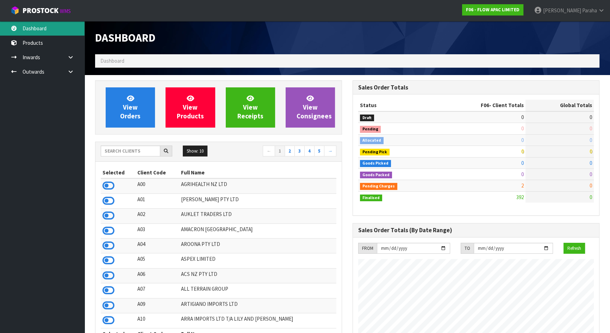
scroll to position [532, 257]
click at [122, 151] on input "text" at bounding box center [130, 150] width 59 height 11
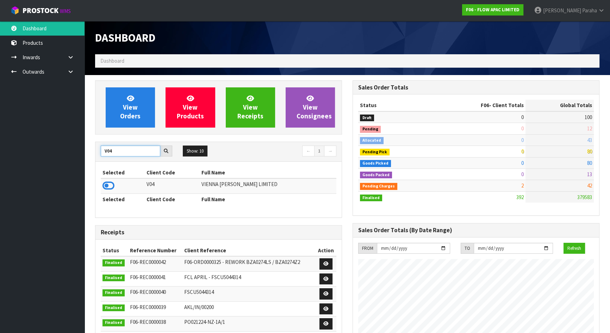
type input "V04"
click at [106, 186] on icon at bounding box center [108, 185] width 12 height 11
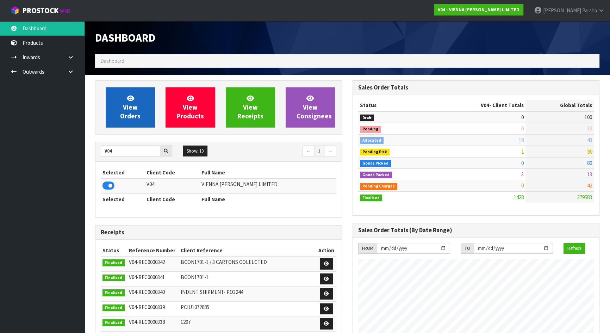
scroll to position [555, 257]
click at [123, 104] on link "View Orders" at bounding box center [130, 107] width 49 height 40
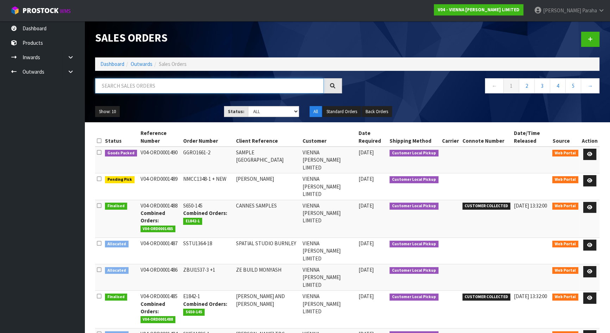
click at [130, 83] on input "text" at bounding box center [209, 85] width 228 height 15
type input "JOB-0410825"
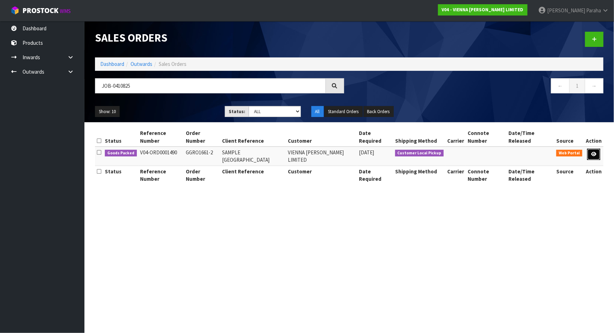
click at [592, 152] on icon at bounding box center [593, 154] width 5 height 5
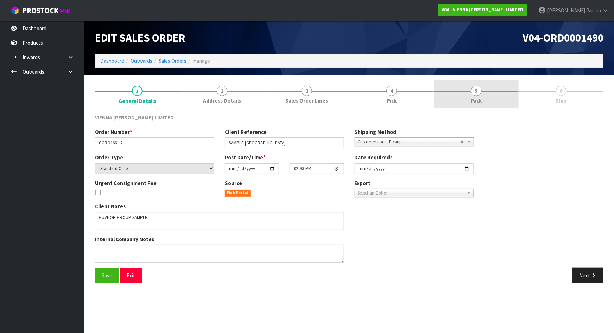
click at [481, 92] on span "5" at bounding box center [476, 91] width 11 height 11
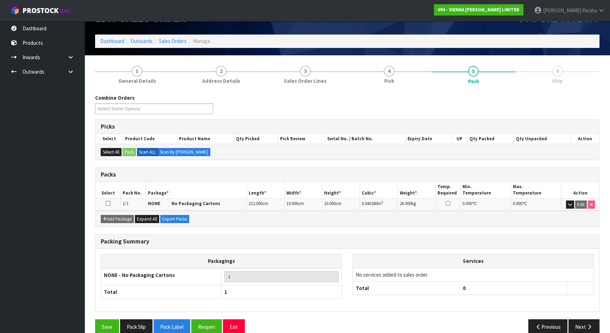
scroll to position [31, 0]
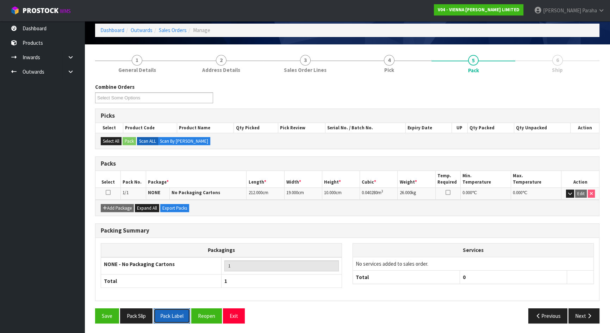
click at [168, 315] on button "Pack Label" at bounding box center [171, 315] width 37 height 15
click at [141, 314] on button "Pack Slip" at bounding box center [136, 315] width 32 height 15
click at [569, 191] on icon "button" at bounding box center [570, 193] width 4 height 5
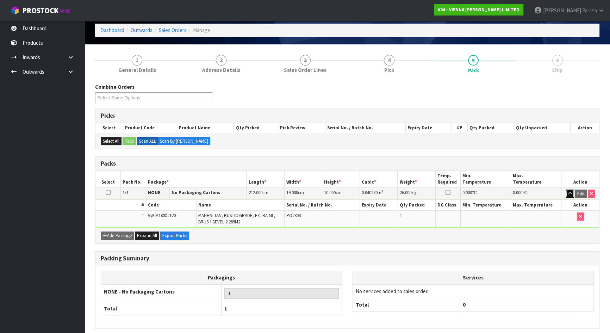
click at [569, 191] on icon "button" at bounding box center [570, 193] width 4 height 5
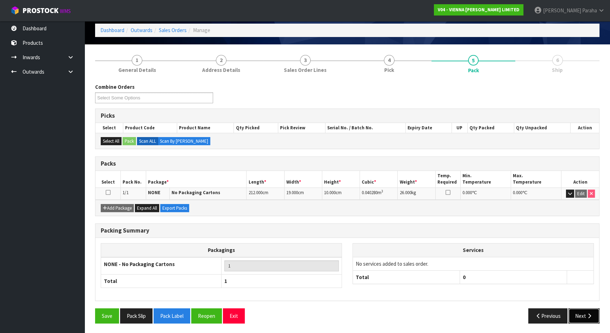
click at [591, 313] on icon "button" at bounding box center [589, 315] width 7 height 5
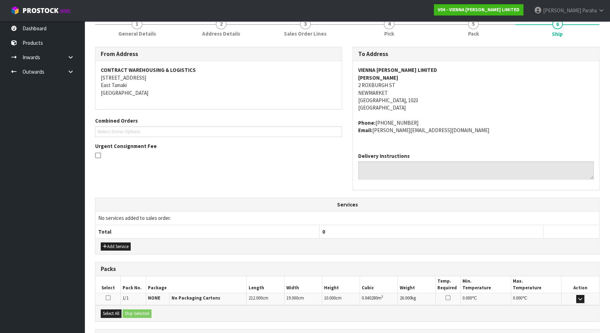
scroll to position [130, 0]
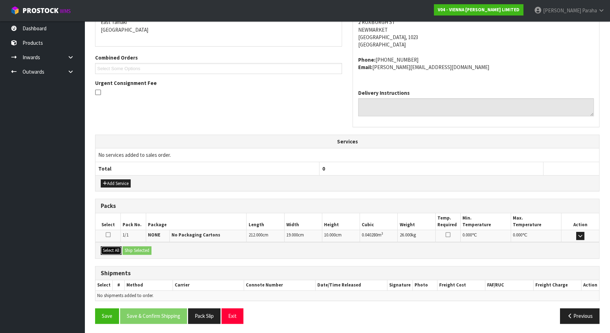
click at [116, 248] on button "Select All" at bounding box center [111, 250] width 21 height 8
click at [142, 247] on button "Ship Selected" at bounding box center [136, 250] width 29 height 8
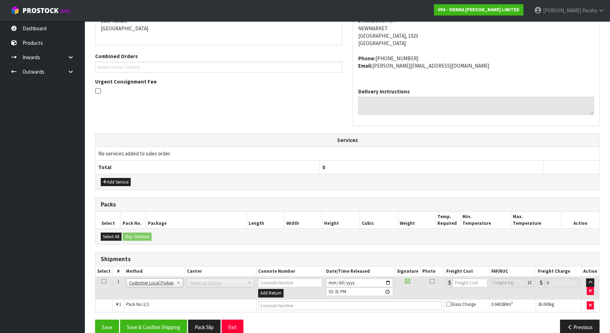
scroll to position [142, 0]
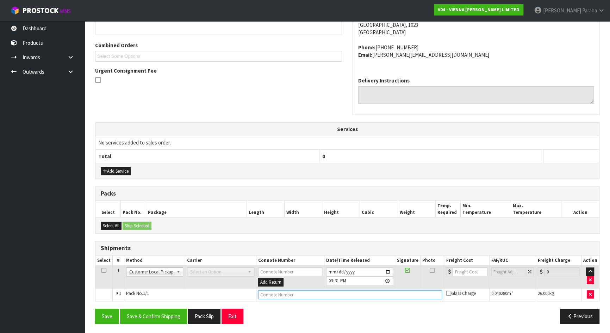
click at [270, 294] on input "text" at bounding box center [350, 294] width 184 height 9
type input "CUSTOMER PICKED UP"
click at [162, 317] on button "Save & Confirm Shipping" at bounding box center [153, 315] width 67 height 15
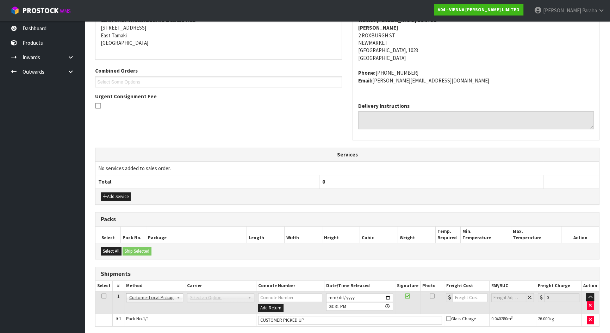
scroll to position [0, 0]
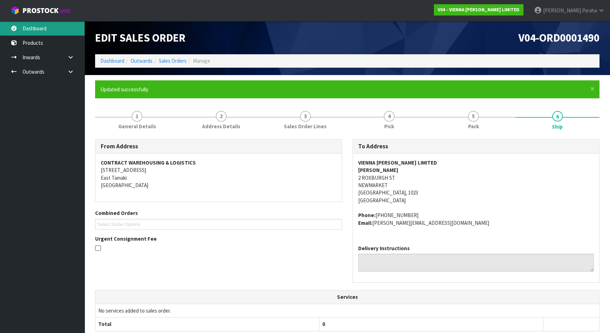
click at [59, 31] on link "Dashboard" at bounding box center [42, 28] width 84 height 14
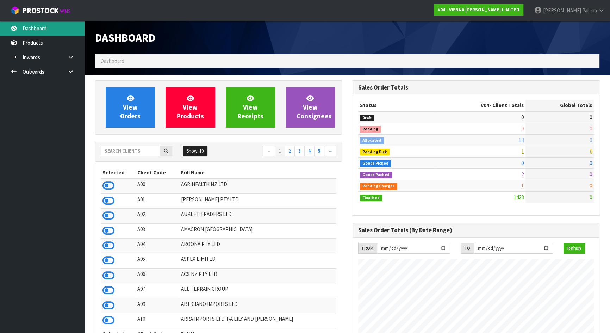
scroll to position [562, 257]
